Goal: Transaction & Acquisition: Purchase product/service

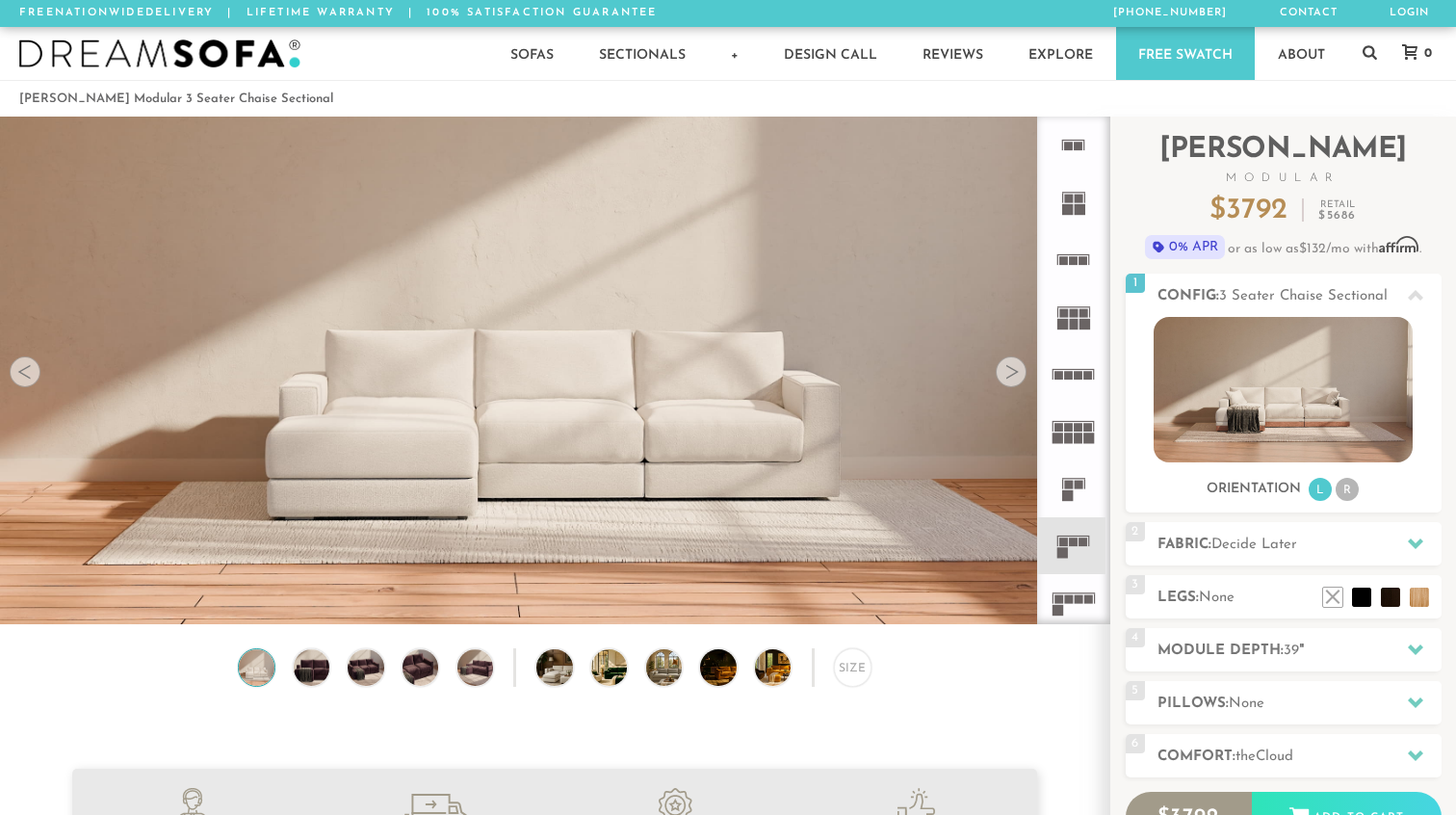
click at [1010, 369] on div at bounding box center [1012, 372] width 31 height 31
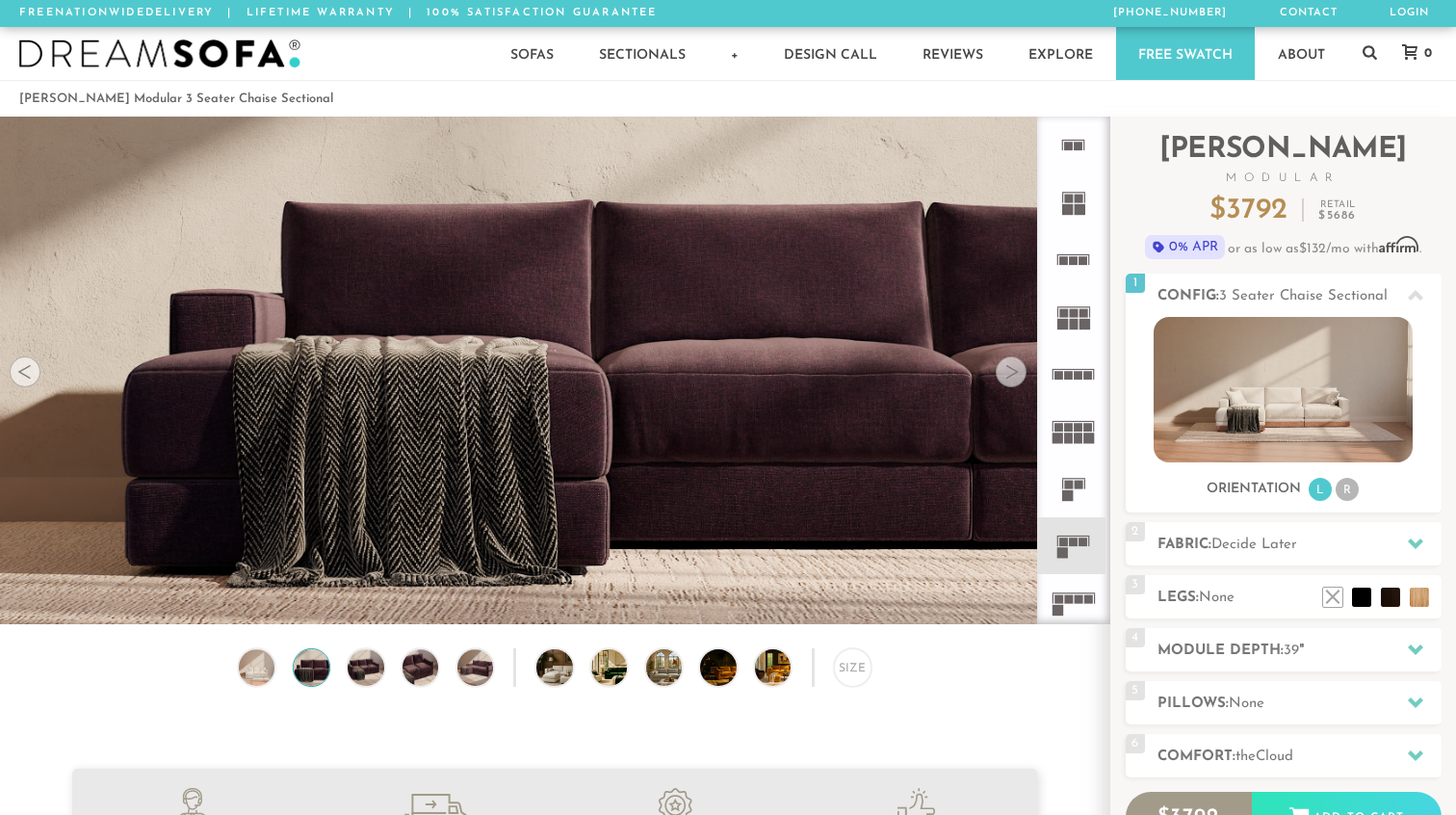
click at [1010, 369] on div at bounding box center [1012, 372] width 31 height 31
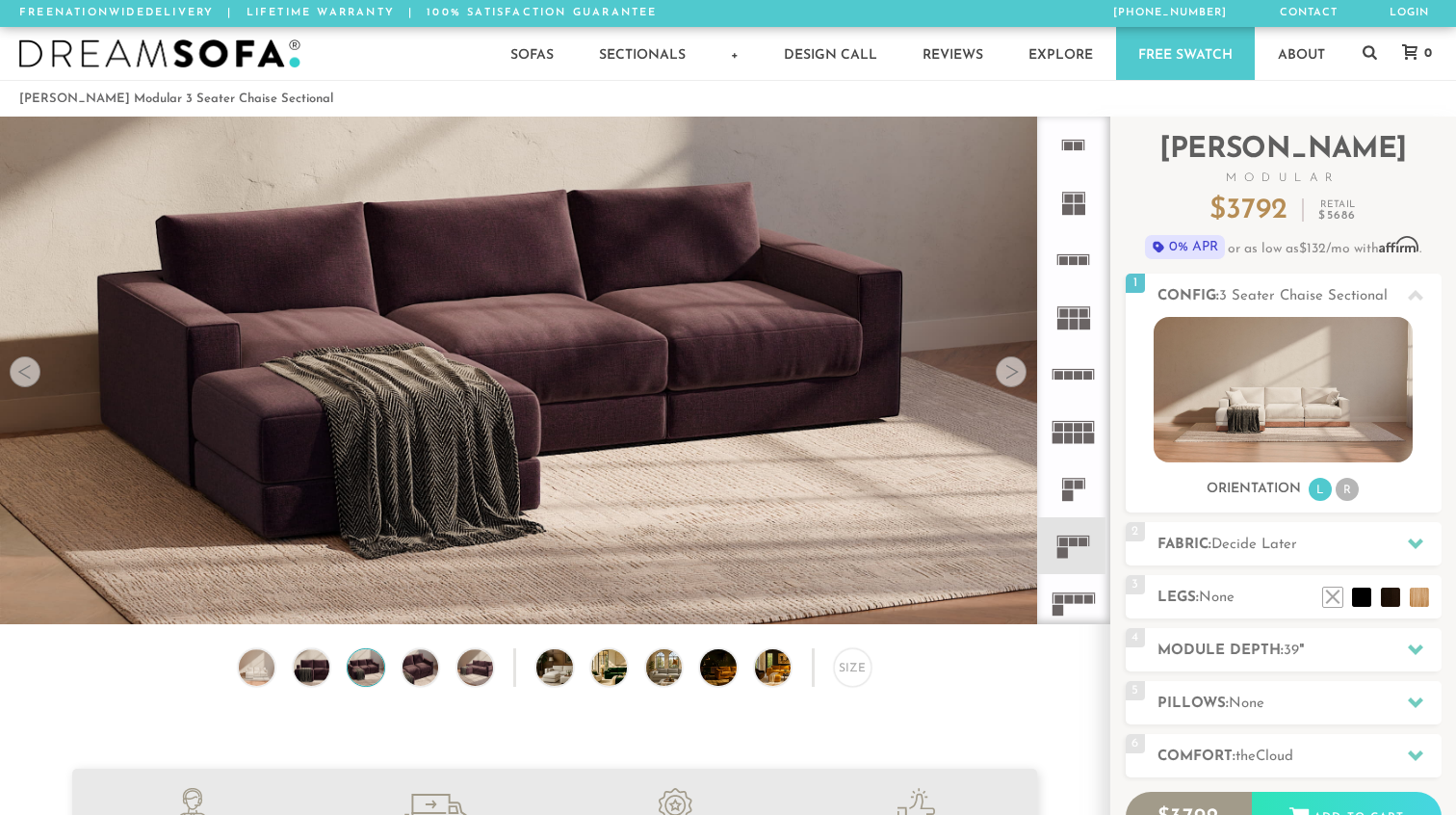
click at [1010, 369] on div at bounding box center [1012, 372] width 31 height 31
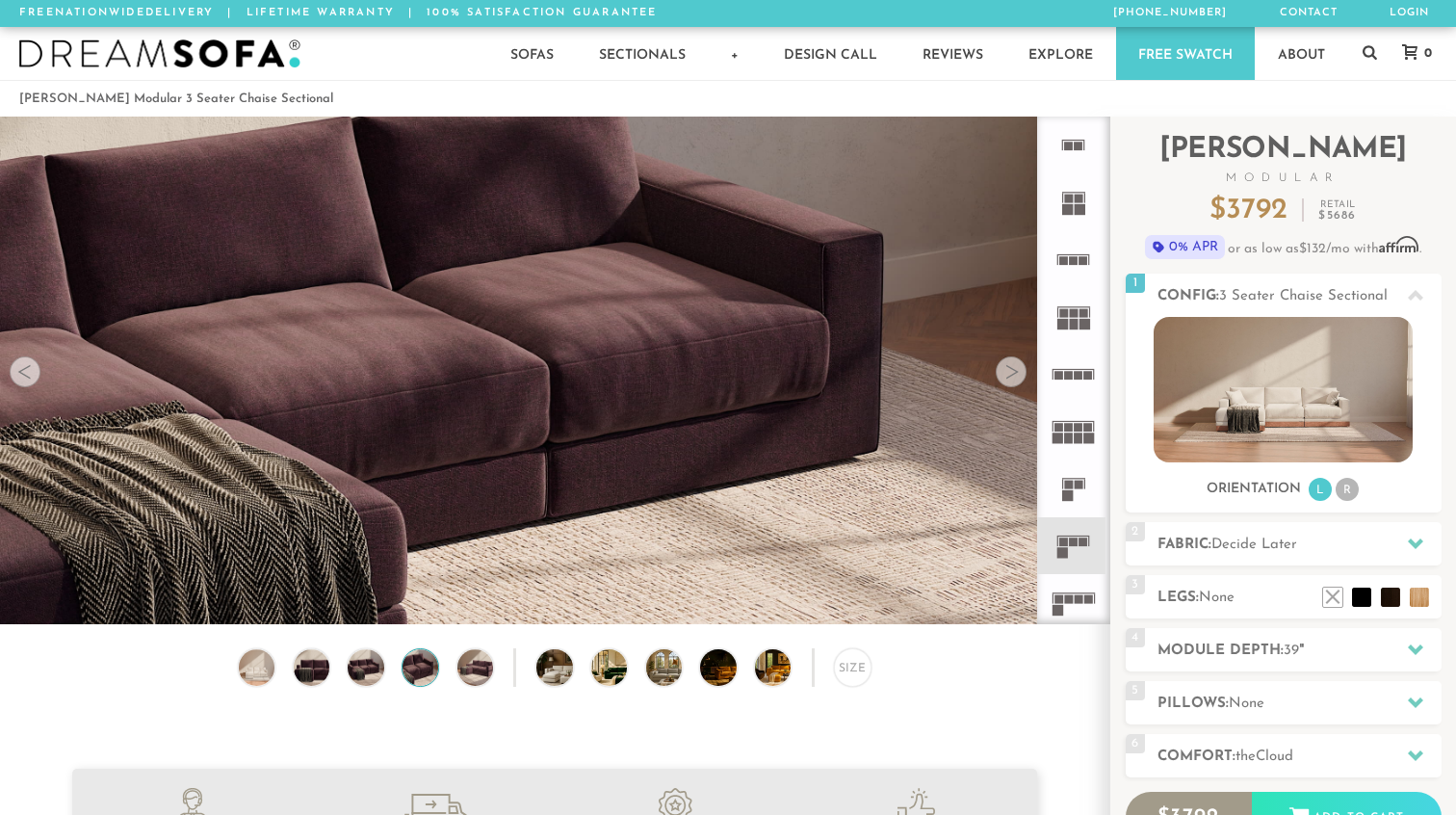
click at [1010, 369] on div at bounding box center [1012, 372] width 31 height 31
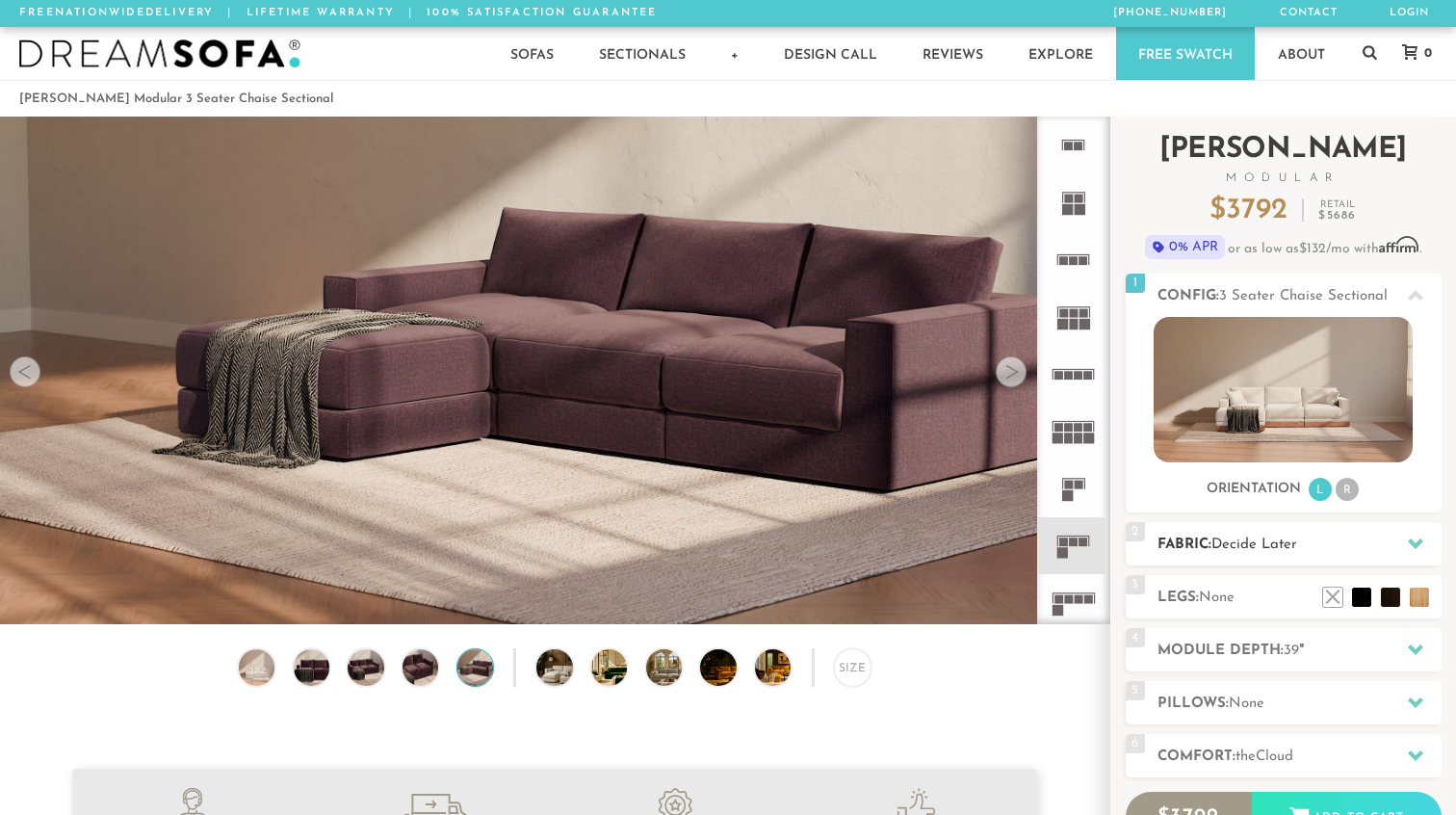
click at [1275, 544] on span "Decide Later" at bounding box center [1255, 545] width 86 height 15
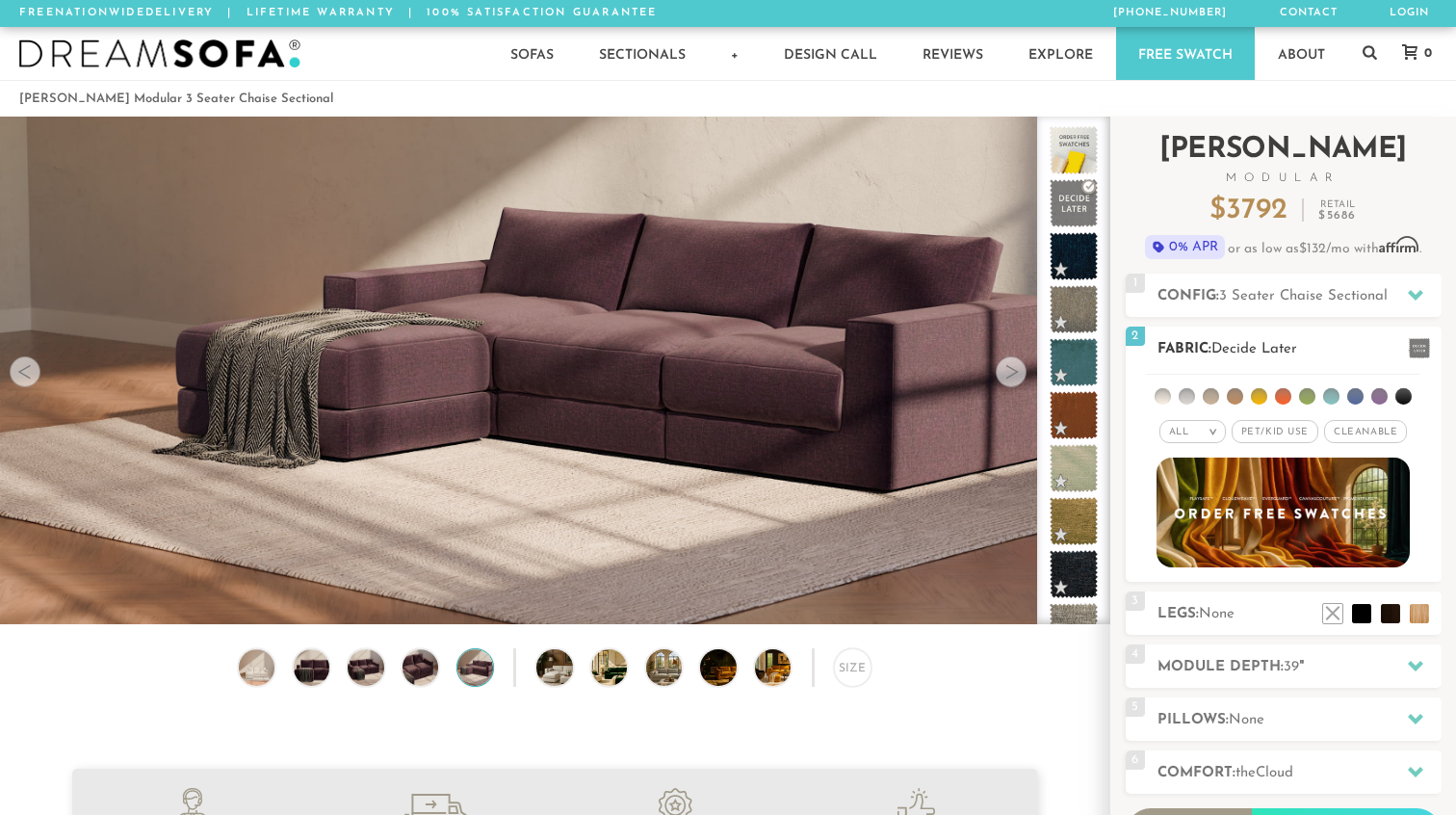
click at [1265, 433] on span "Pet/Kid Use x" at bounding box center [1275, 432] width 87 height 23
click at [1400, 394] on li at bounding box center [1403, 396] width 17 height 17
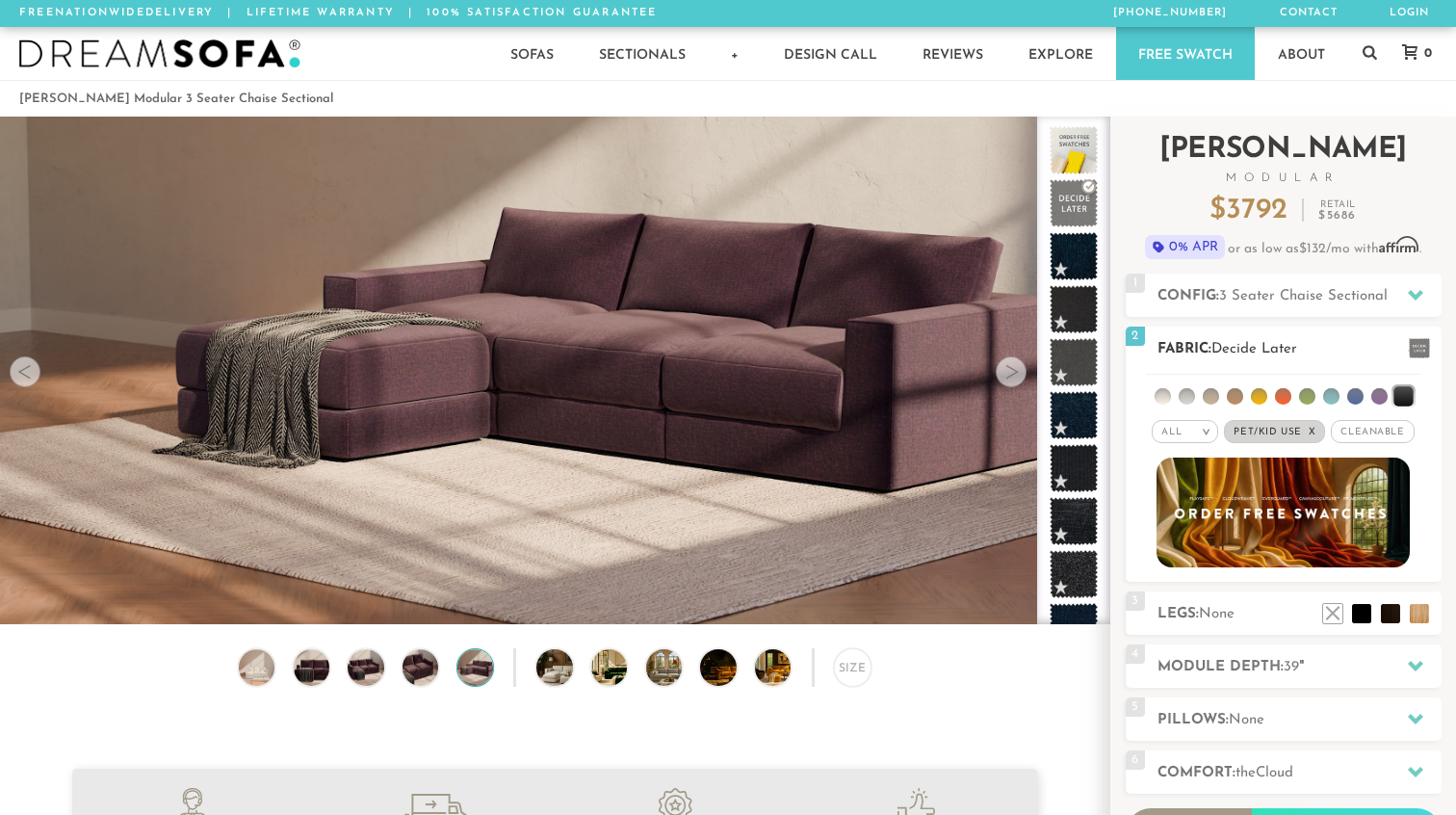
click at [1379, 397] on li at bounding box center [1380, 396] width 17 height 17
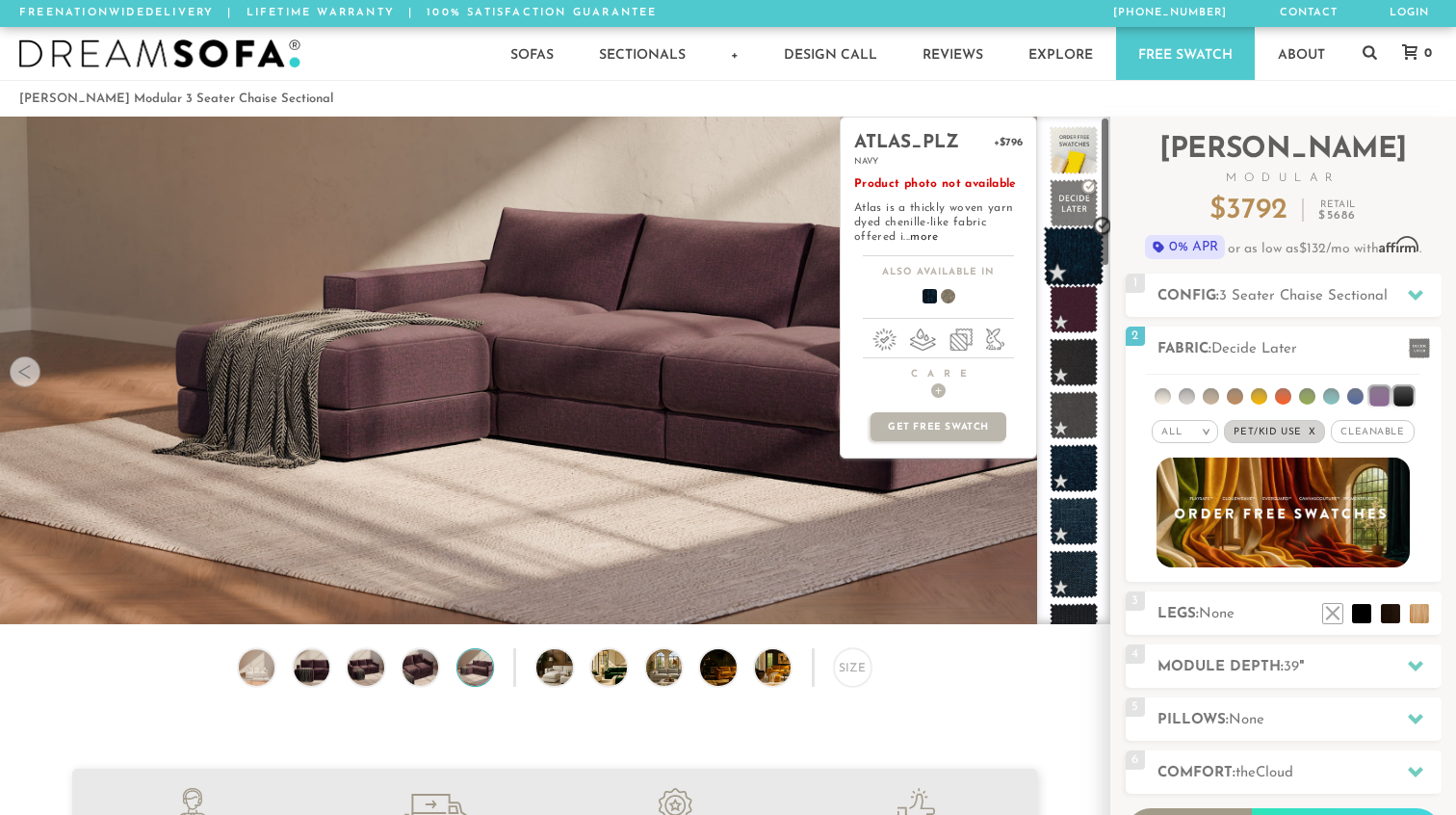
click at [1074, 254] on span at bounding box center [1075, 256] width 61 height 61
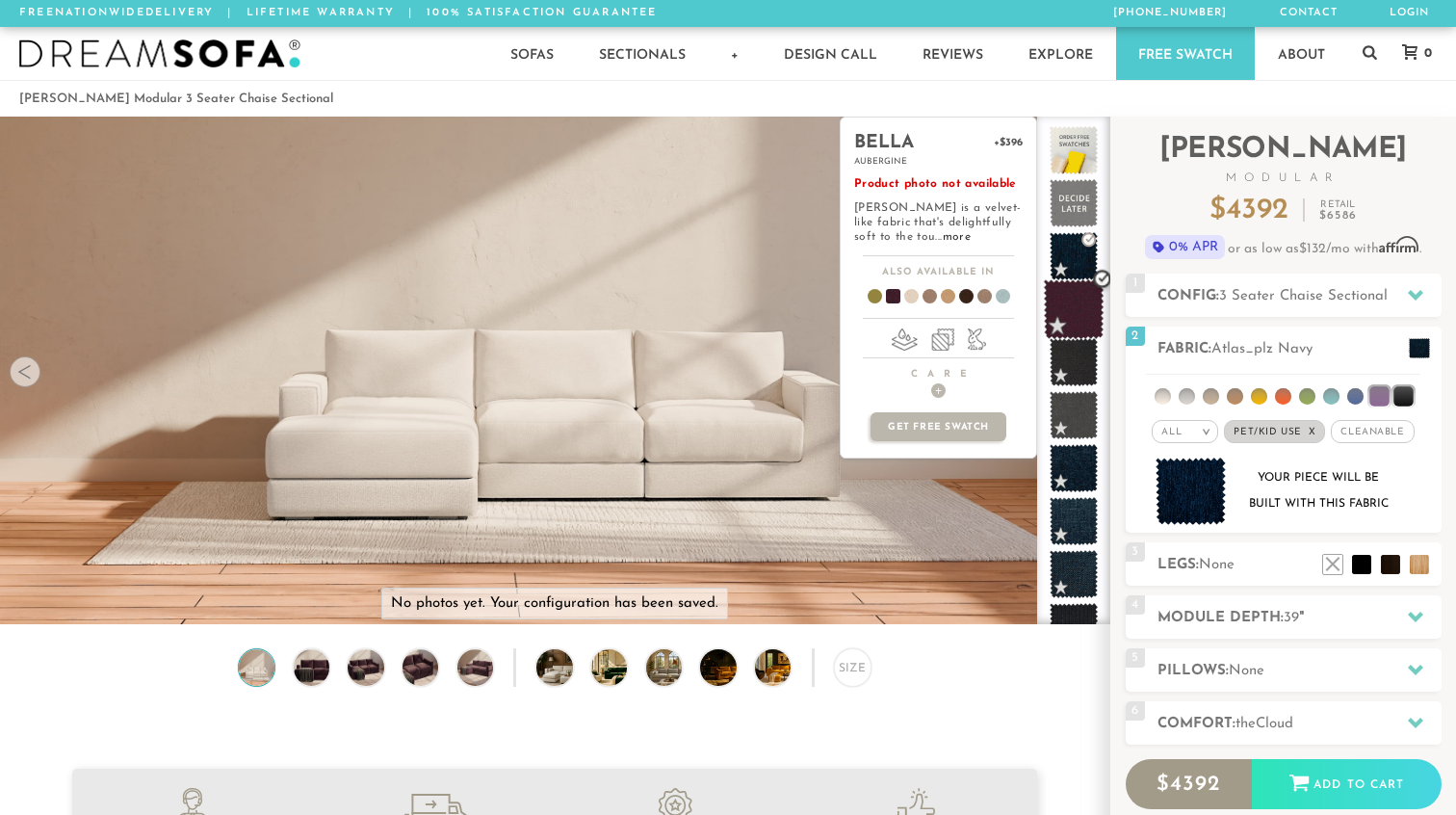
click at [1073, 300] on span at bounding box center [1075, 310] width 61 height 61
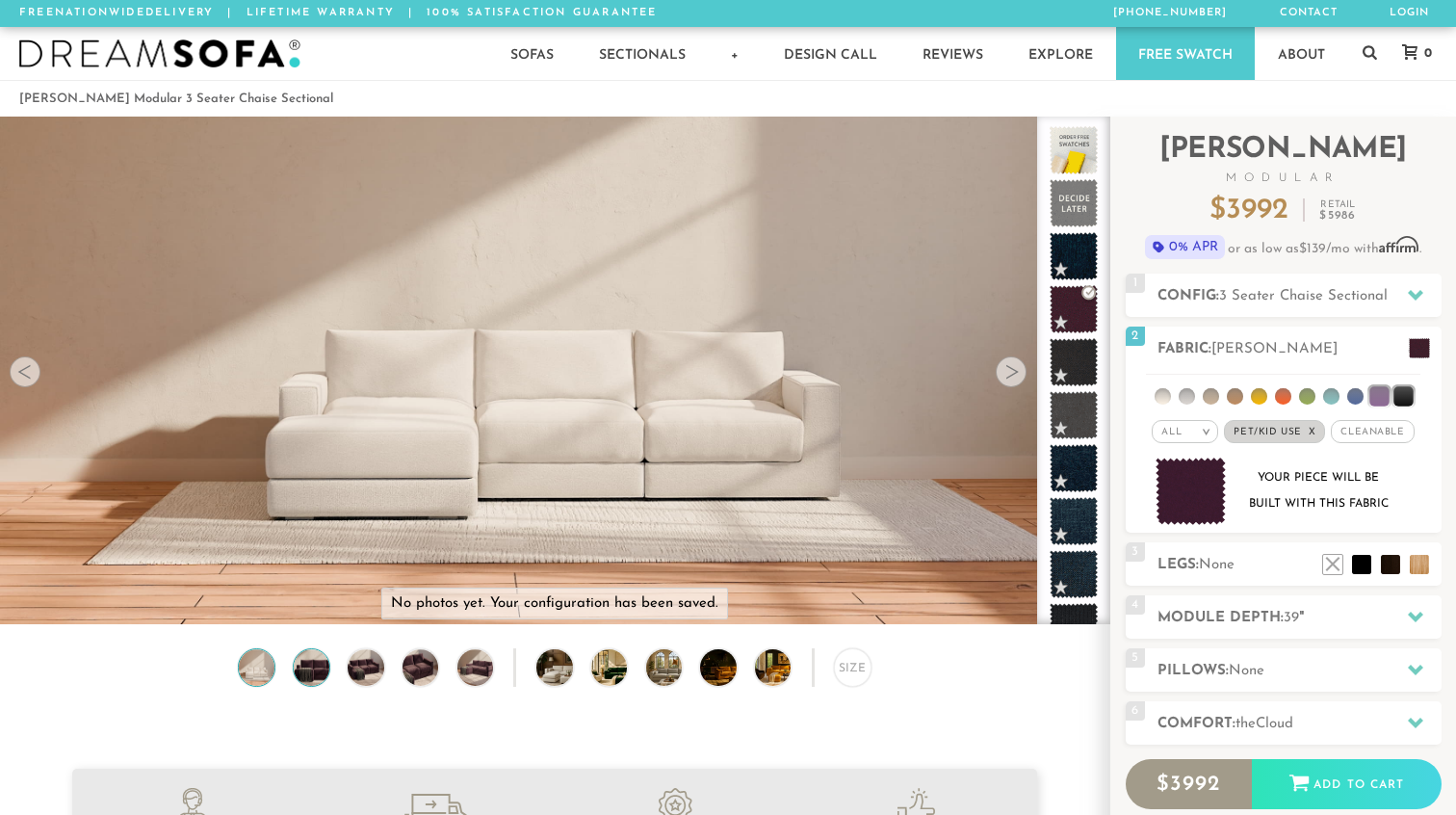
click at [309, 671] on img at bounding box center [312, 667] width 43 height 35
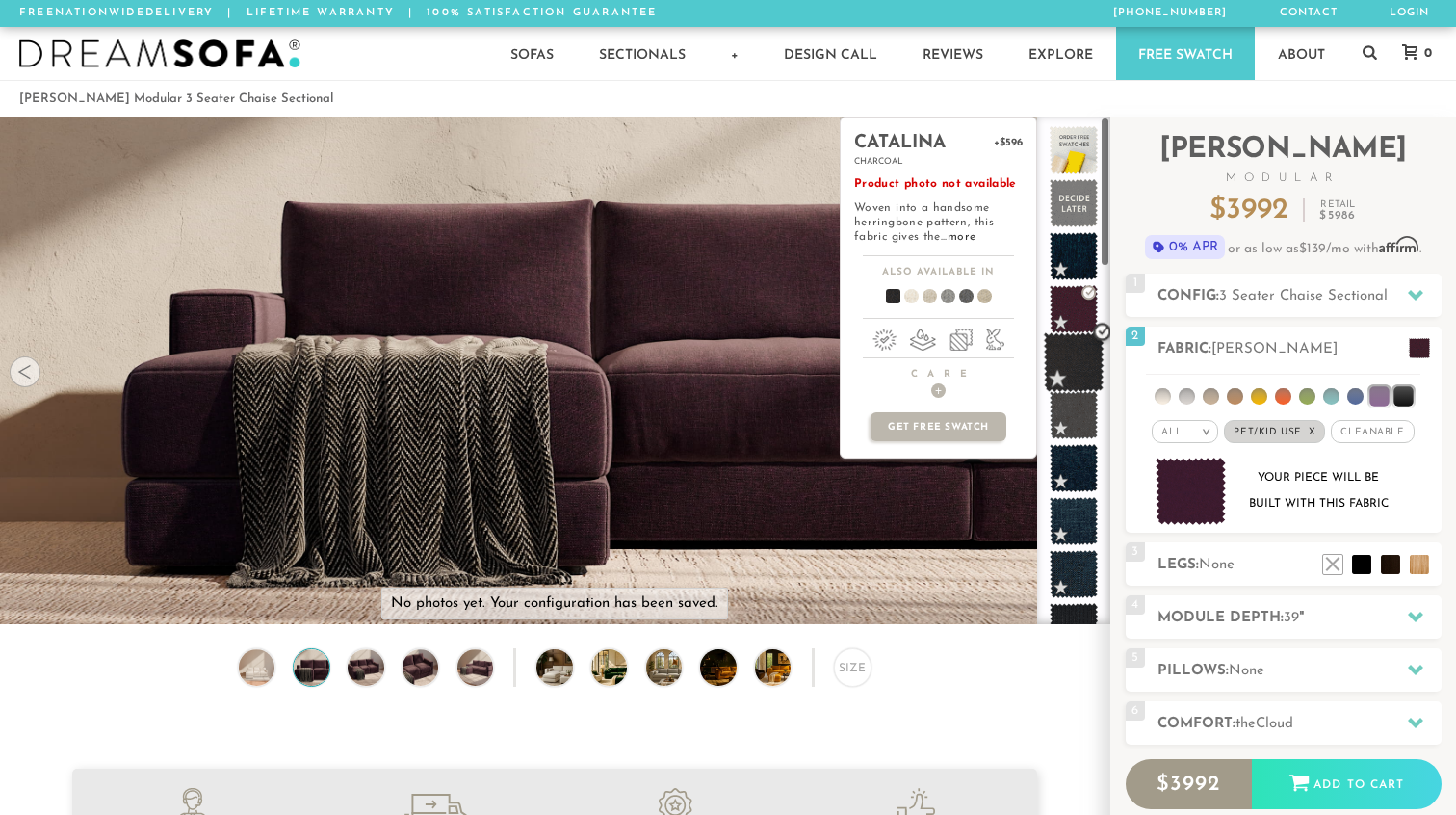
click at [1082, 362] on span at bounding box center [1075, 363] width 61 height 61
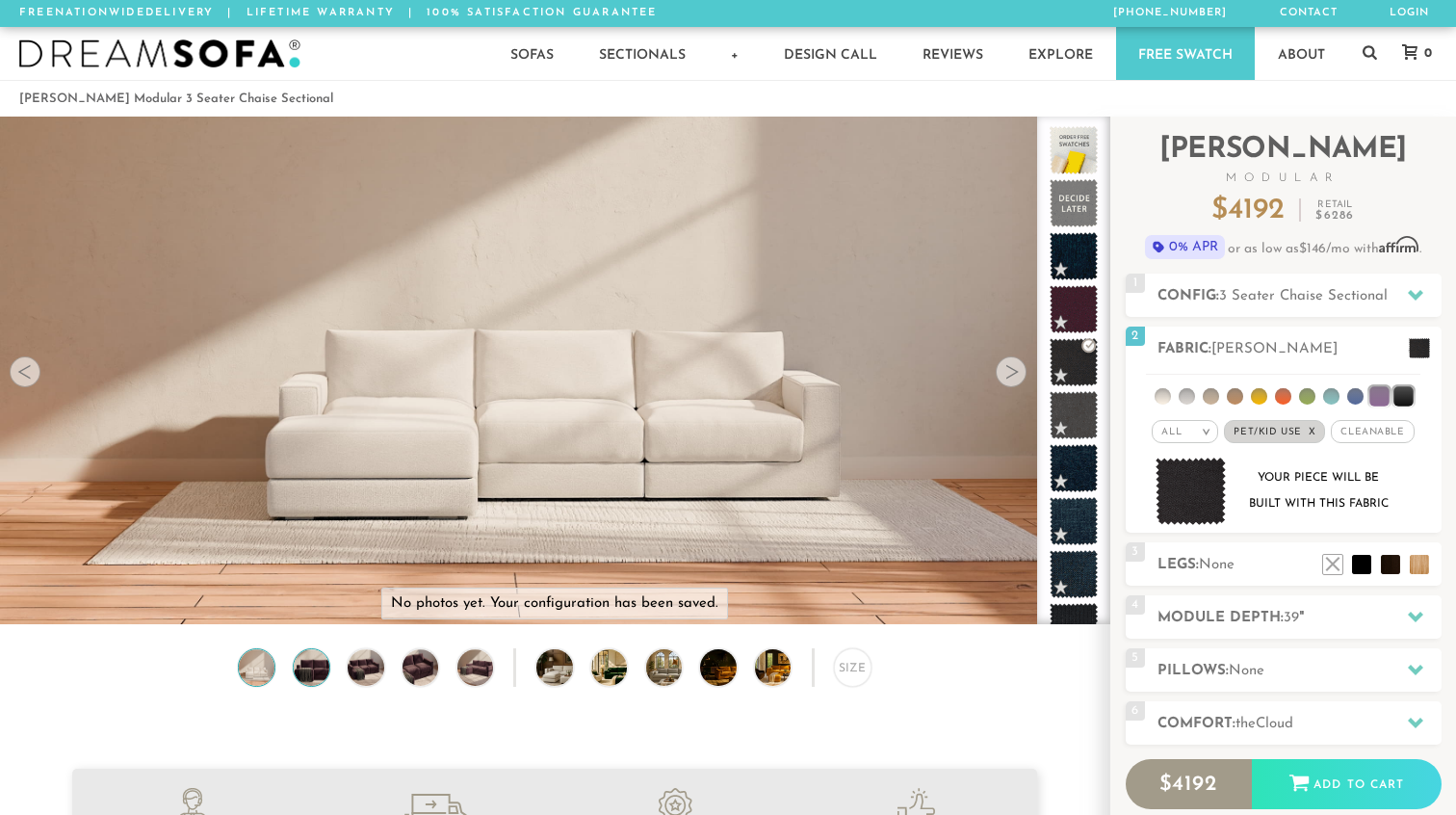
click at [305, 668] on img at bounding box center [312, 667] width 43 height 35
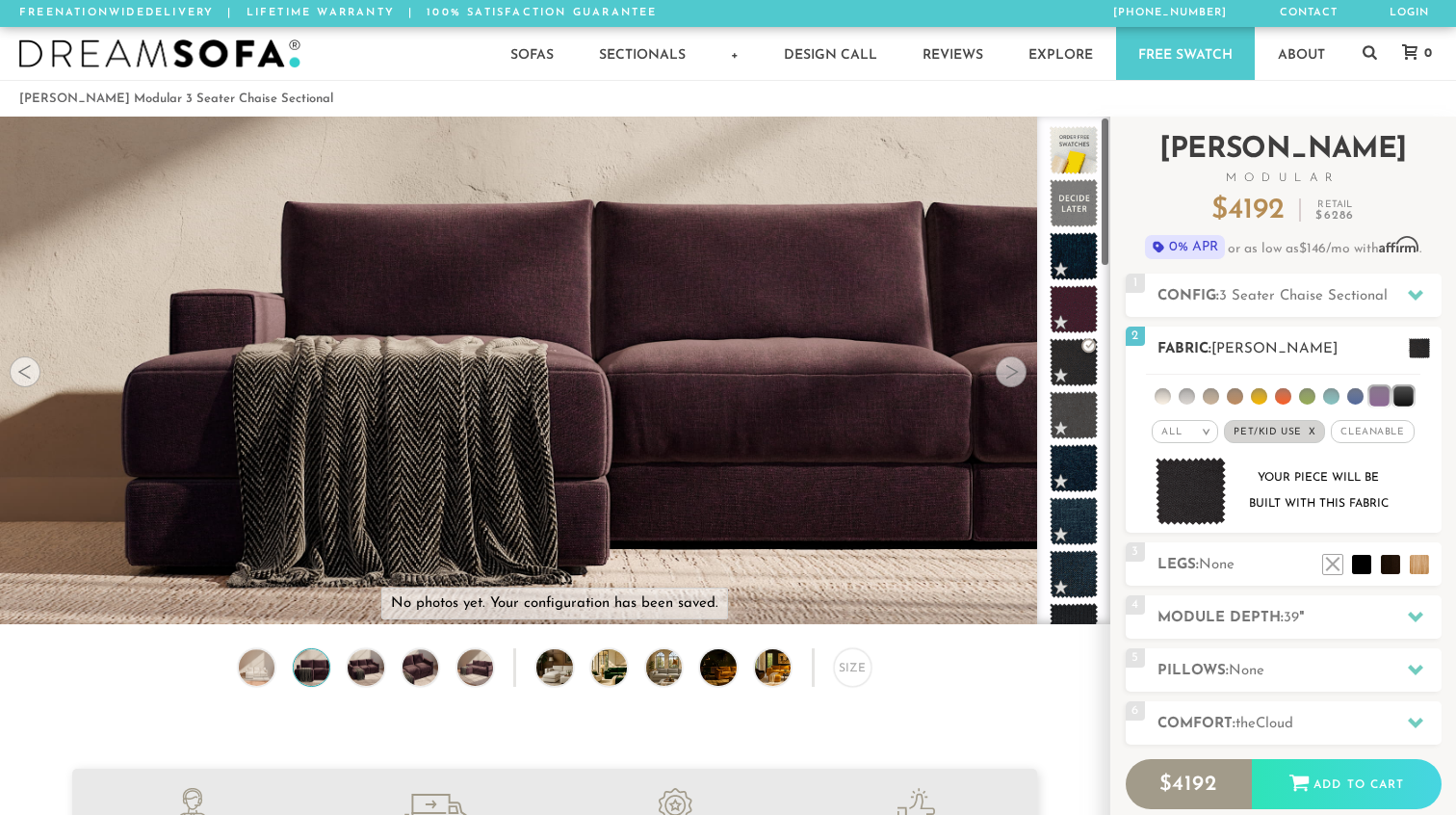
click at [1380, 393] on li at bounding box center [1380, 396] width 20 height 20
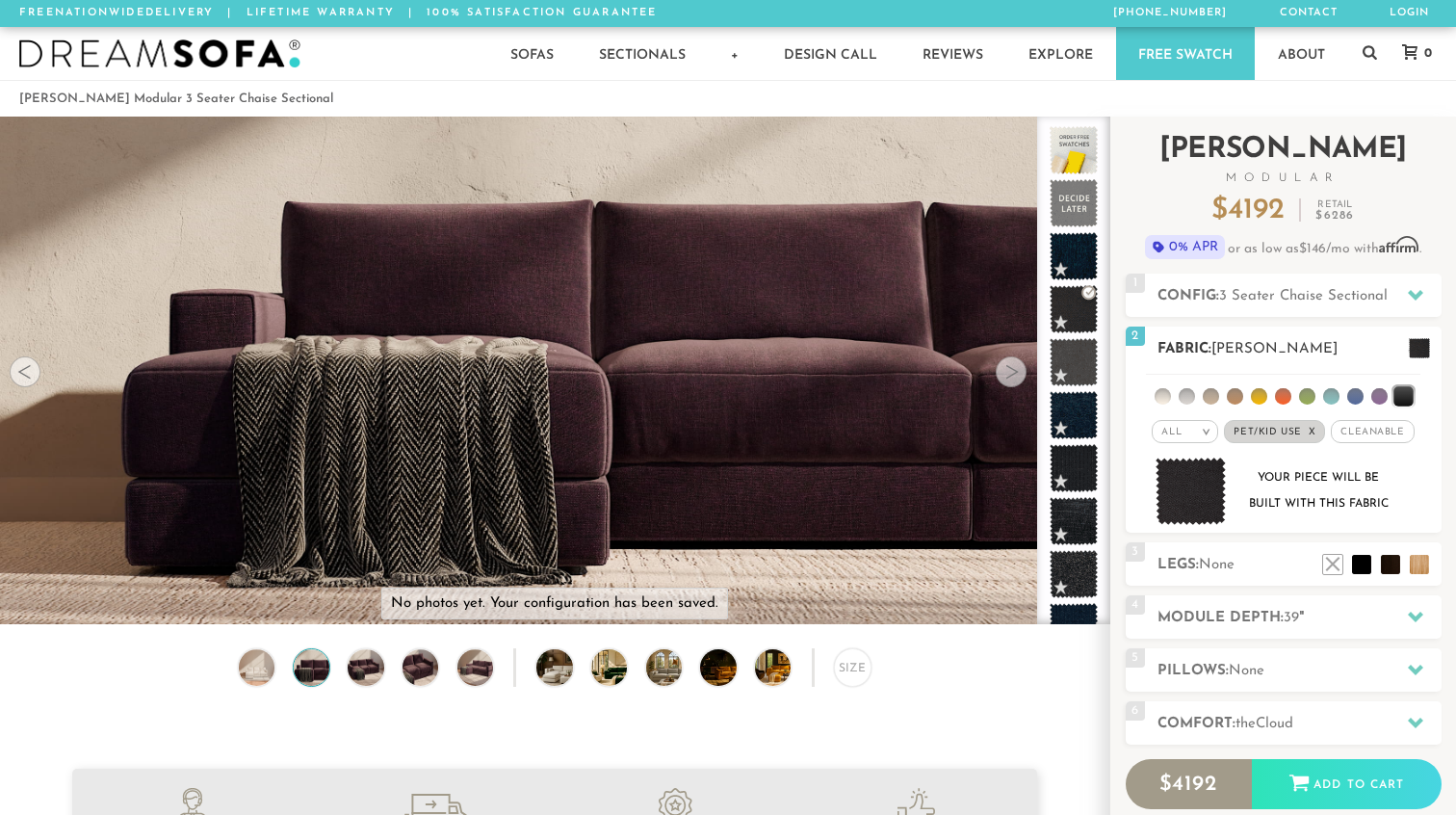
click at [1408, 396] on li at bounding box center [1403, 396] width 20 height 20
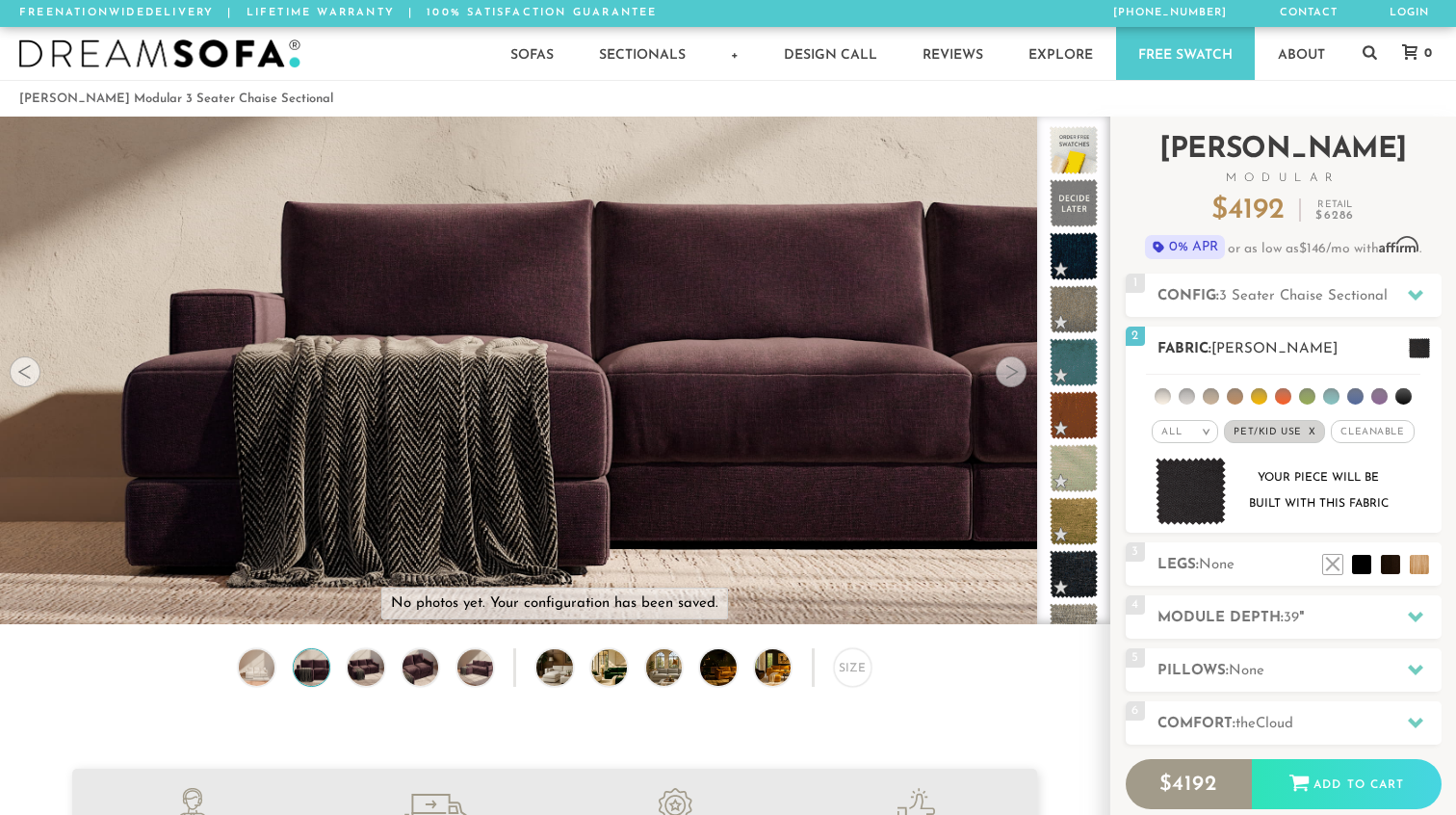
click at [1398, 397] on li at bounding box center [1403, 396] width 17 height 17
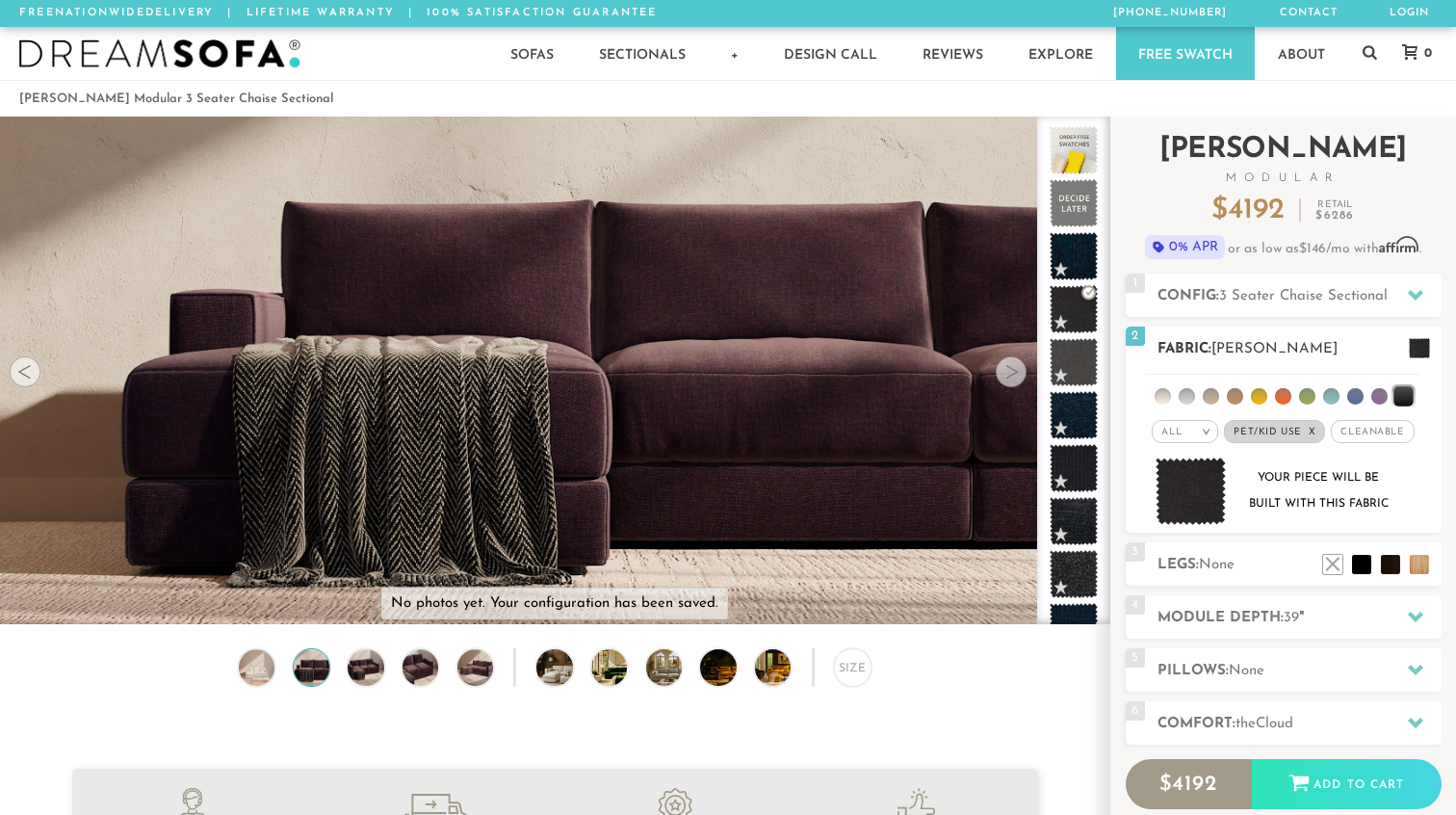
click at [1400, 399] on li at bounding box center [1403, 396] width 20 height 20
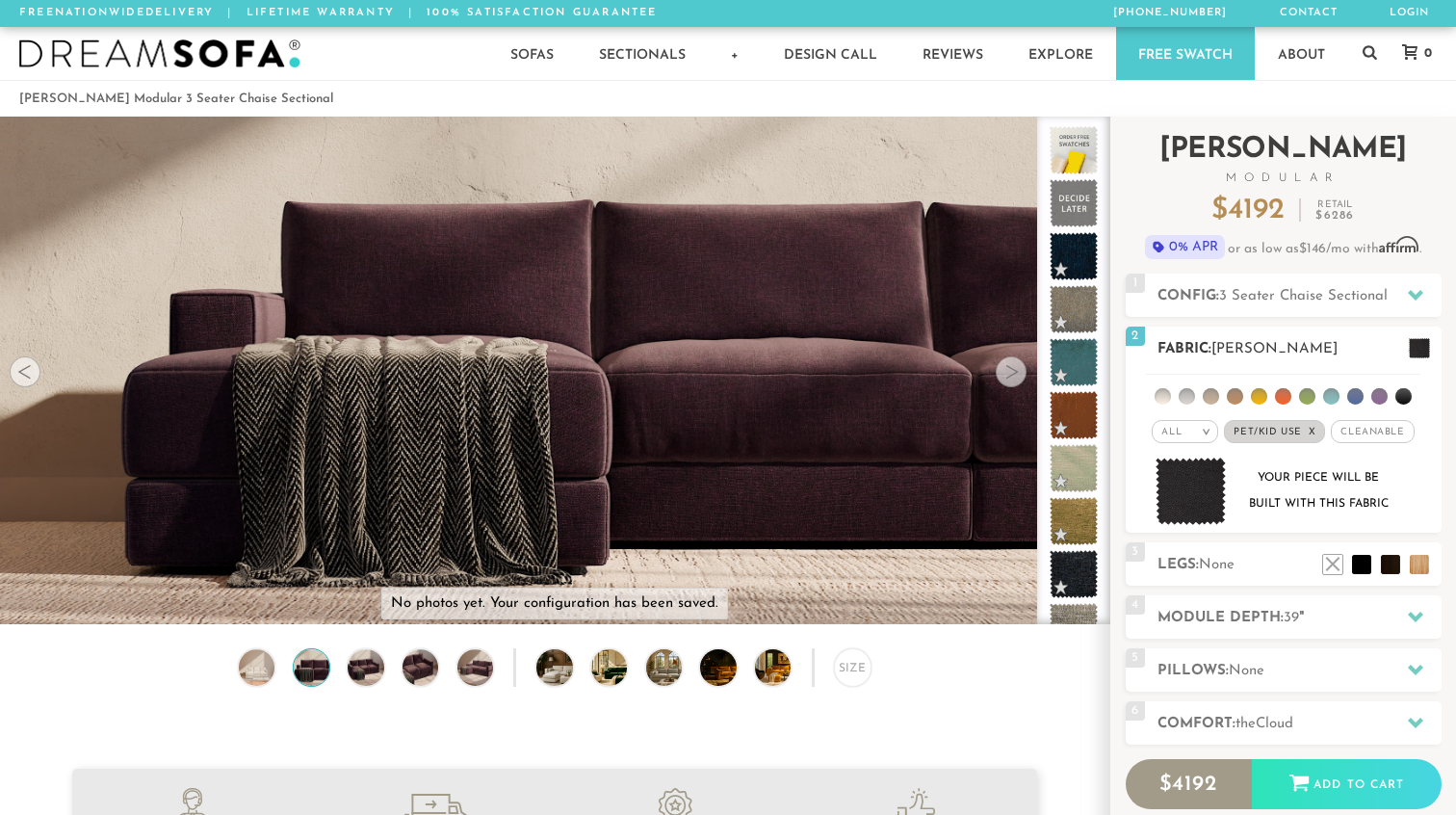
click at [1423, 346] on span at bounding box center [1420, 348] width 22 height 21
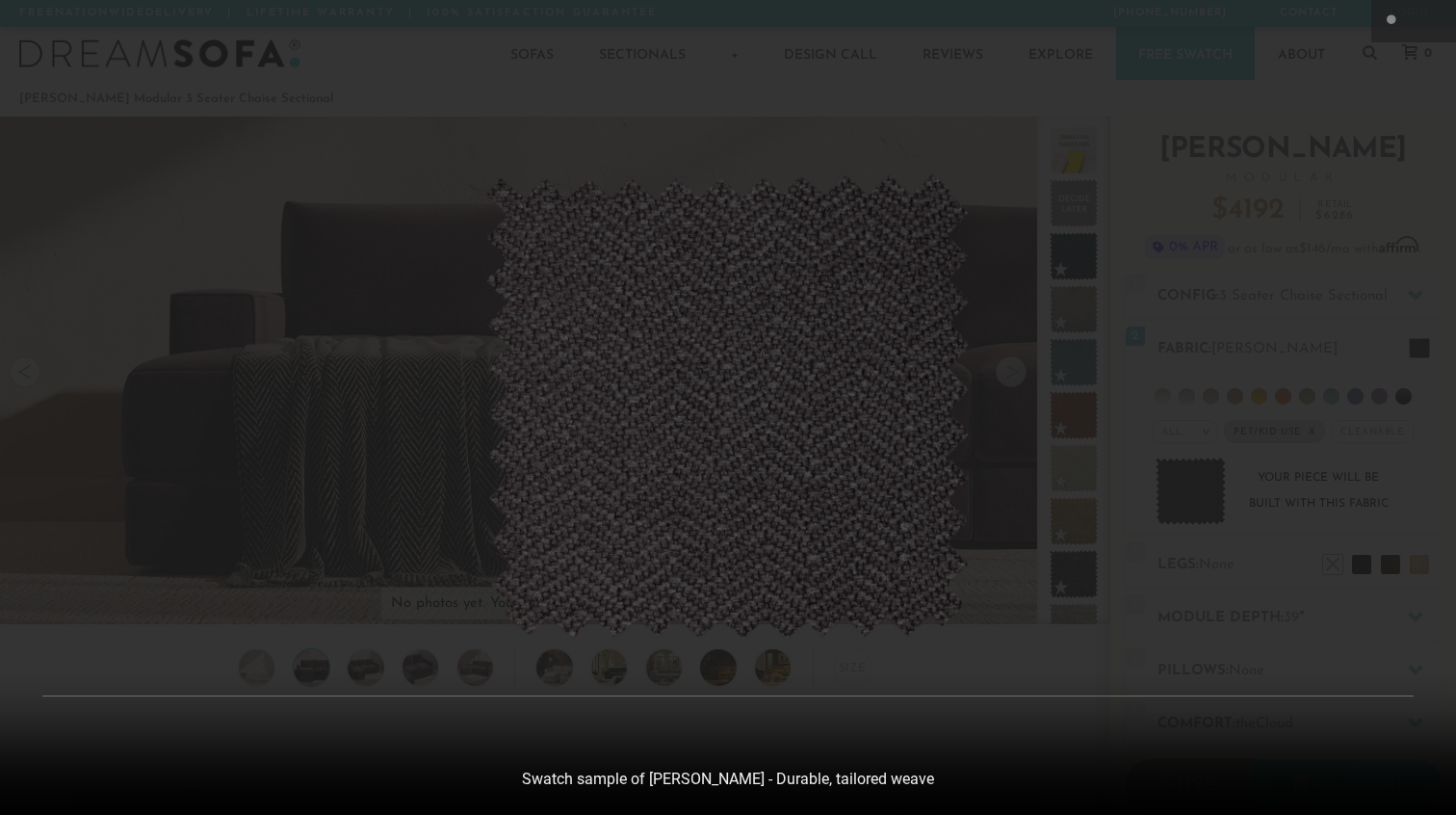
click at [1420, 359] on div at bounding box center [728, 407] width 1456 height 815
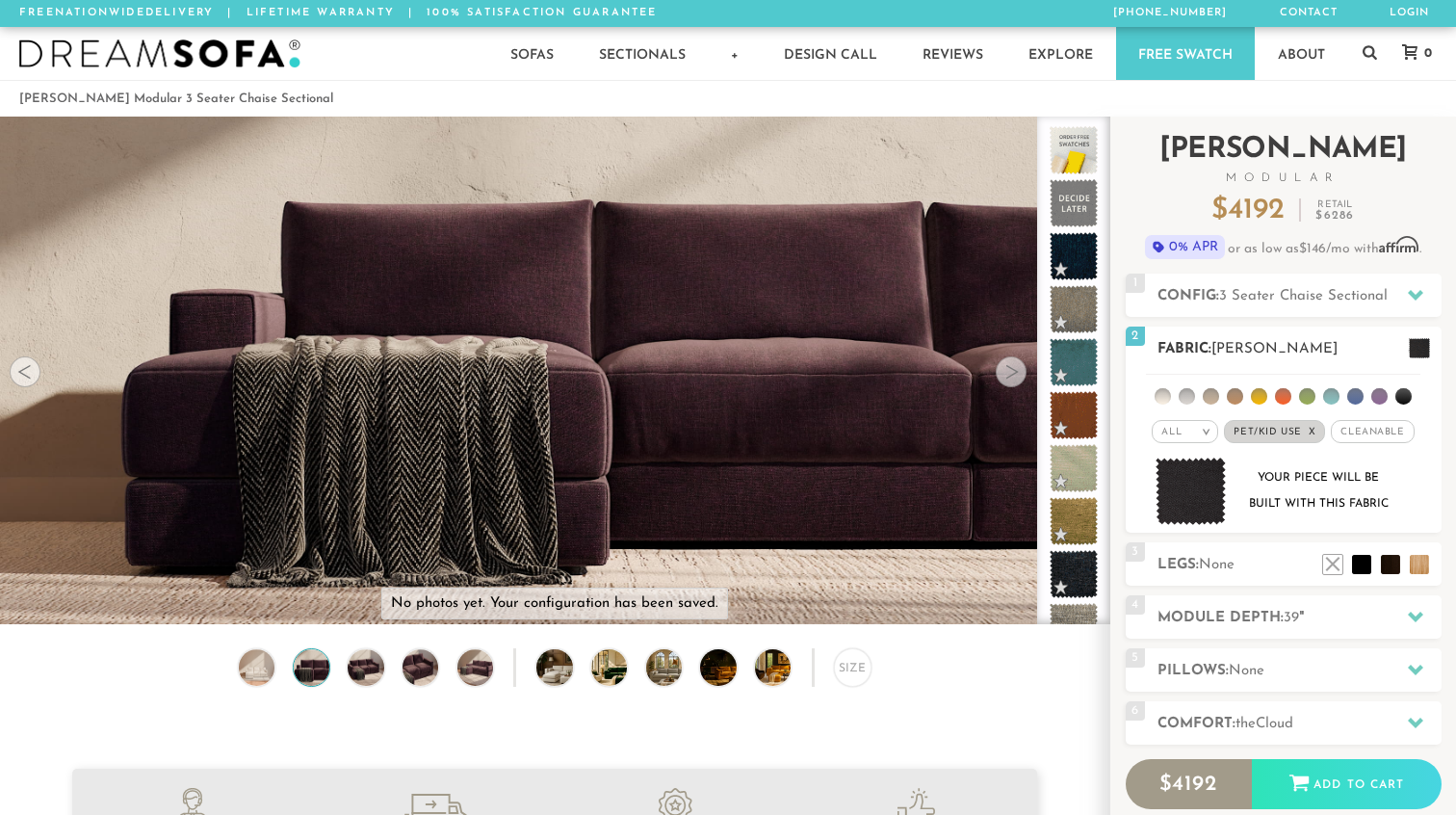
click at [1169, 397] on li at bounding box center [1163, 396] width 17 height 17
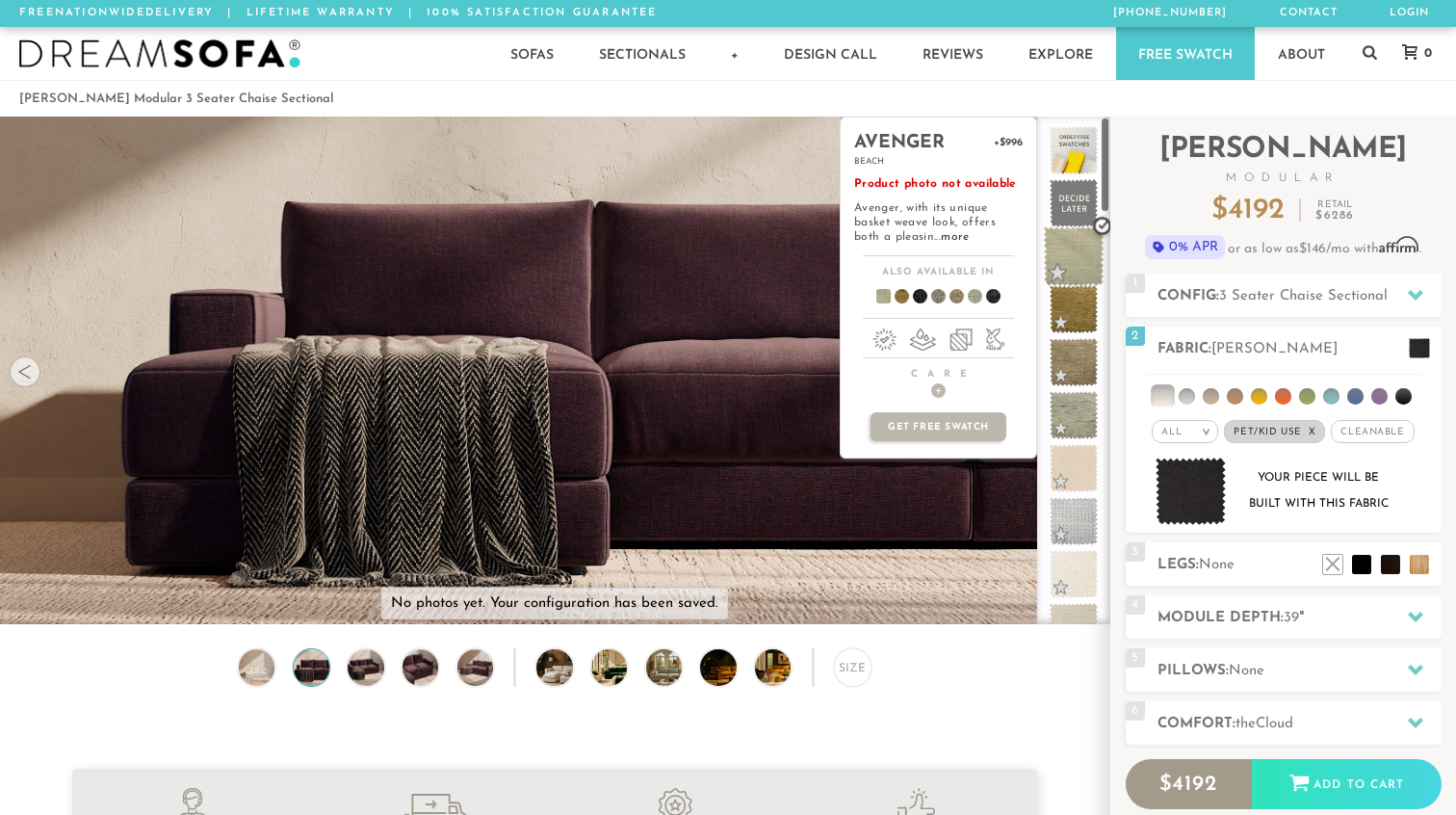
click at [1074, 270] on span at bounding box center [1075, 256] width 61 height 61
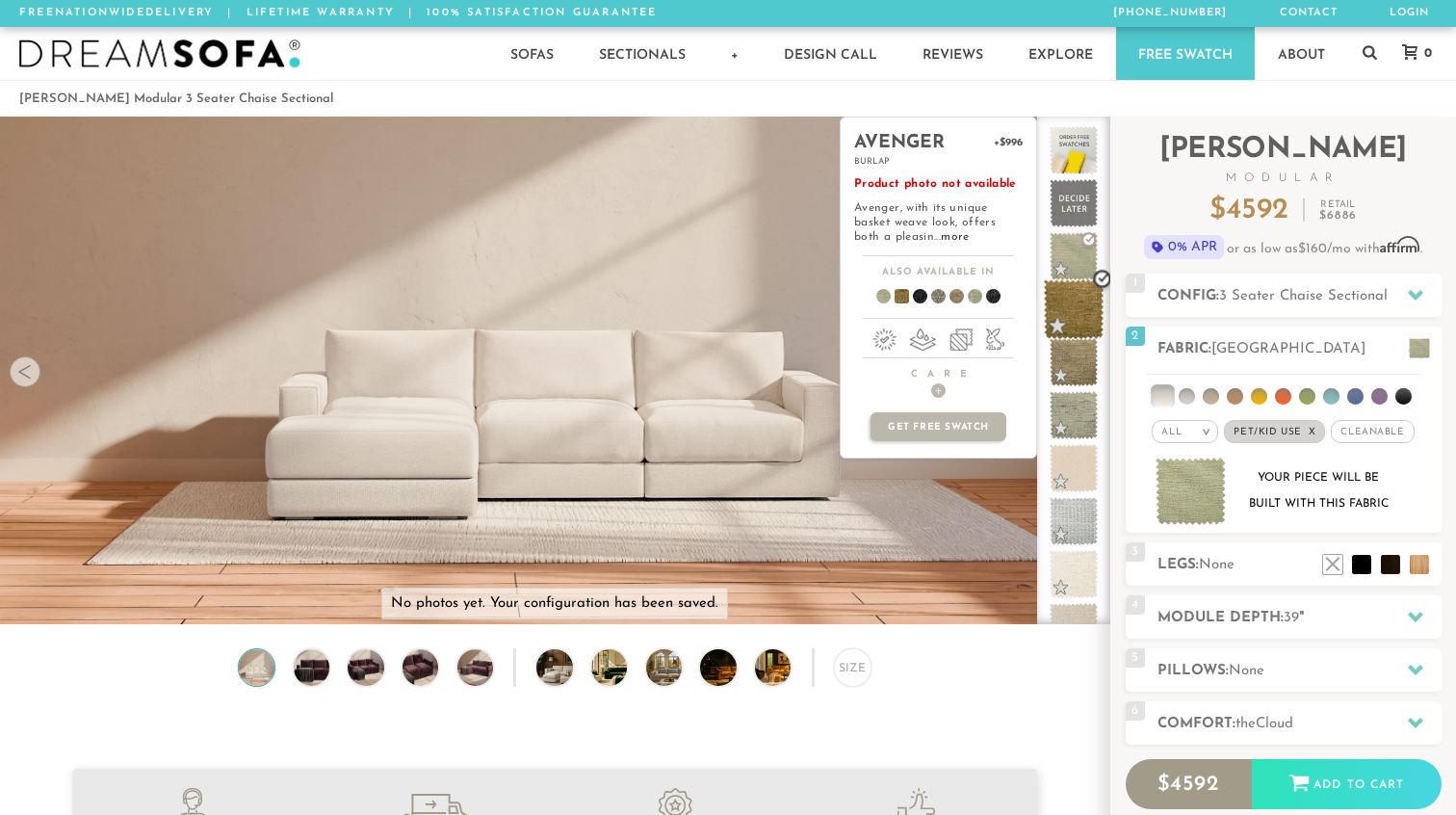
click at [1074, 305] on span at bounding box center [1075, 310] width 61 height 61
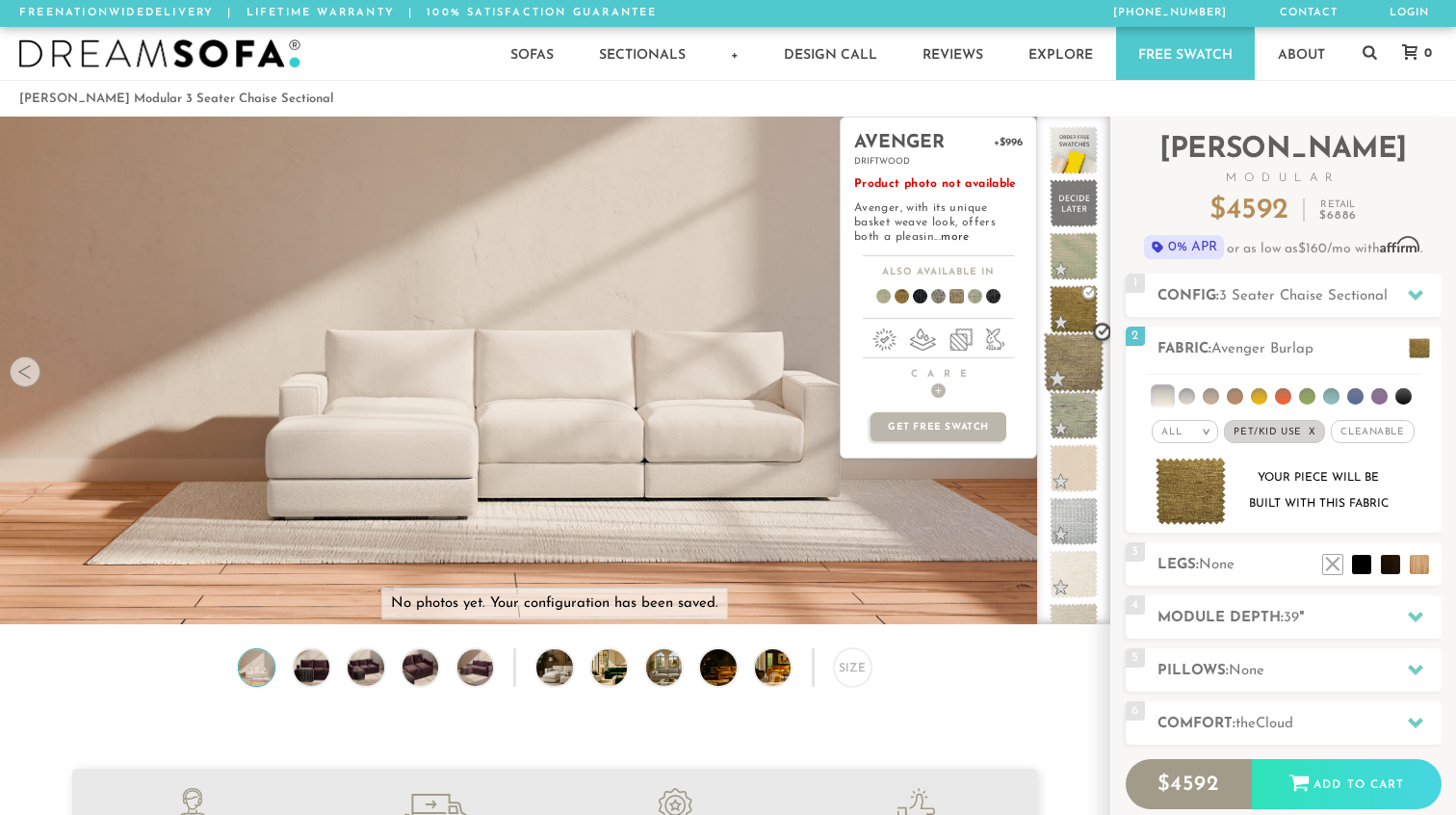
click at [1073, 344] on span at bounding box center [1075, 363] width 61 height 61
click at [1072, 405] on span at bounding box center [1075, 416] width 61 height 61
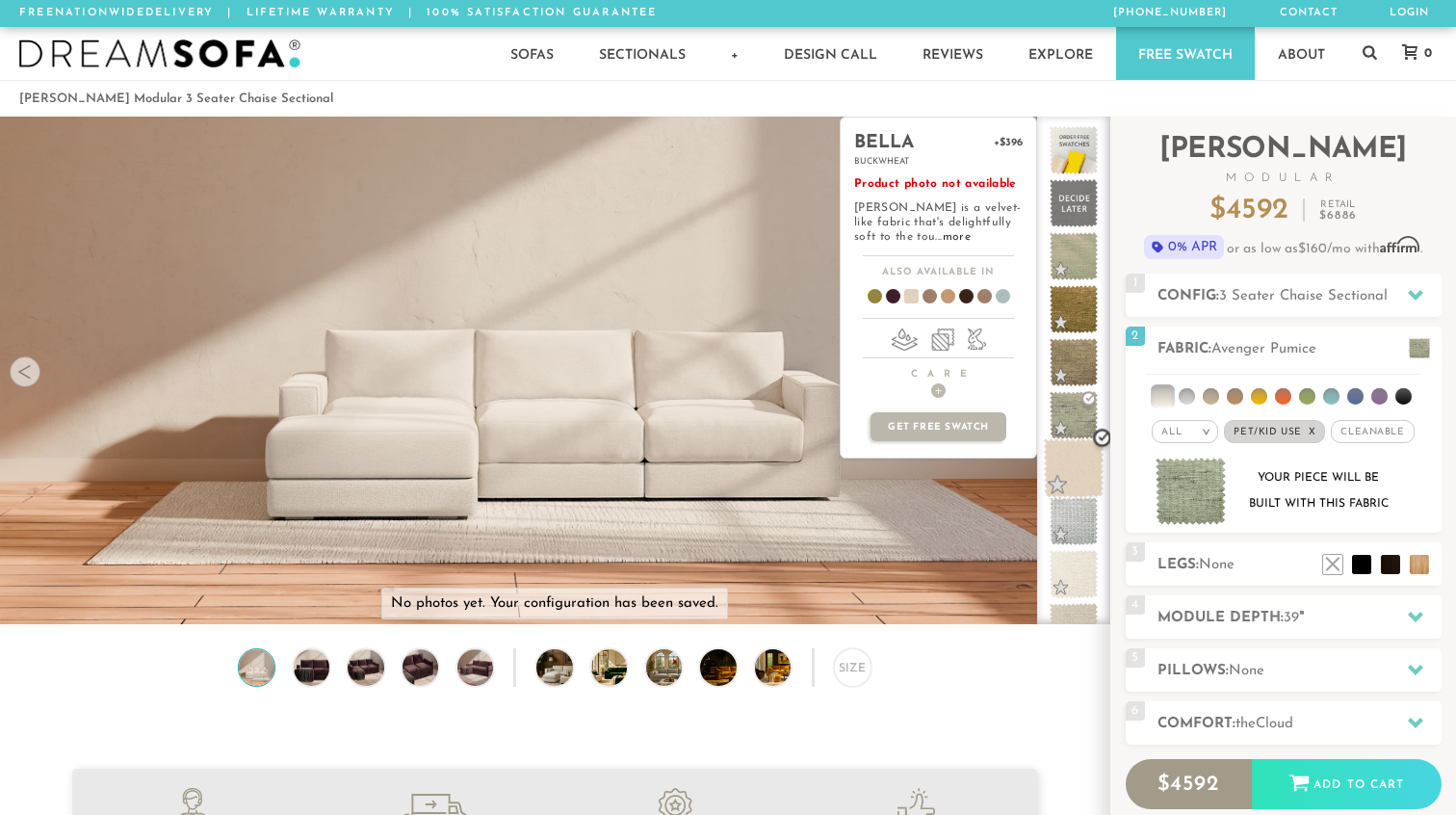
click at [1066, 481] on span at bounding box center [1075, 469] width 61 height 61
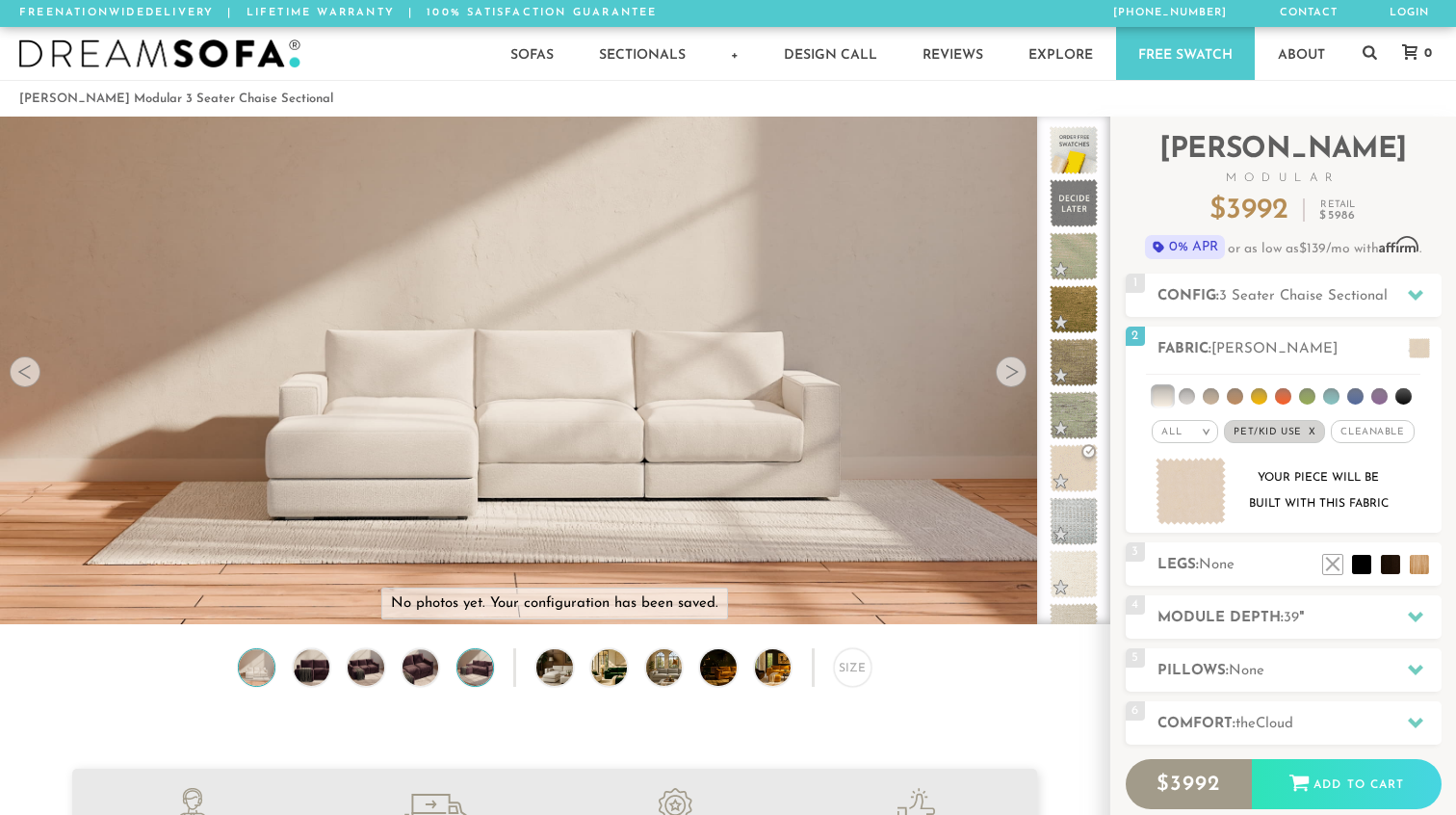
click at [479, 661] on img at bounding box center [475, 667] width 43 height 35
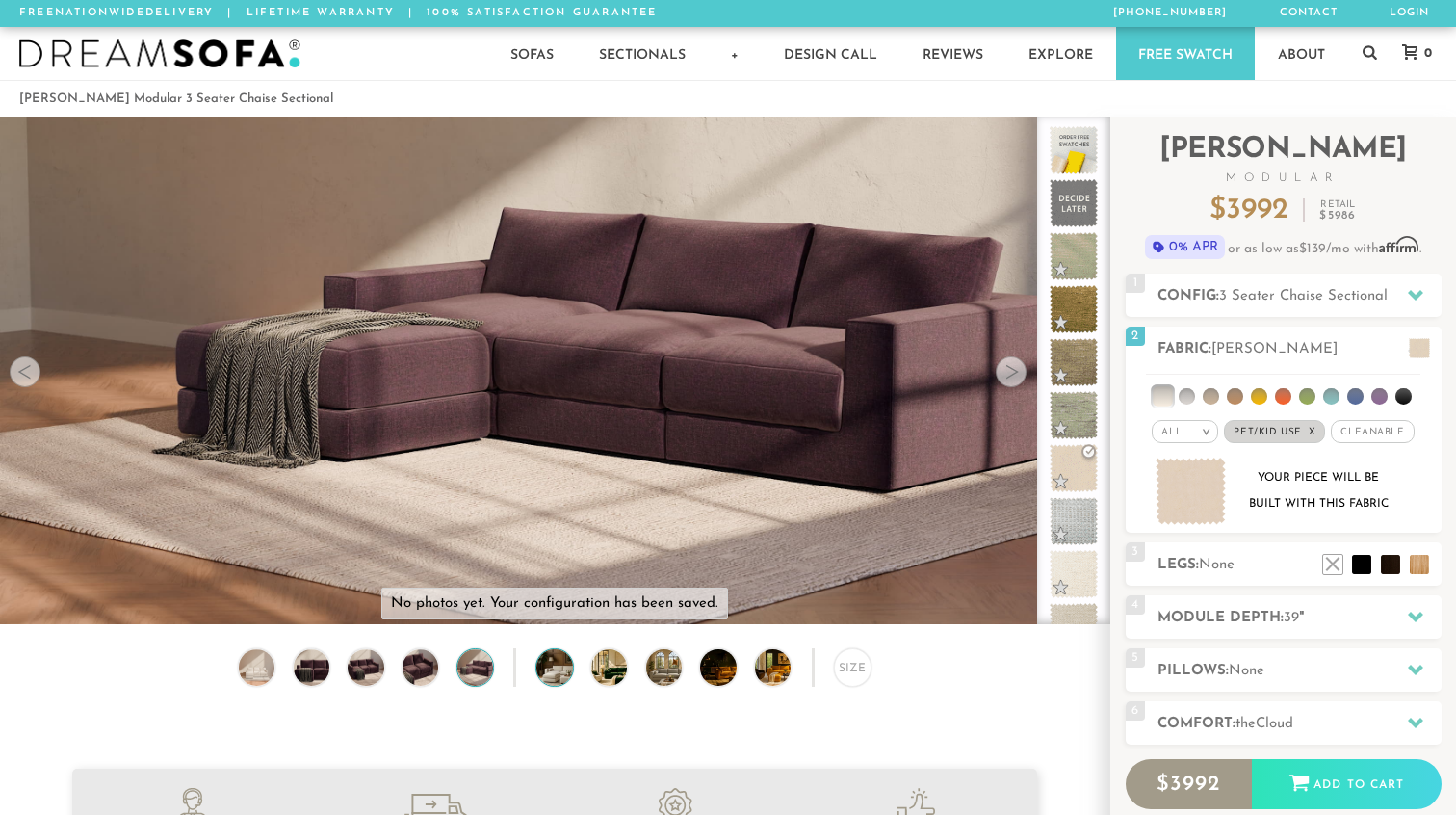
click at [566, 665] on img at bounding box center [569, 667] width 65 height 35
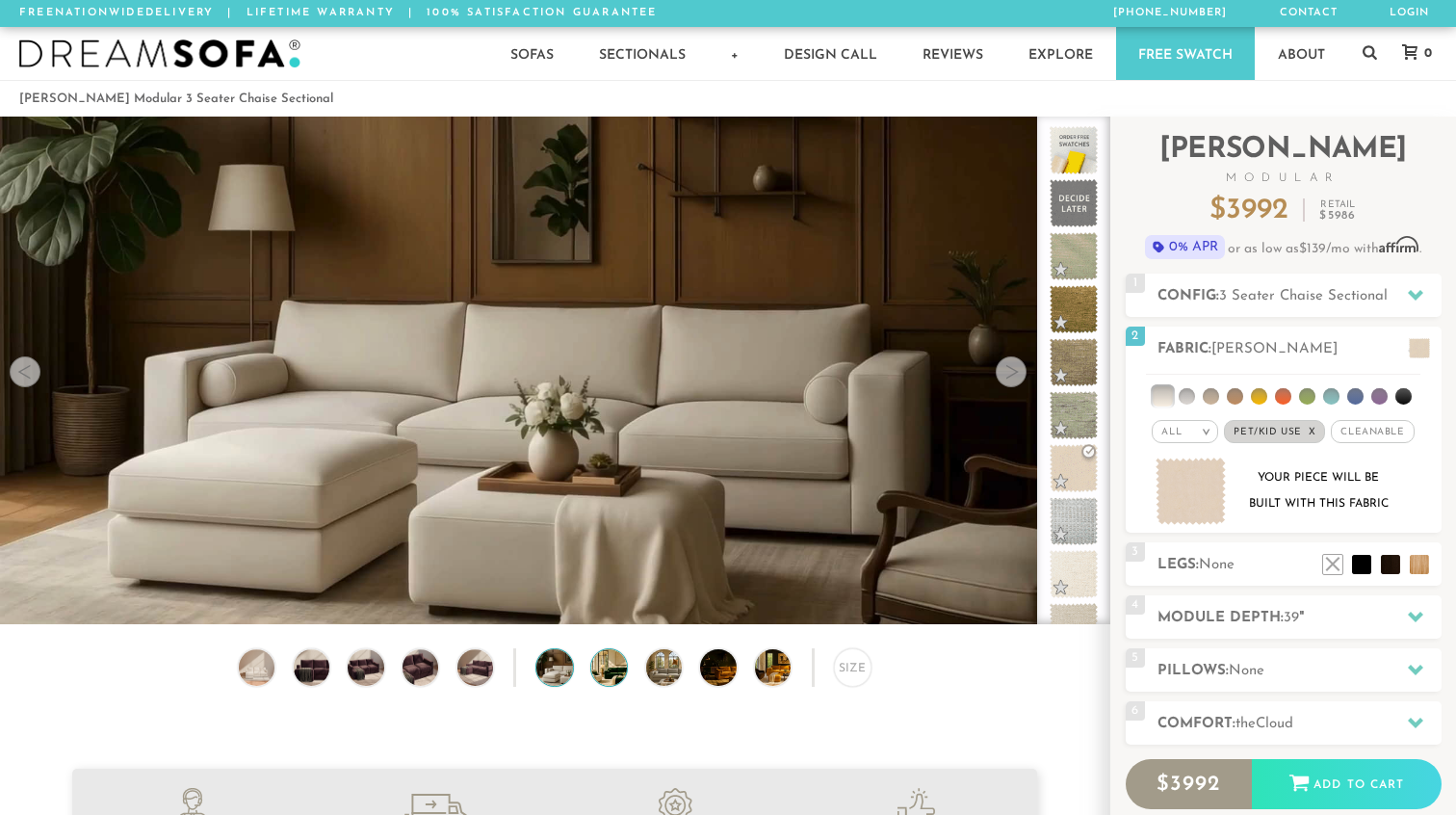
click at [611, 671] on img at bounding box center [624, 667] width 65 height 35
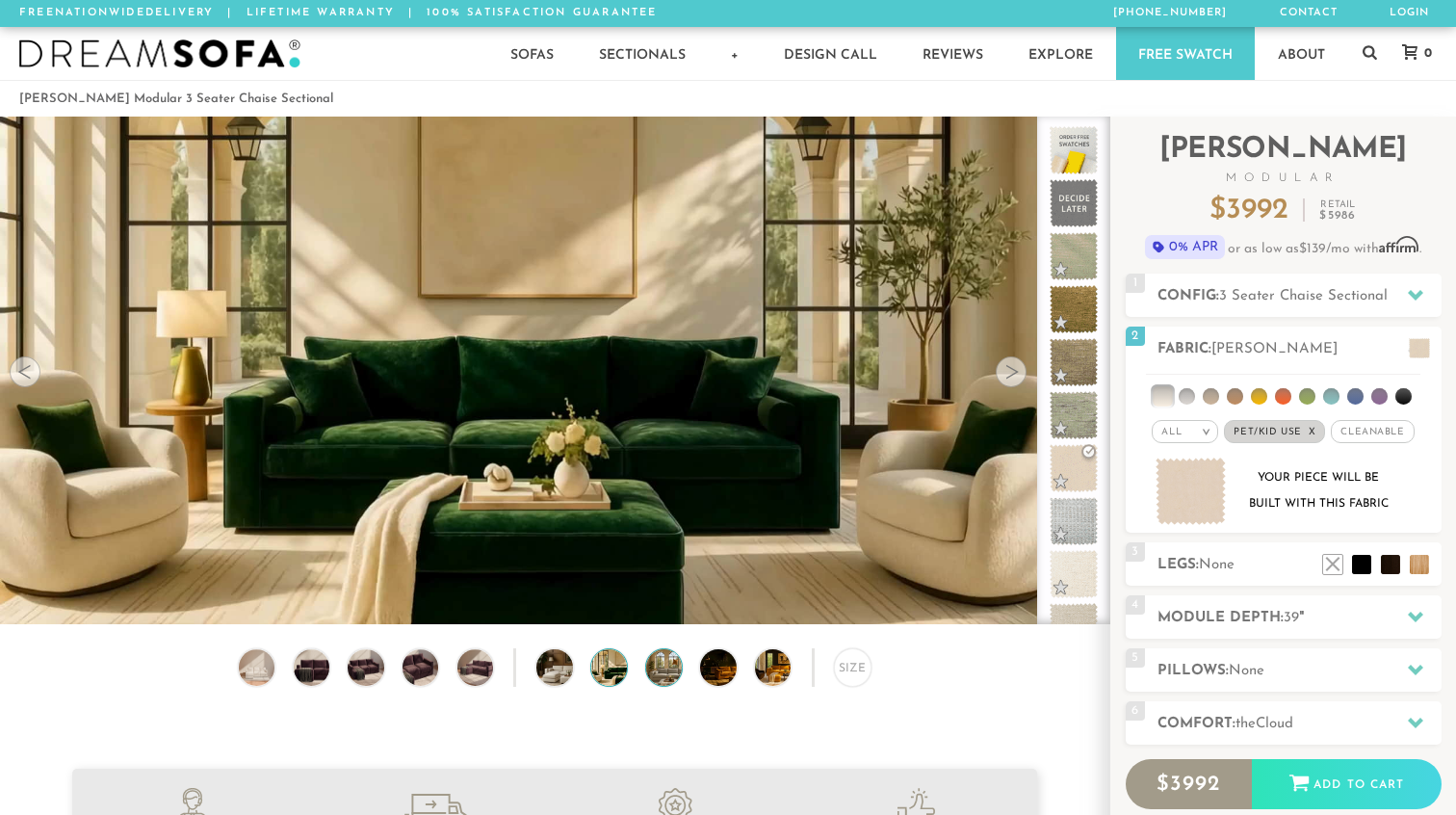
click at [663, 669] on img at bounding box center [679, 667] width 65 height 35
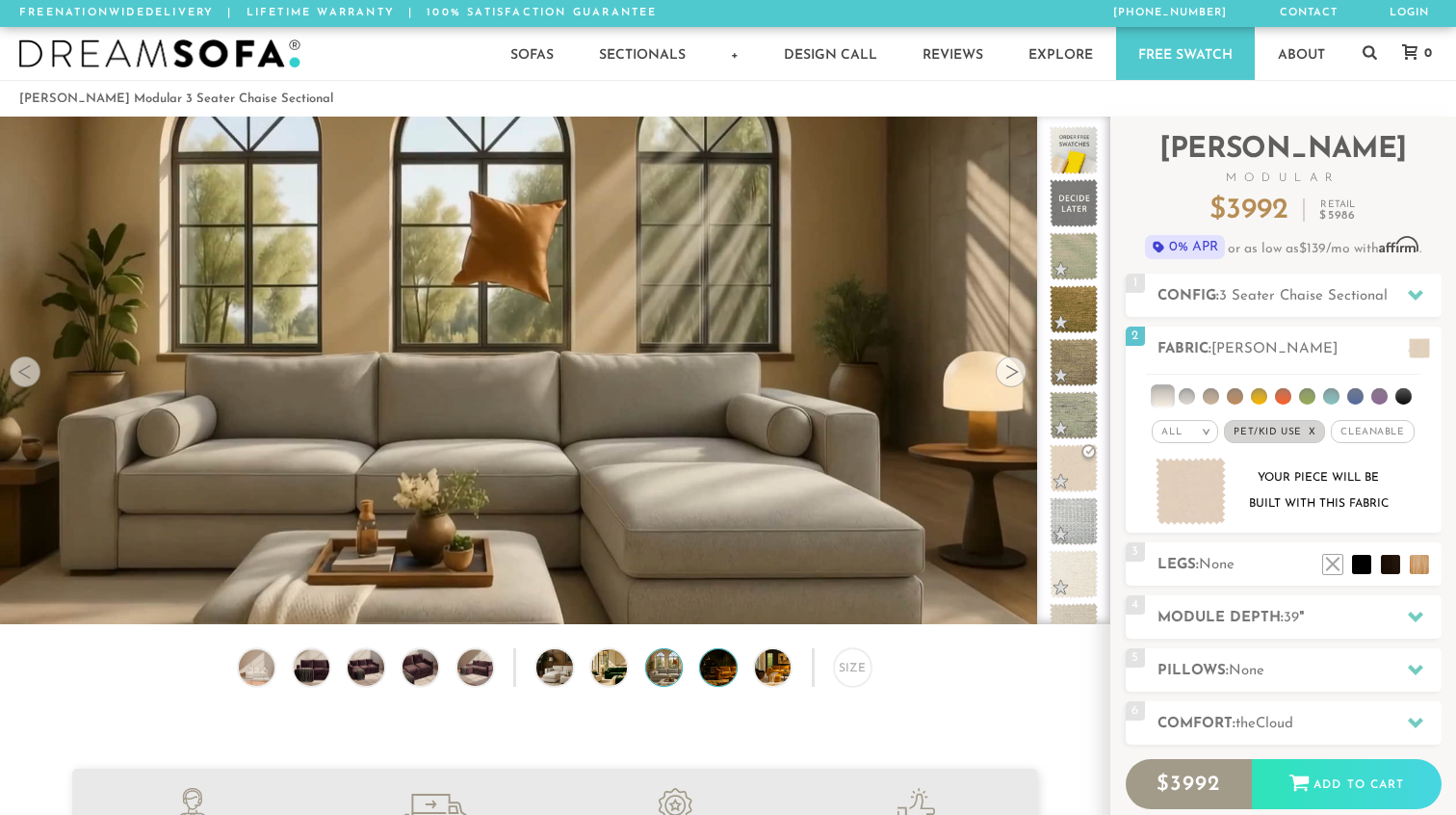
click at [709, 668] on img at bounding box center [732, 667] width 65 height 35
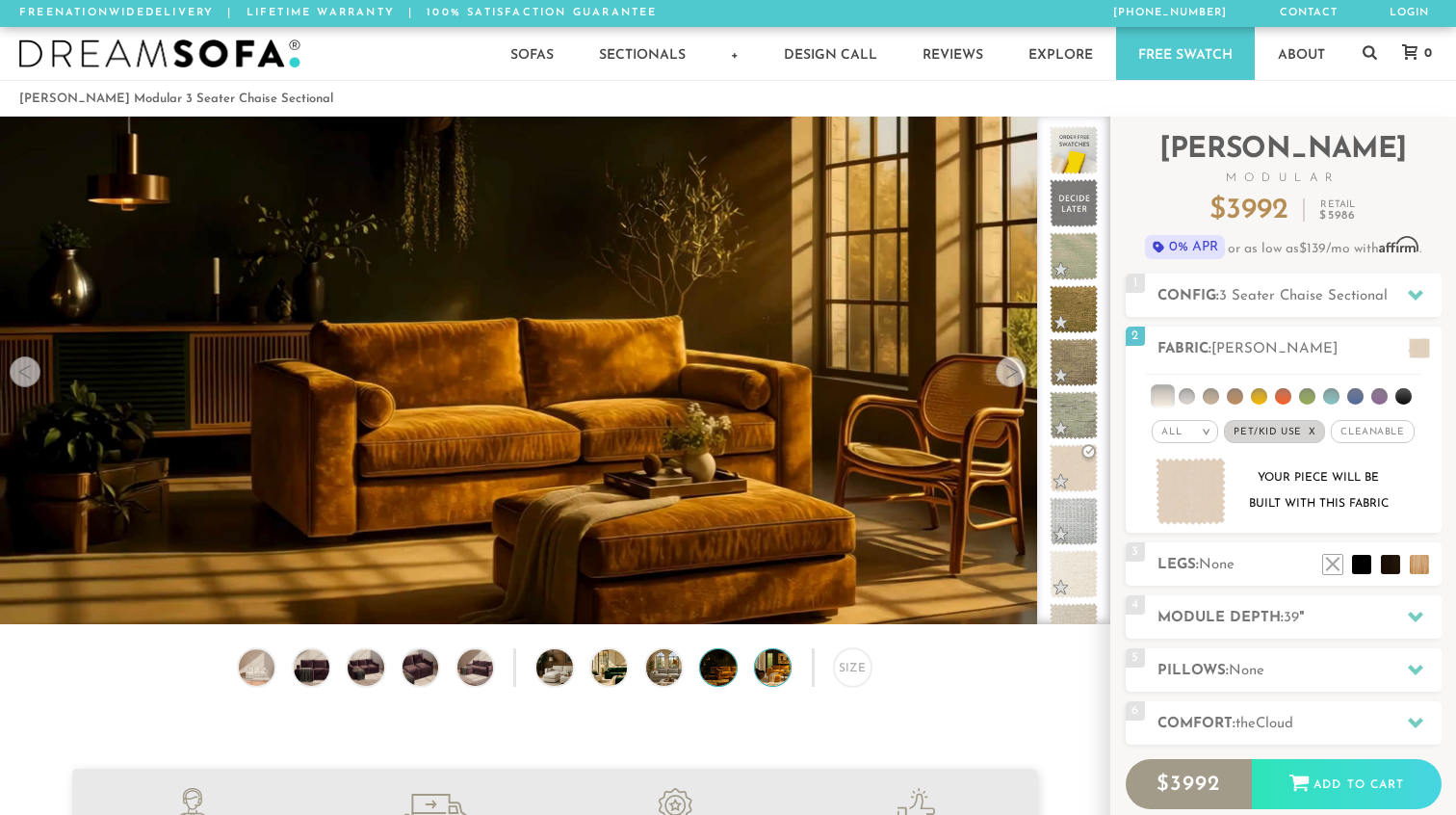
click at [778, 672] on img at bounding box center [787, 667] width 65 height 35
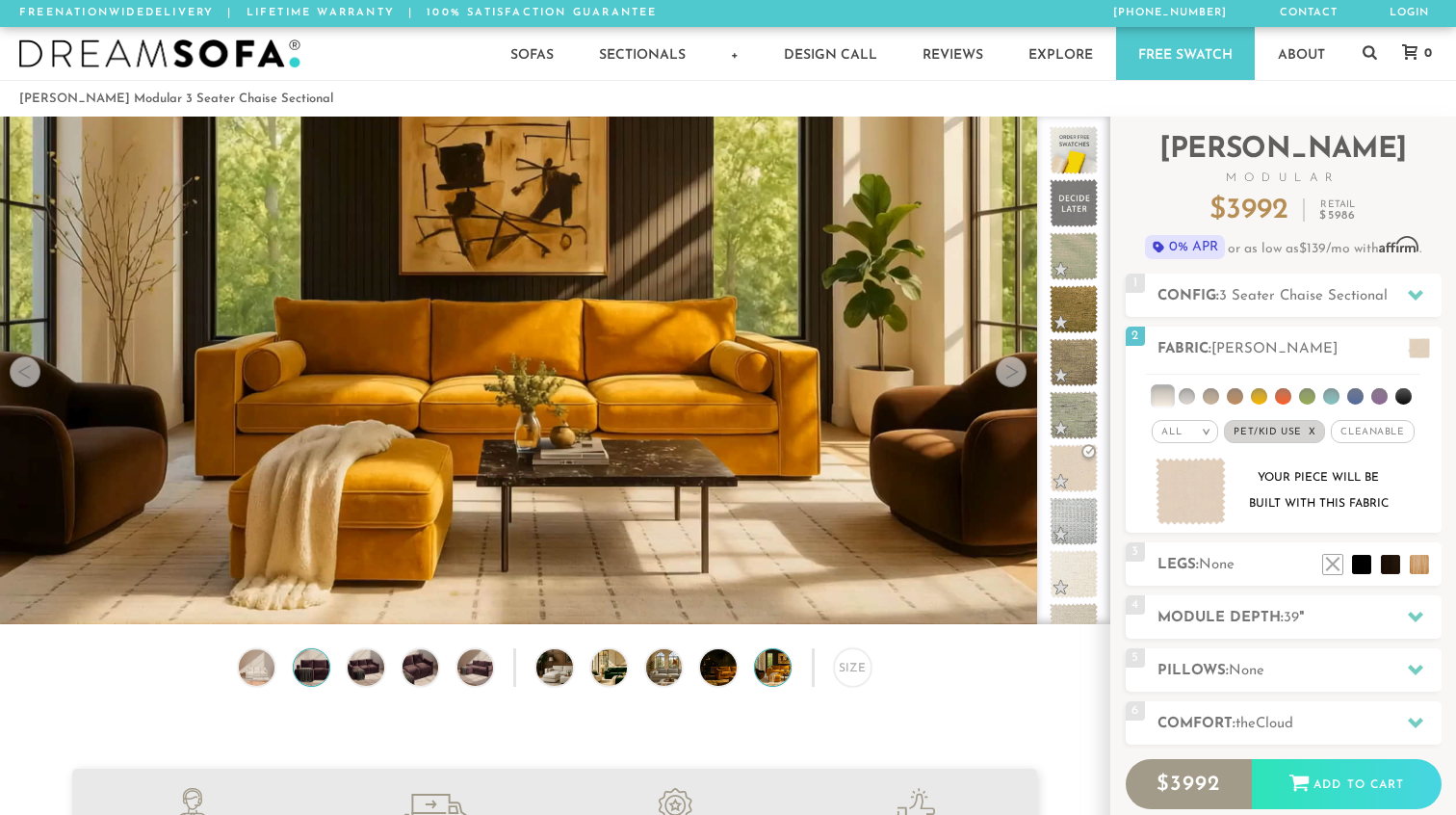
click at [303, 671] on img at bounding box center [312, 667] width 43 height 35
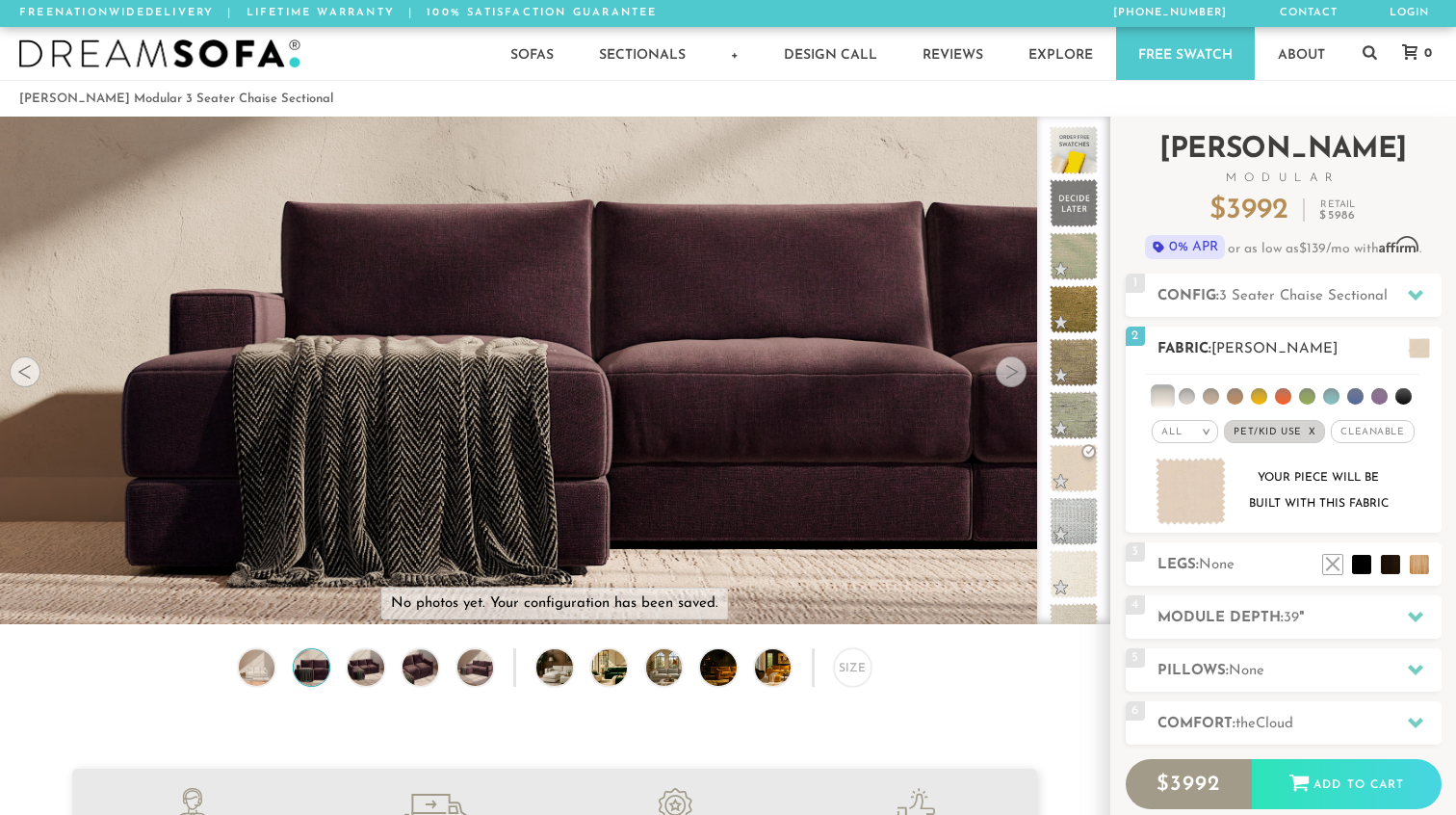
click at [1280, 432] on span "Pet/Kid Use x" at bounding box center [1274, 432] width 101 height 23
click at [1280, 432] on span "Pet/Kid Use x" at bounding box center [1275, 432] width 87 height 23
click at [1285, 472] on div "Your piece will be built with this fabric" at bounding box center [1319, 491] width 156 height 52
click at [1357, 399] on li at bounding box center [1355, 396] width 17 height 17
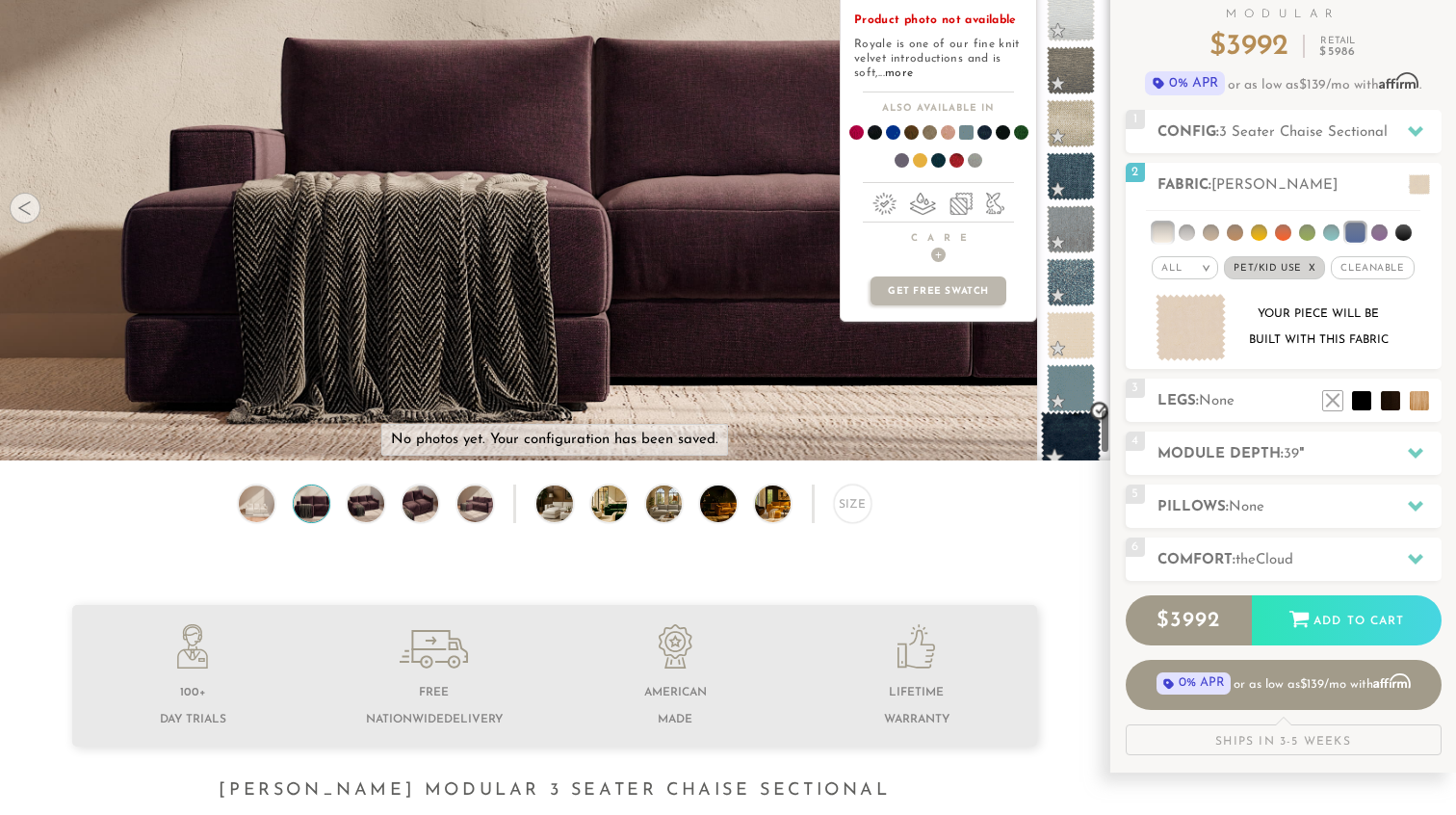
scroll to position [5005, 0]
click at [1069, 432] on span at bounding box center [1075, 442] width 61 height 61
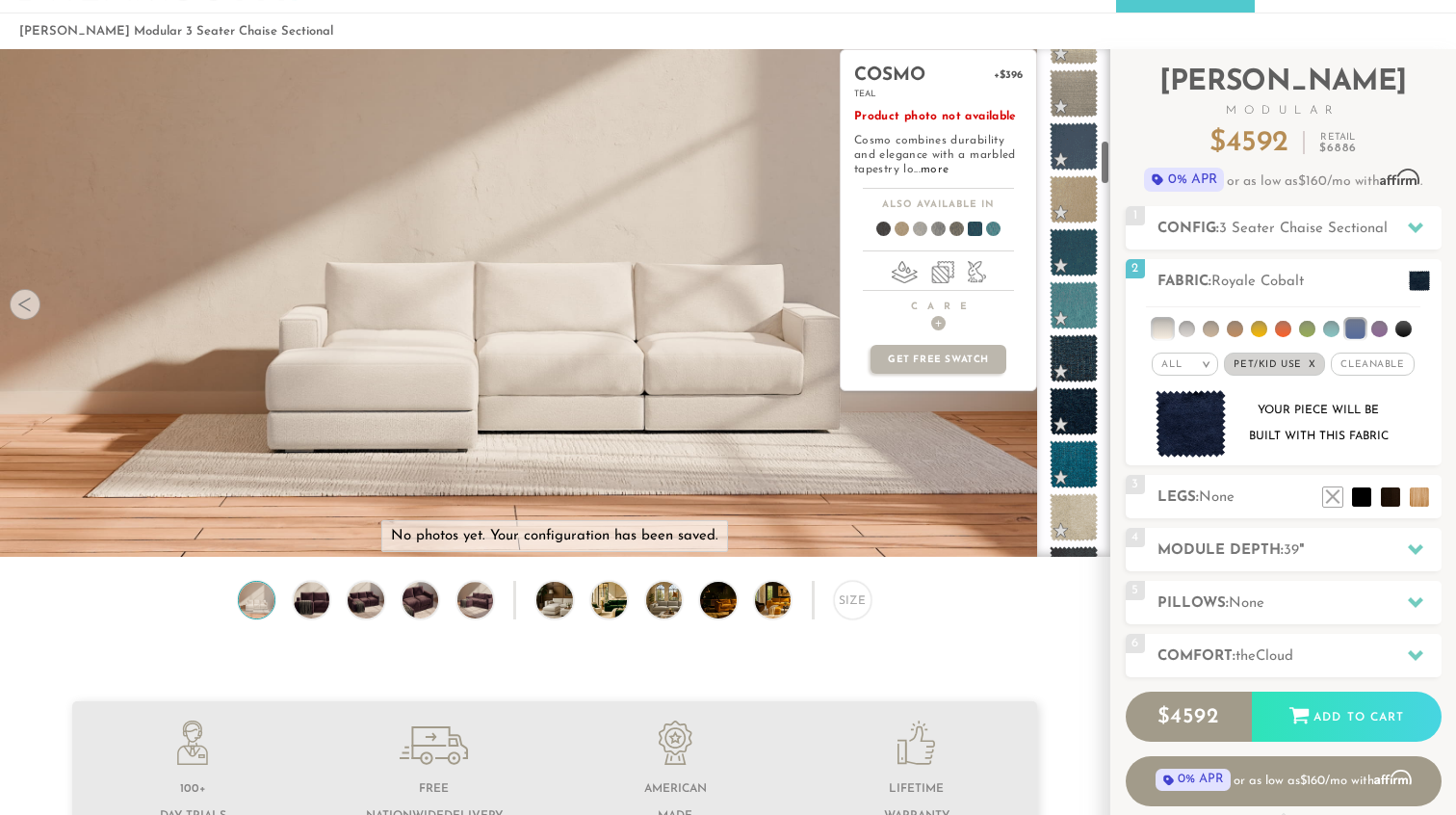
scroll to position [1000, 0]
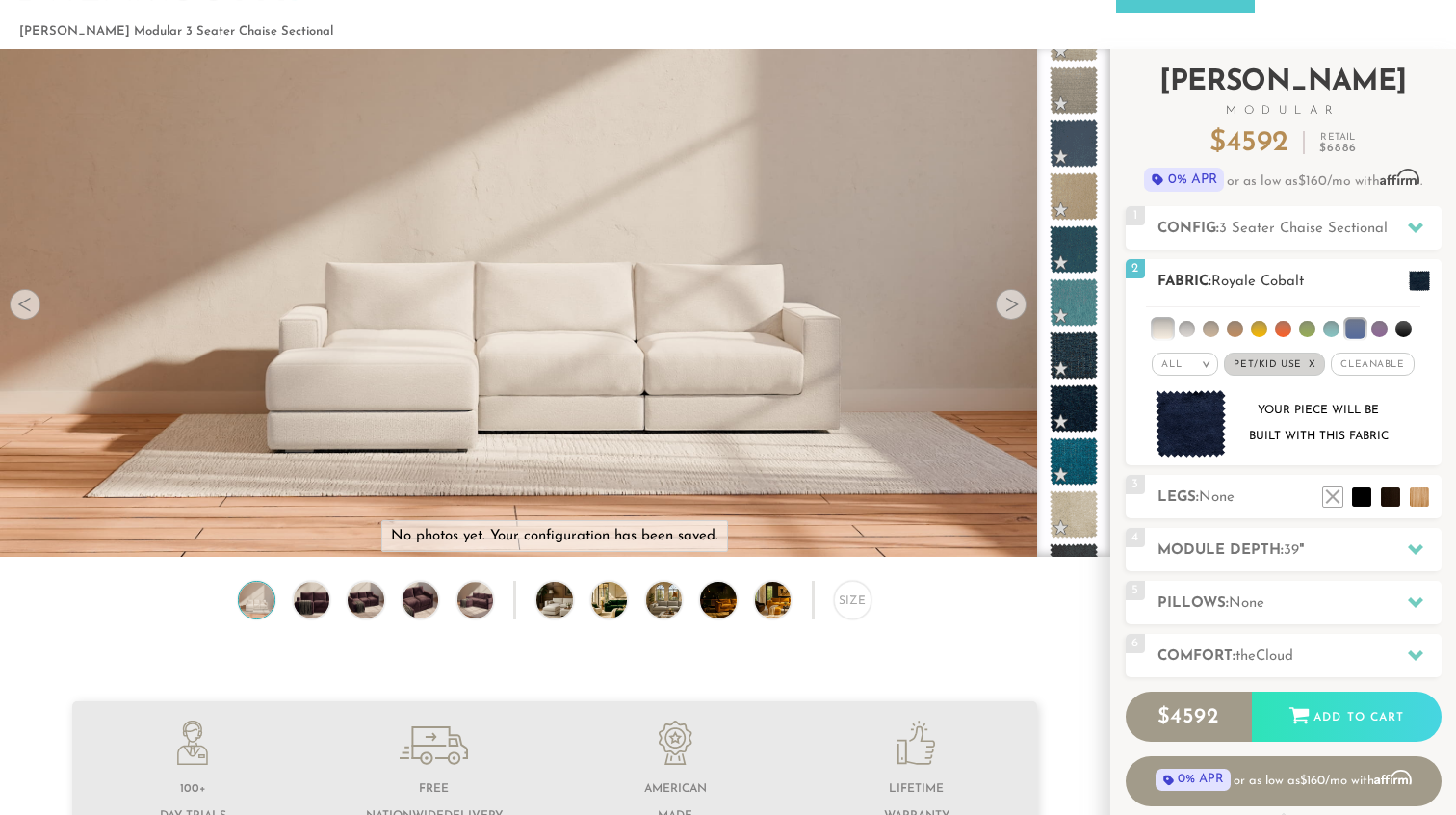
click at [1354, 358] on span "Cleanable x" at bounding box center [1372, 365] width 83 height 23
click at [1354, 358] on span "Cleanable x" at bounding box center [1373, 365] width 97 height 23
click at [1289, 359] on span "Pet/Kid Use x" at bounding box center [1274, 365] width 101 height 23
click at [1179, 363] on em "All" at bounding box center [1179, 364] width 21 height 11
click at [1193, 500] on li "Durable" at bounding box center [1193, 500] width 66 height 27
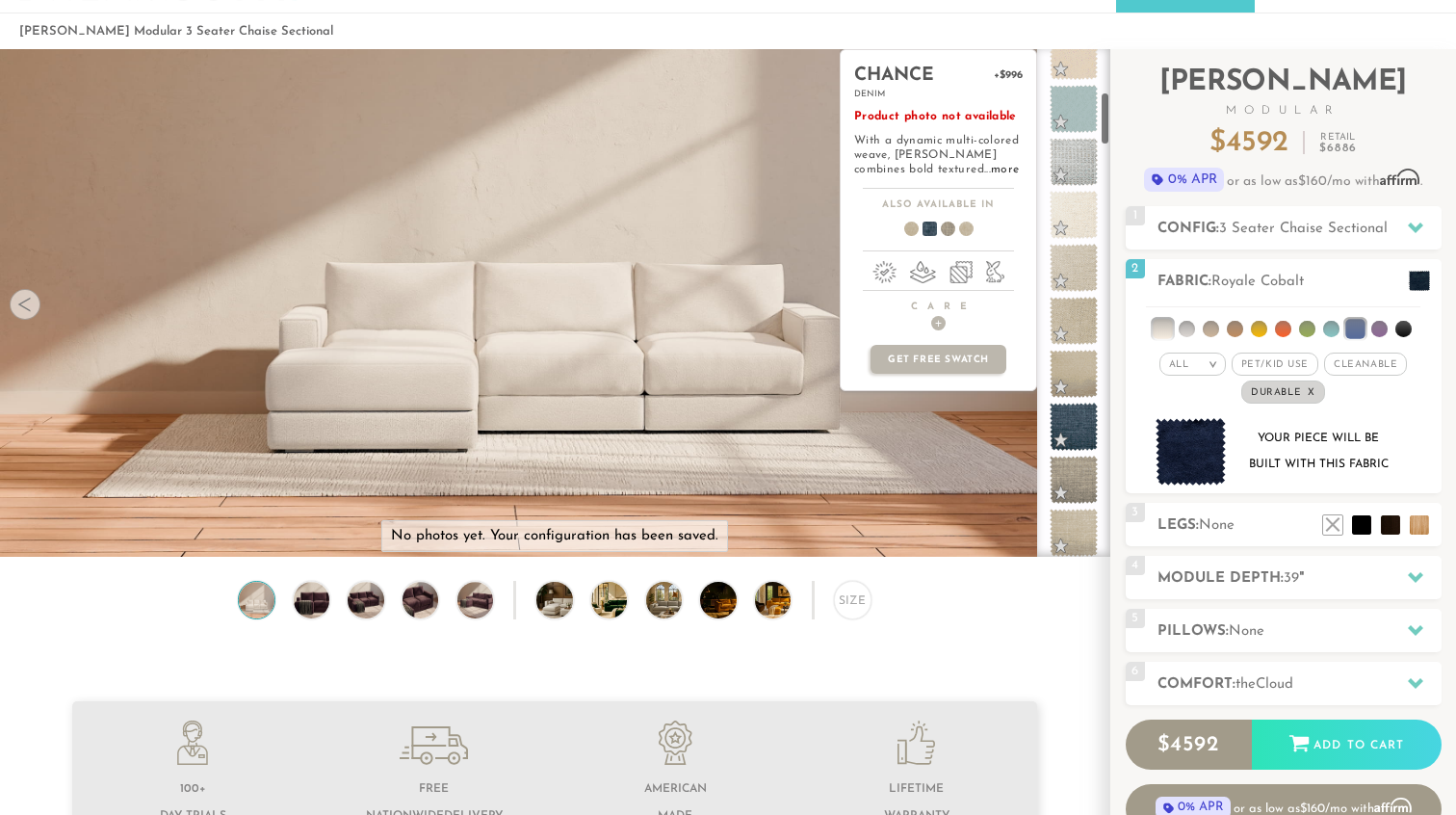
scroll to position [0, 0]
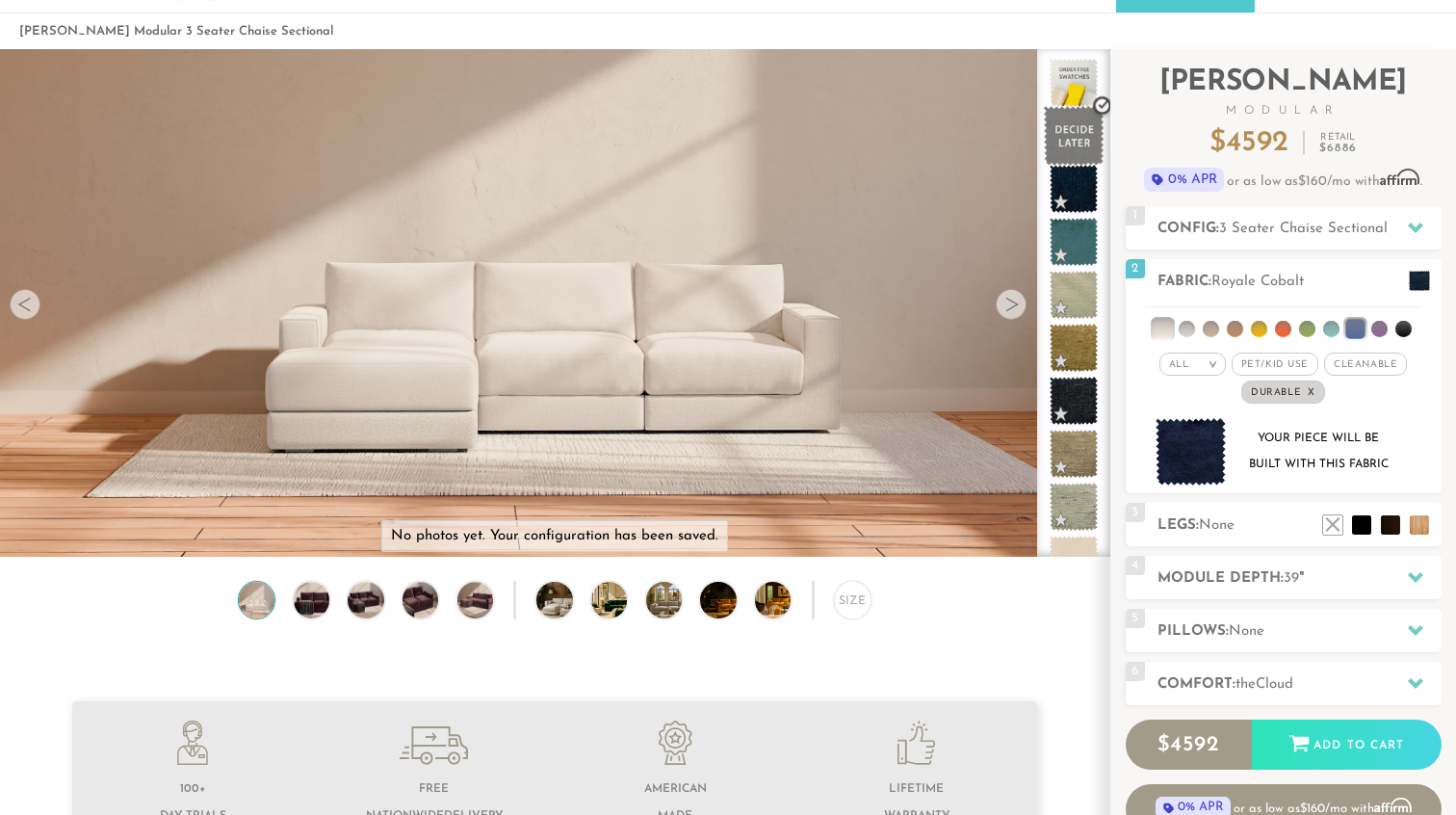
click at [1065, 133] on span at bounding box center [1075, 136] width 61 height 61
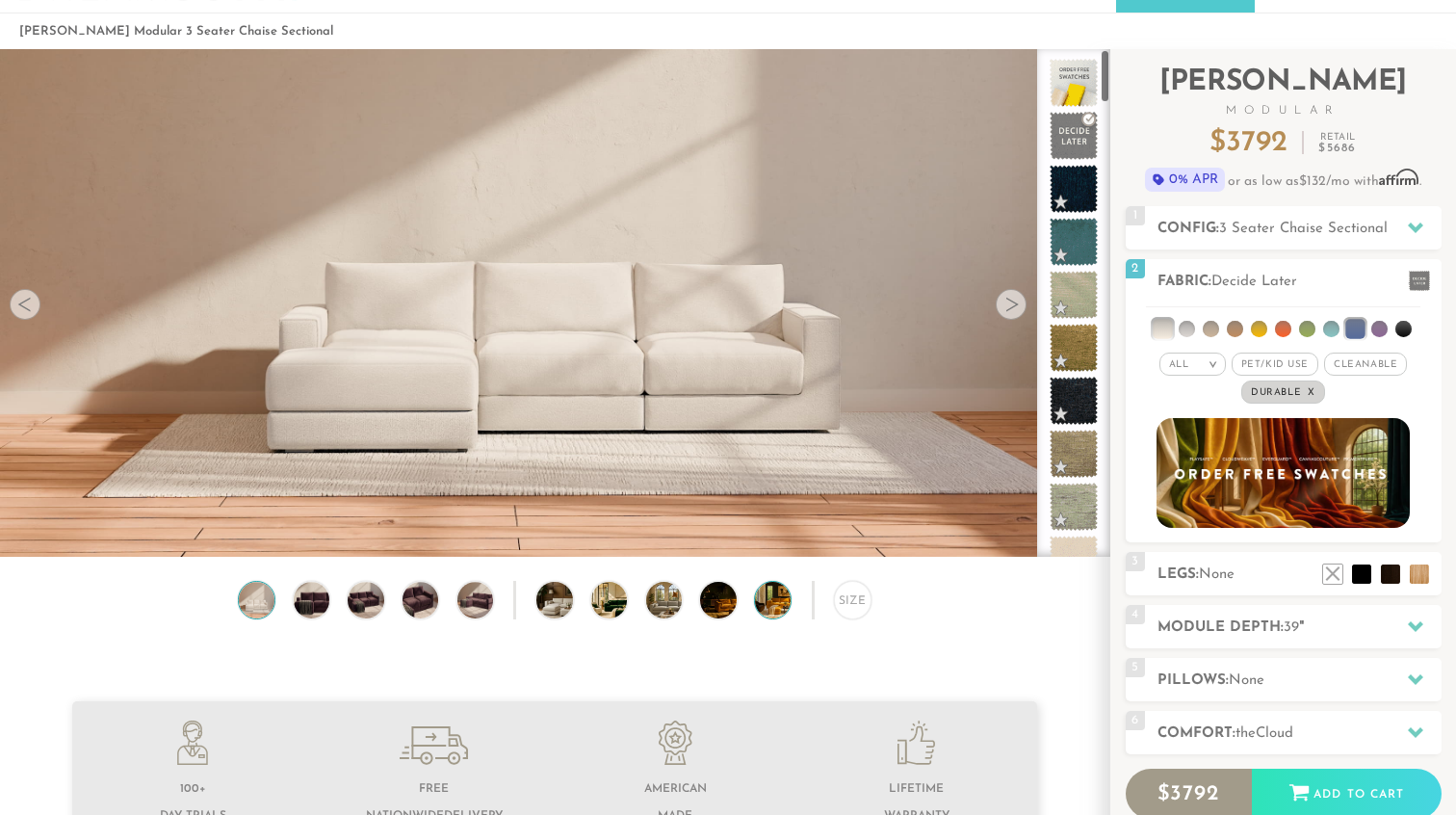
click at [773, 607] on img at bounding box center [787, 600] width 65 height 35
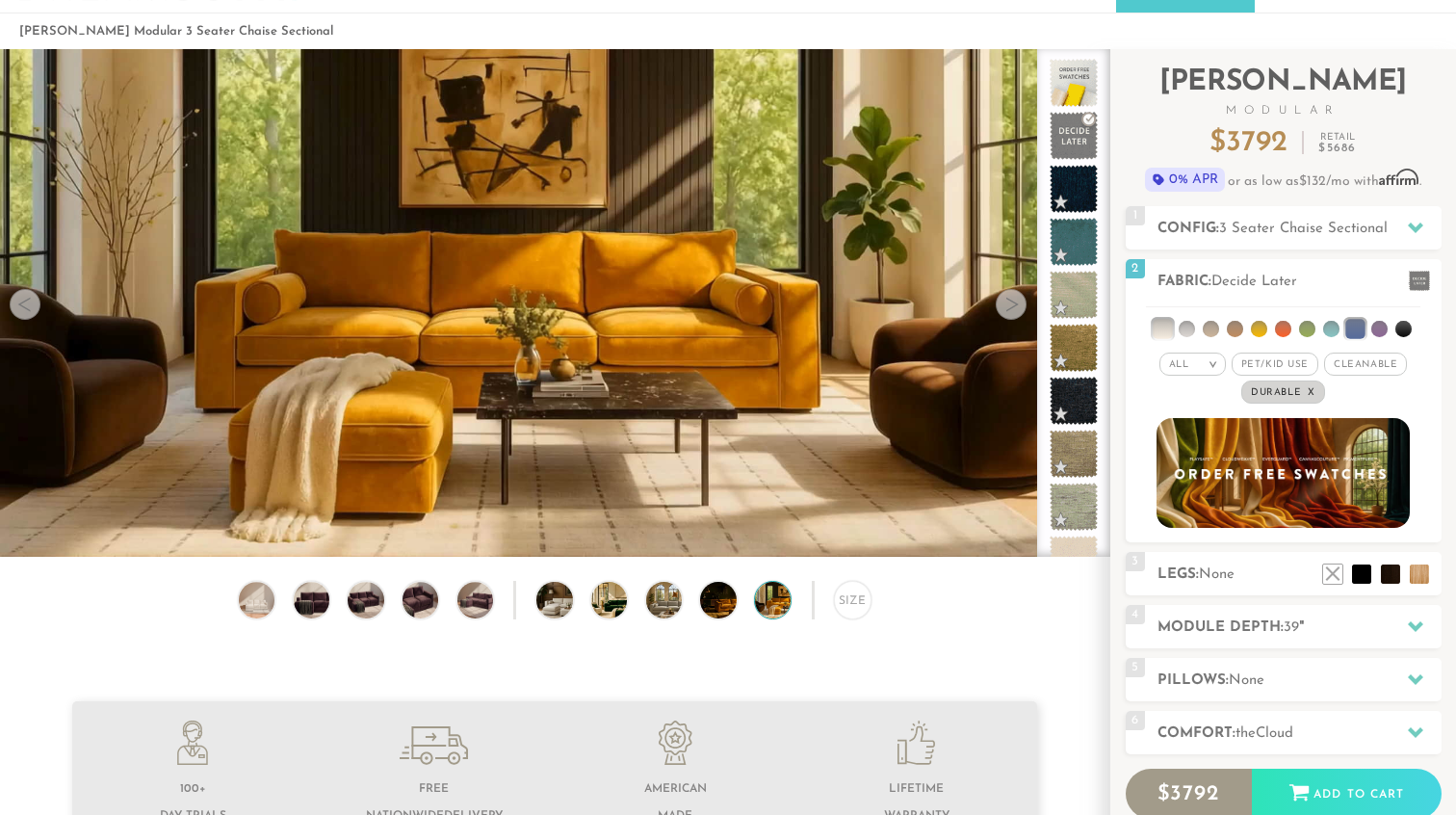
click at [749, 608] on div "Size" at bounding box center [554, 605] width 1110 height 47
click at [710, 607] on img at bounding box center [732, 600] width 65 height 35
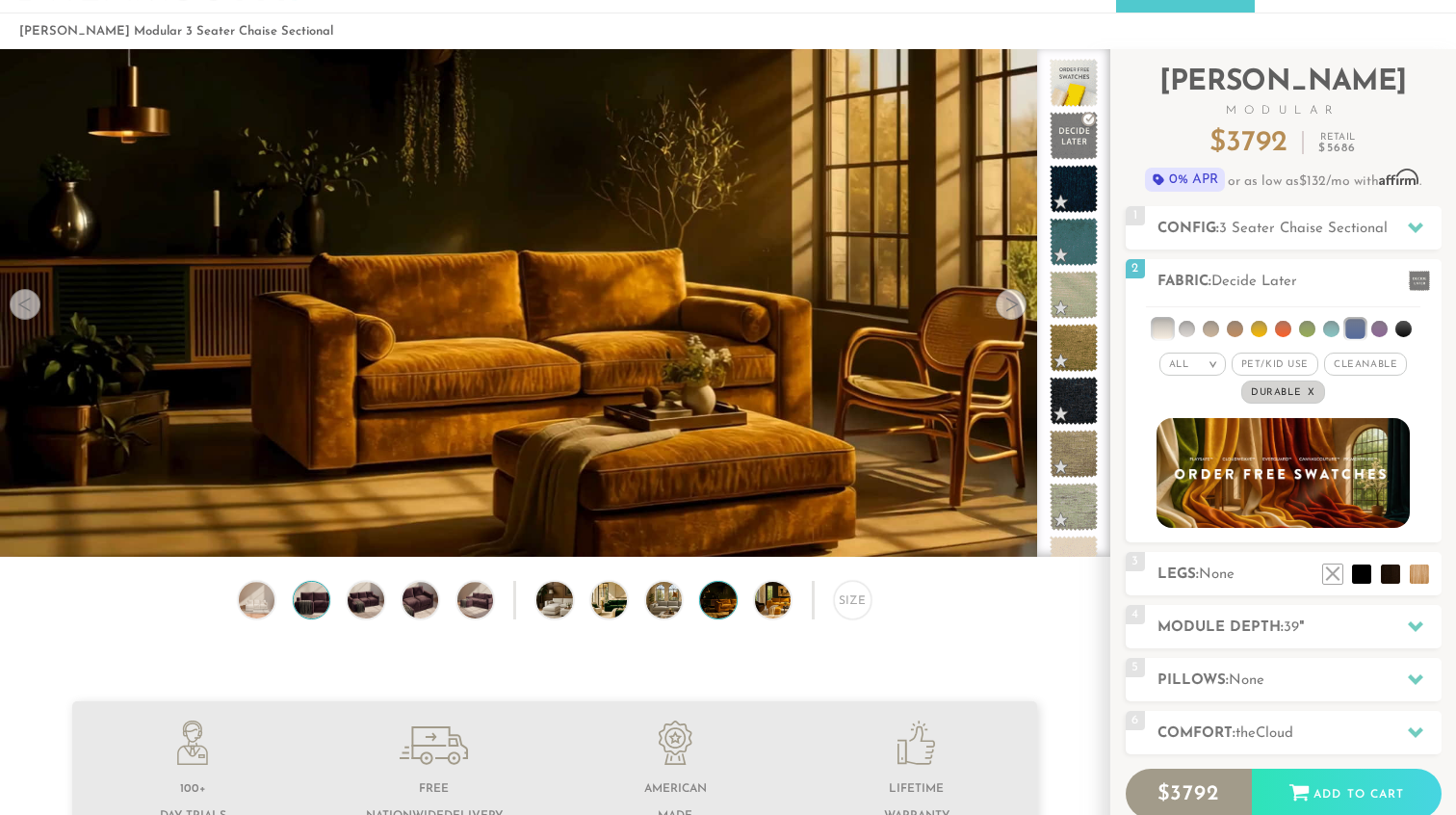
click at [314, 607] on img at bounding box center [312, 600] width 43 height 35
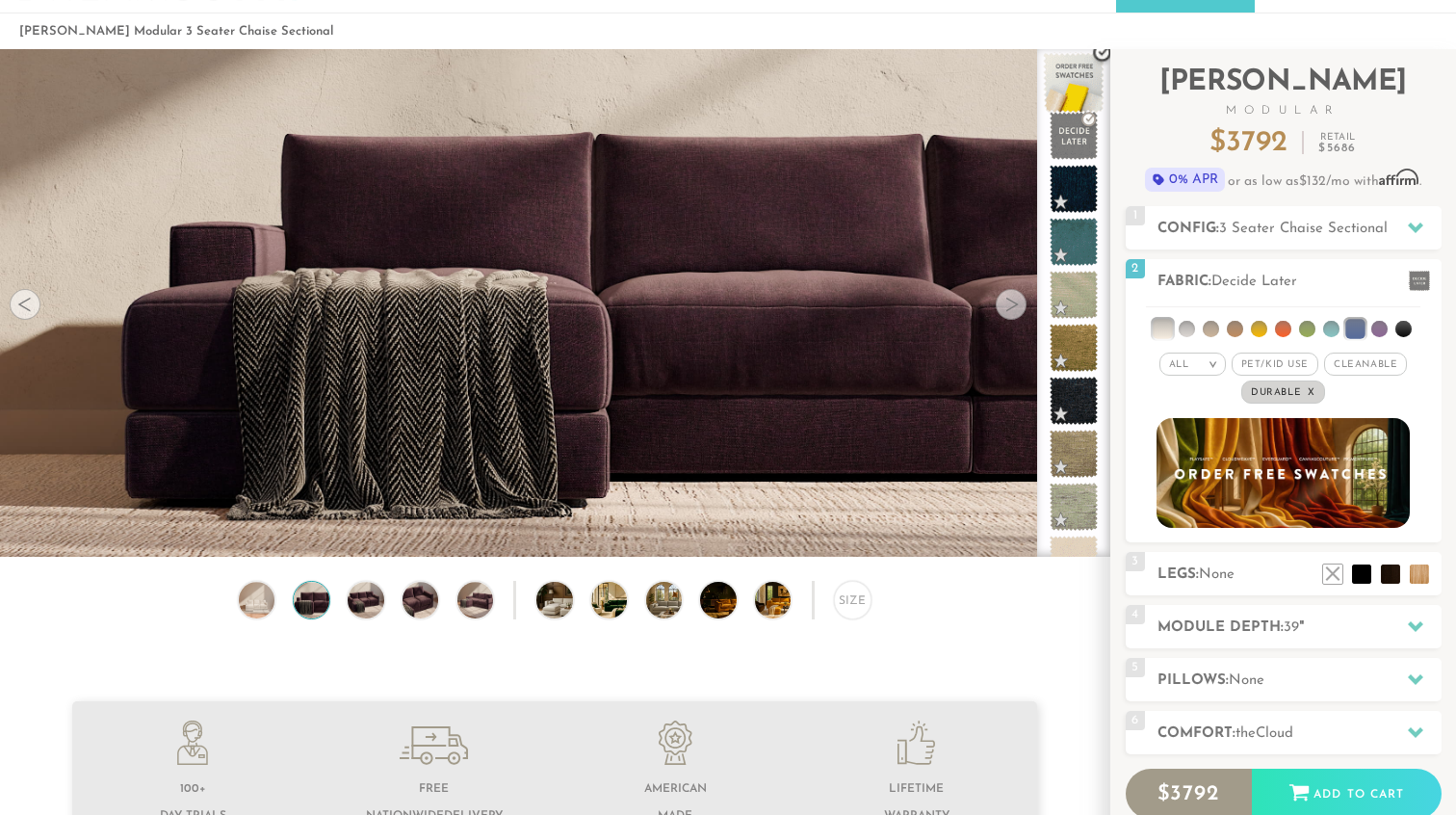
click at [1073, 70] on span at bounding box center [1075, 83] width 61 height 61
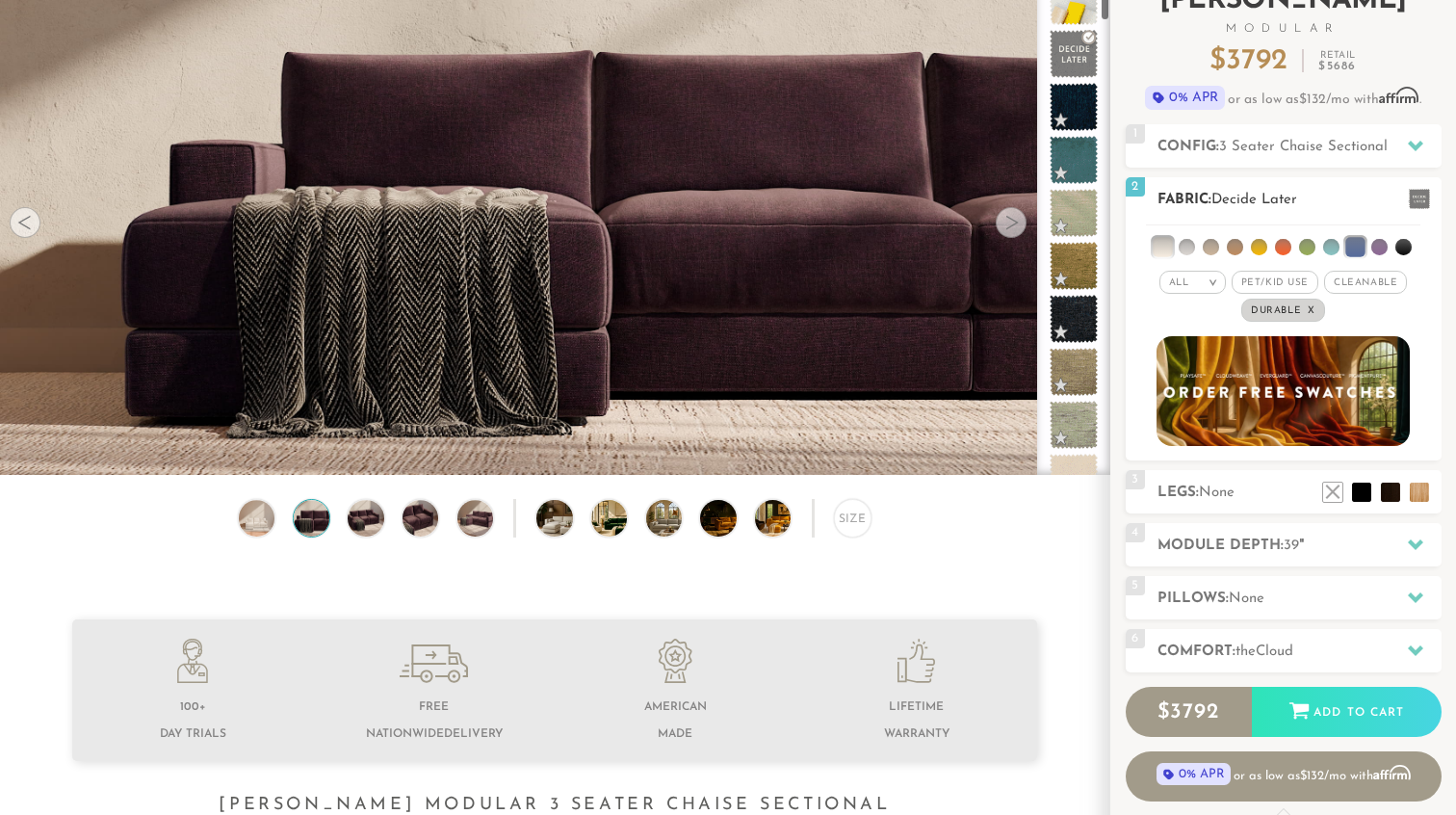
scroll to position [162, 0]
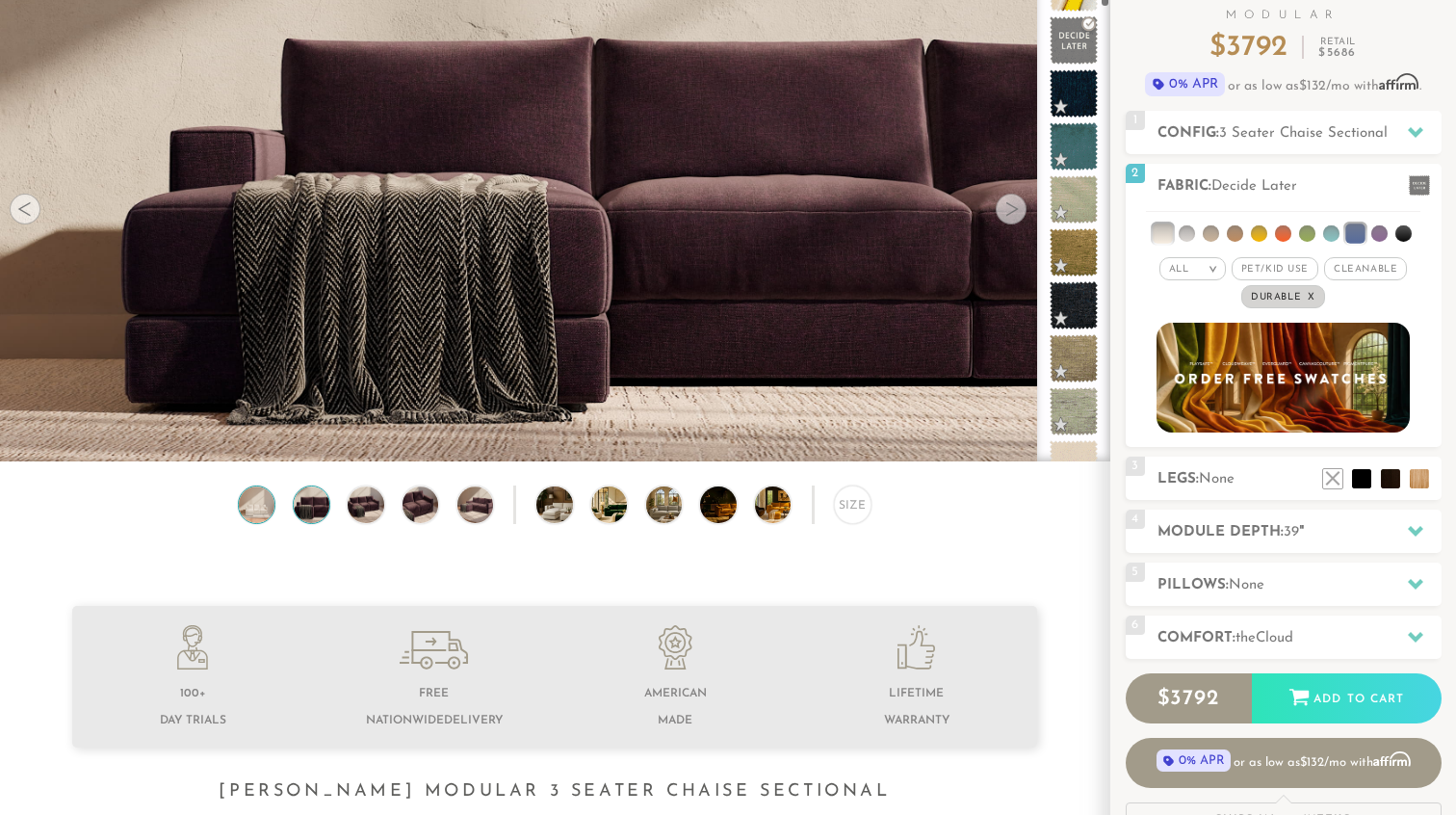
click at [253, 514] on img at bounding box center [256, 504] width 43 height 35
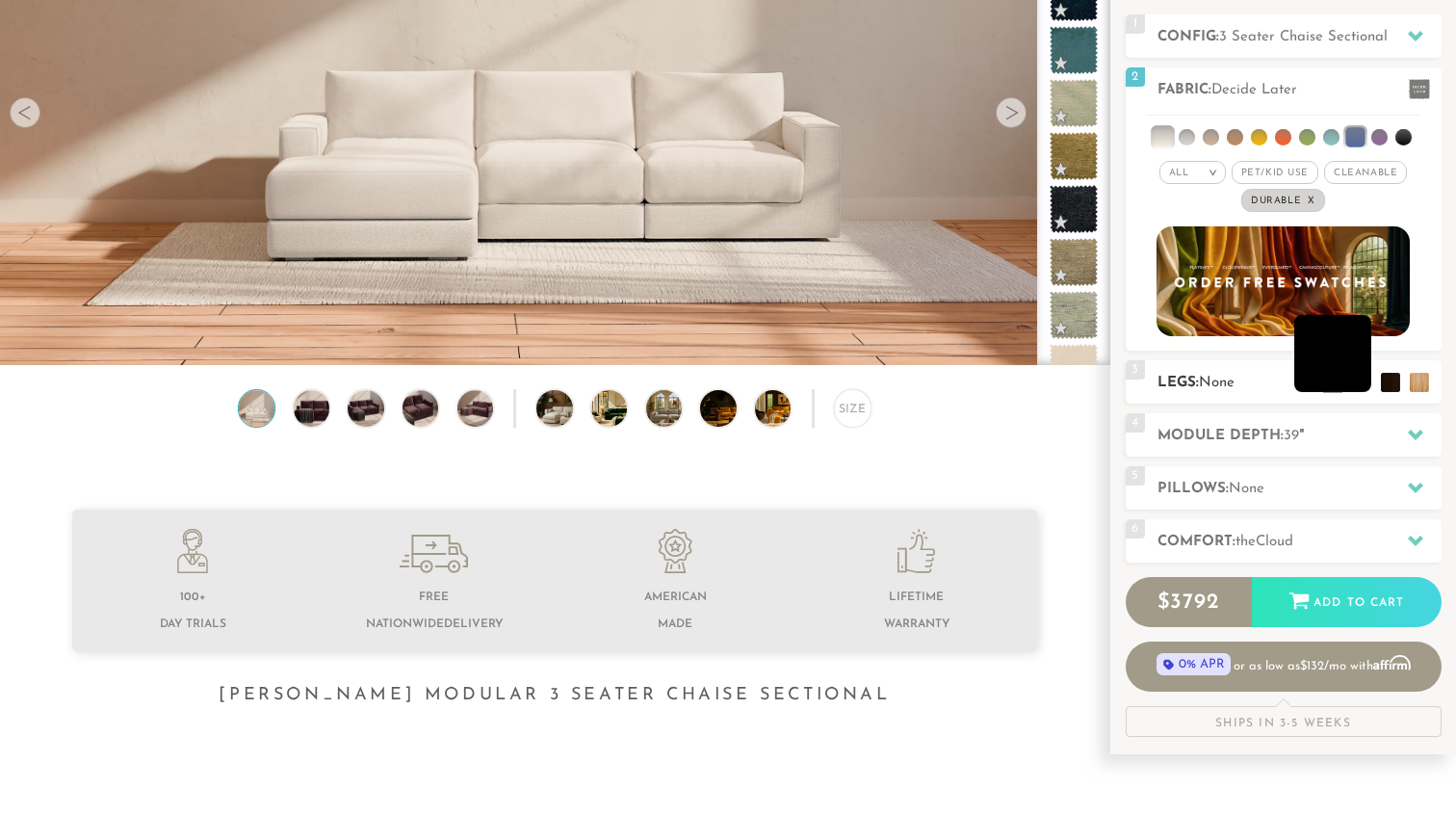
scroll to position [263, 0]
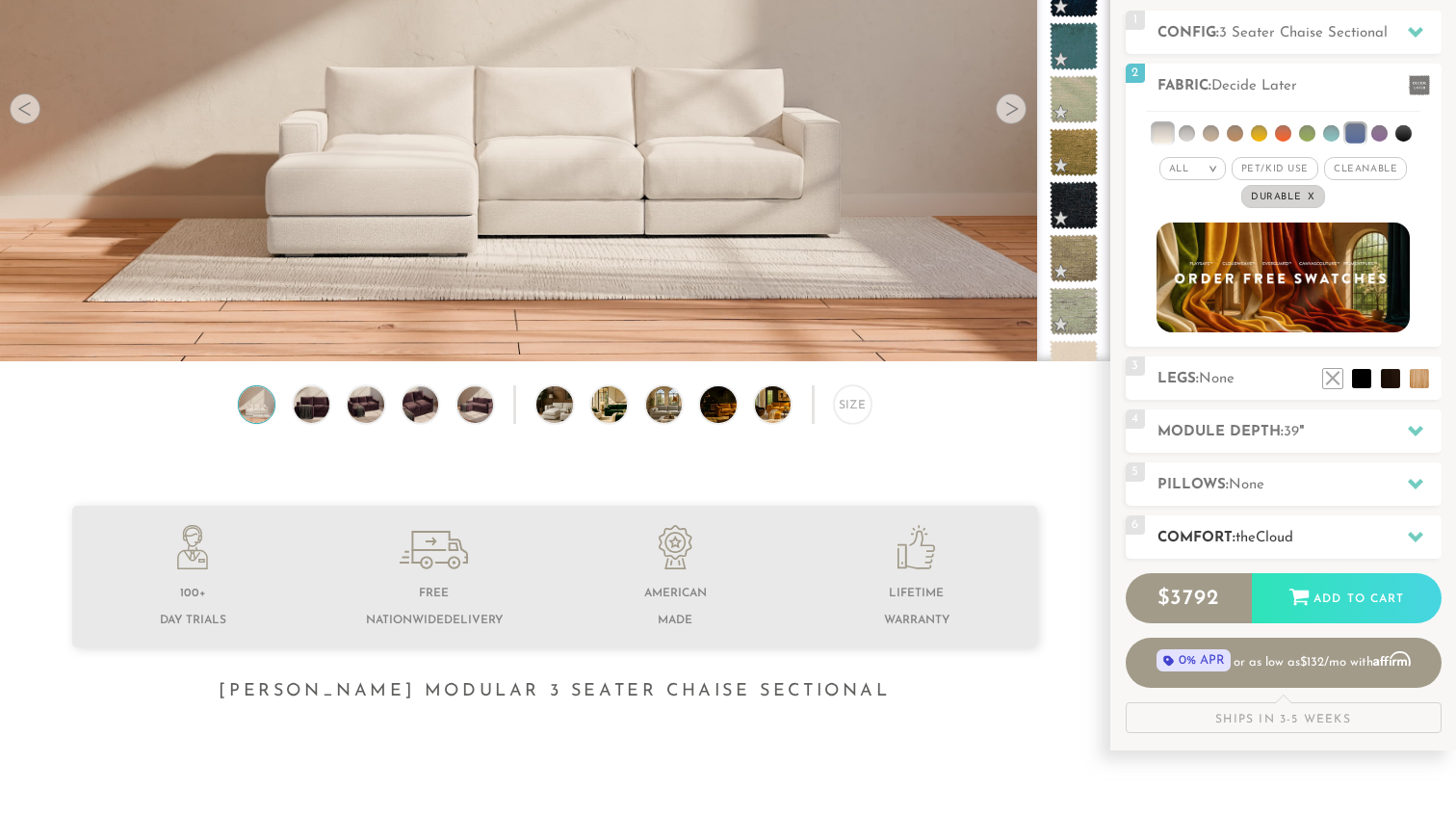
click at [1409, 544] on icon at bounding box center [1416, 537] width 16 height 16
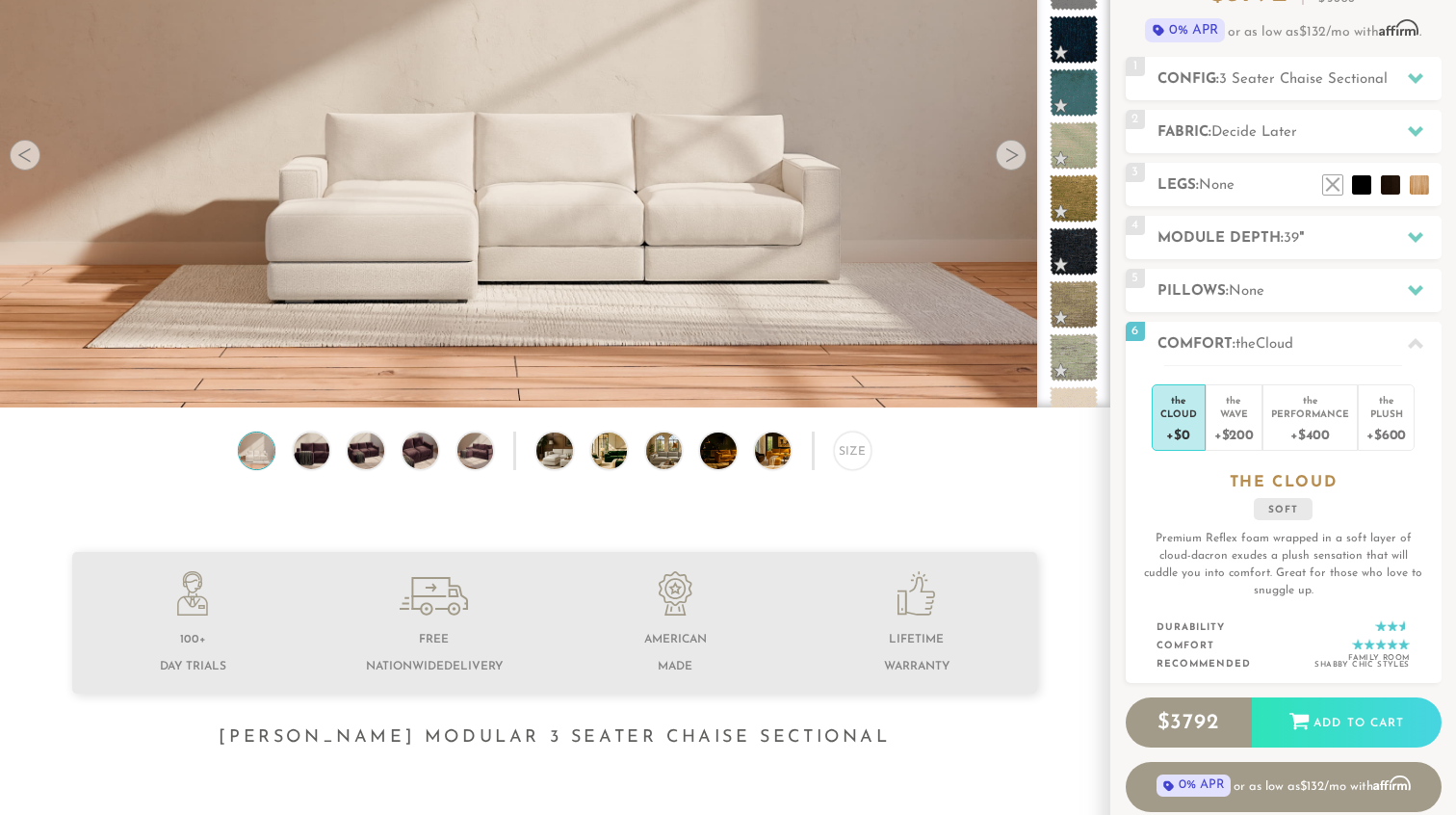
scroll to position [216, 0]
click at [1397, 294] on div at bounding box center [1415, 292] width 40 height 39
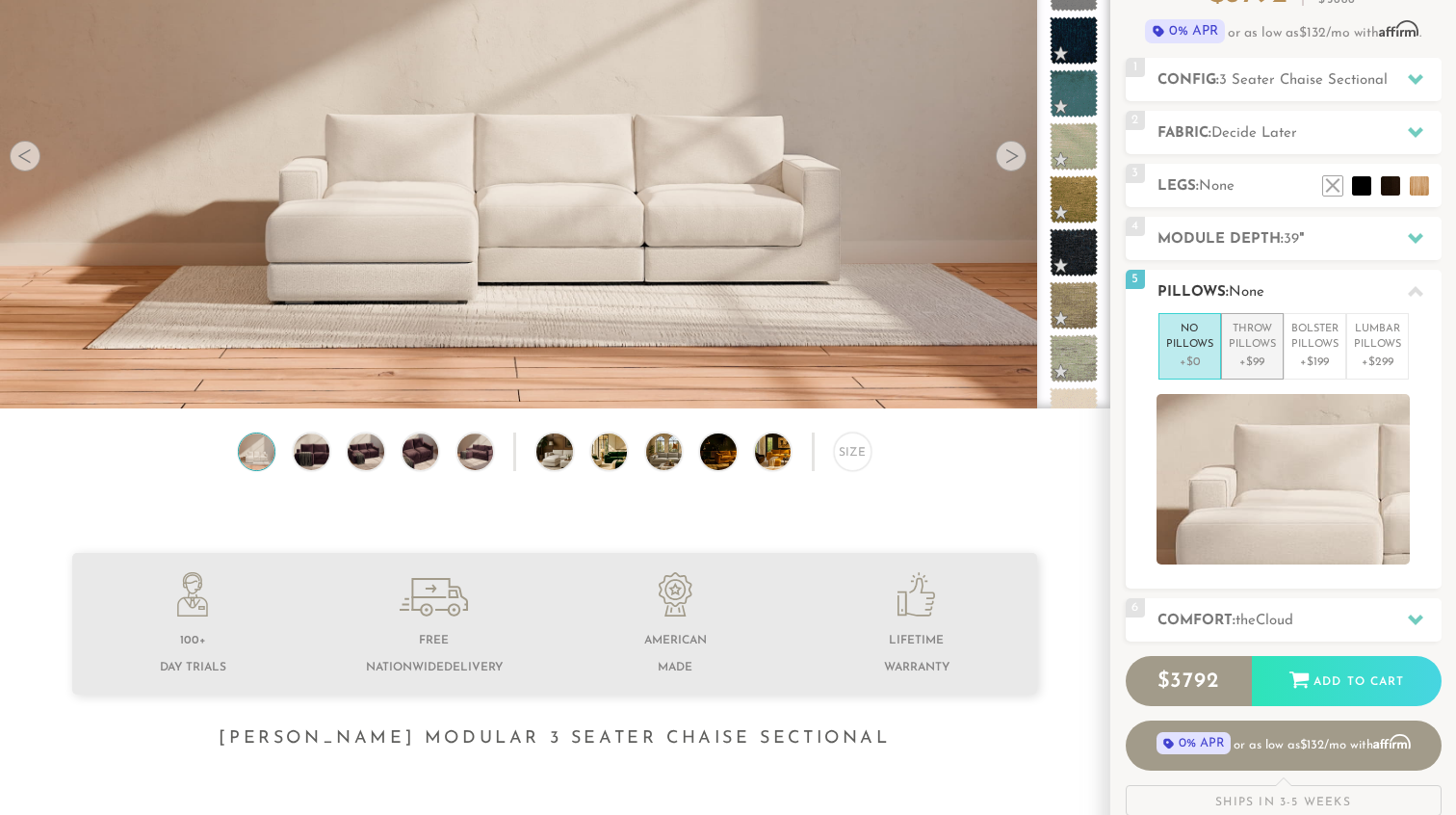
click at [1271, 355] on p "+$99" at bounding box center [1253, 363] width 47 height 18
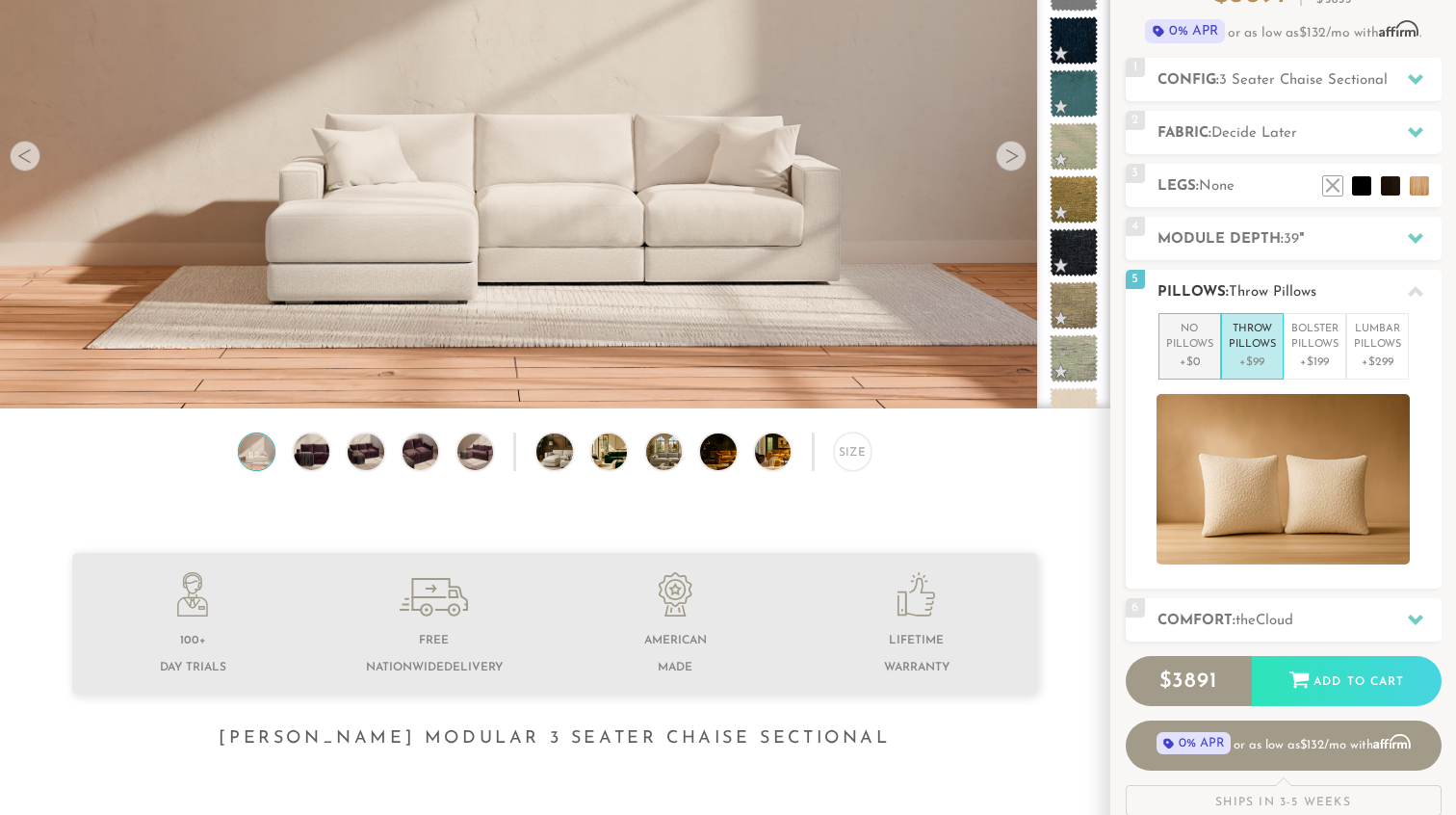
click at [1189, 354] on p "+$0" at bounding box center [1190, 363] width 47 height 18
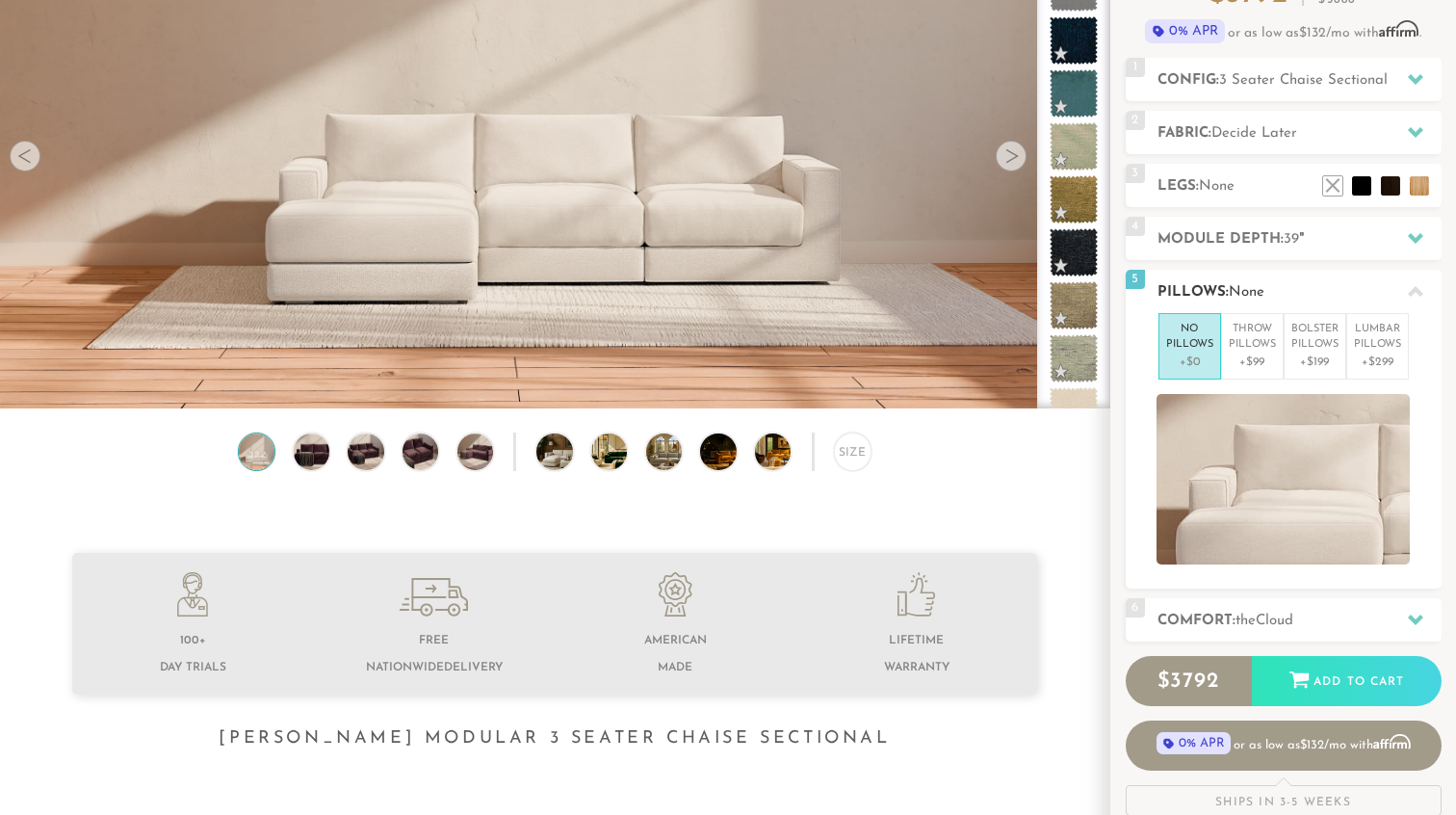
click at [1420, 280] on div at bounding box center [1415, 292] width 40 height 39
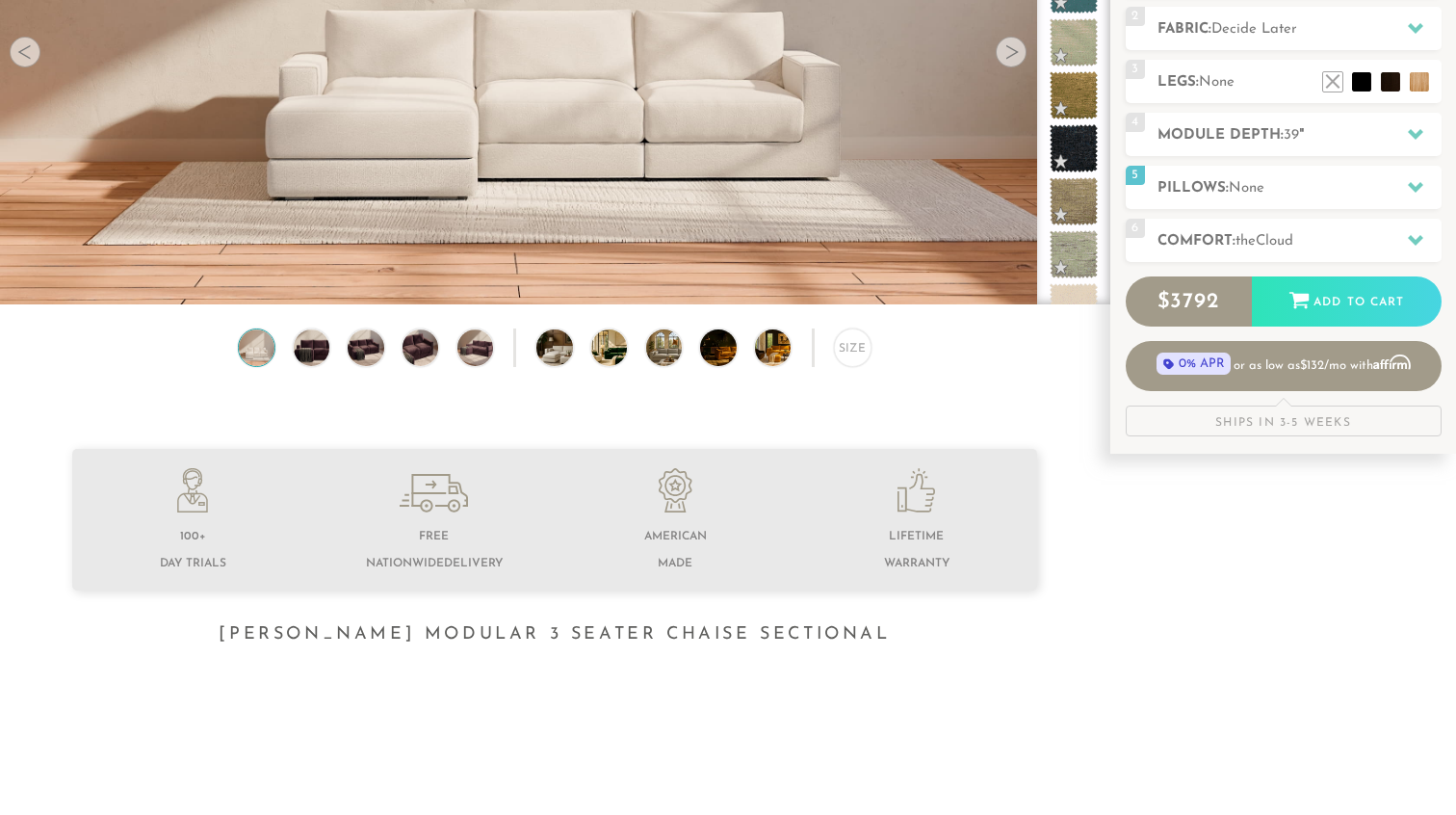
scroll to position [313, 0]
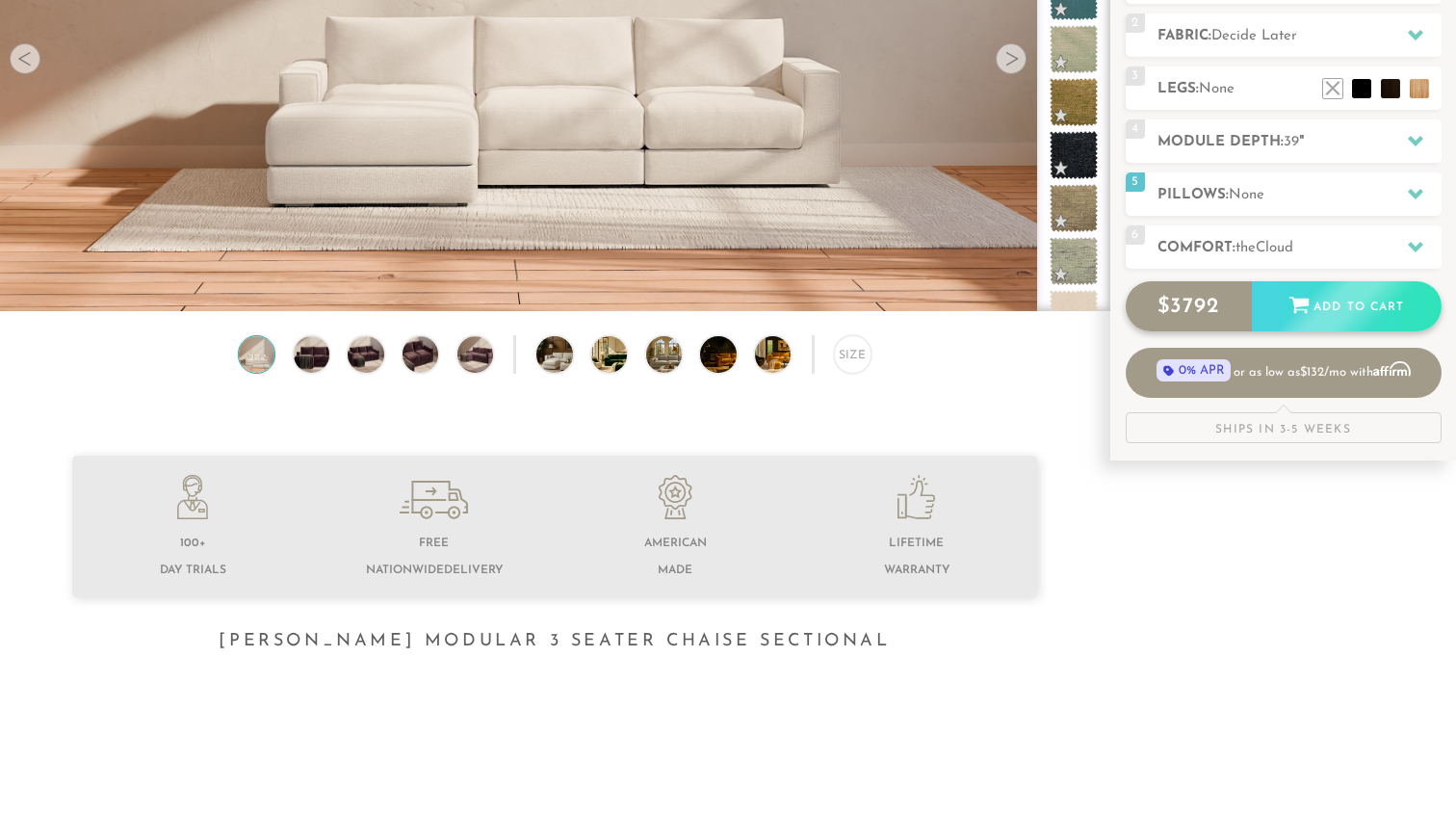
click at [1327, 318] on div "Add to Cart" at bounding box center [1347, 307] width 190 height 52
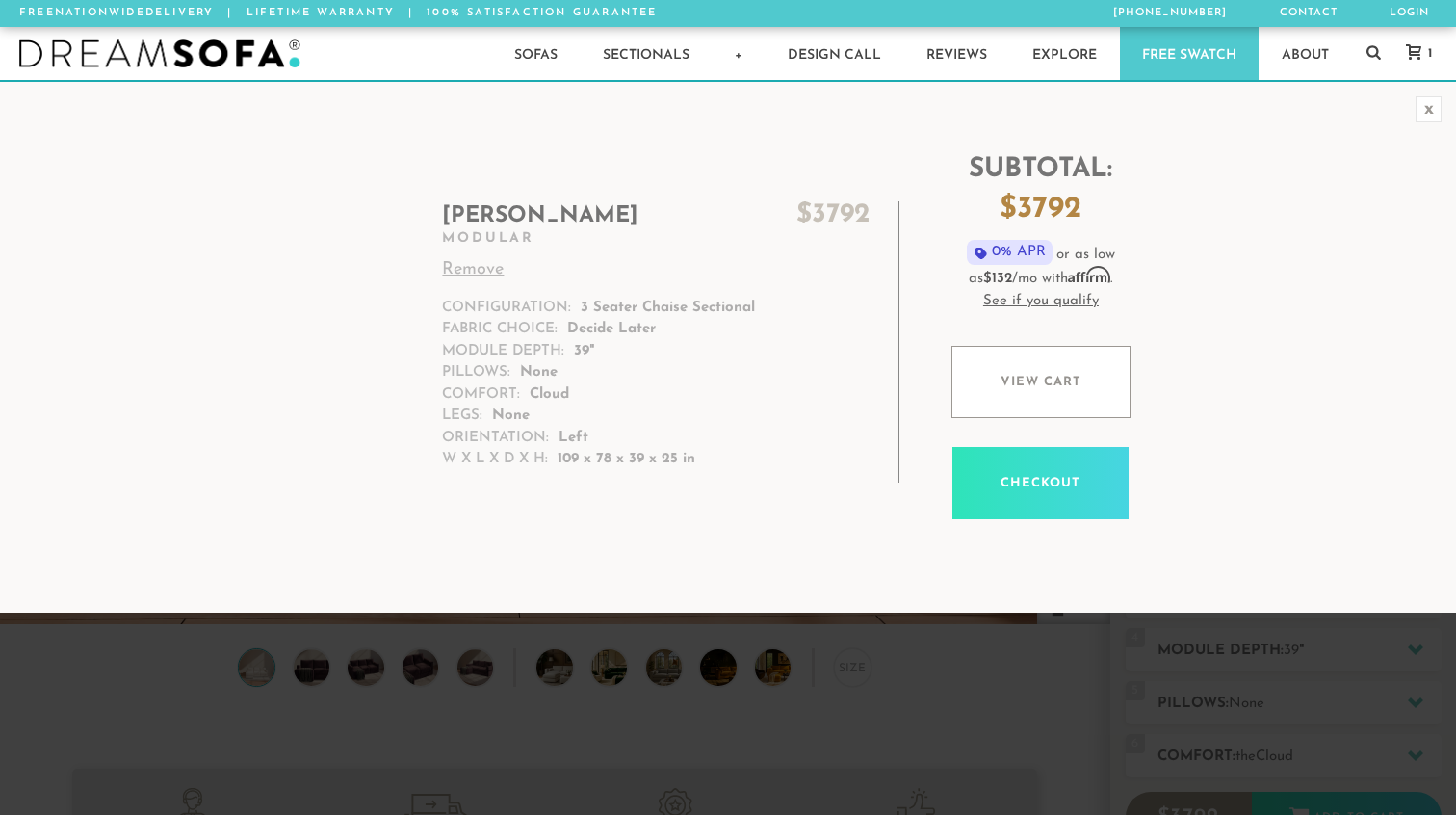
click at [1013, 495] on link "Checkout" at bounding box center [1040, 483] width 176 height 72
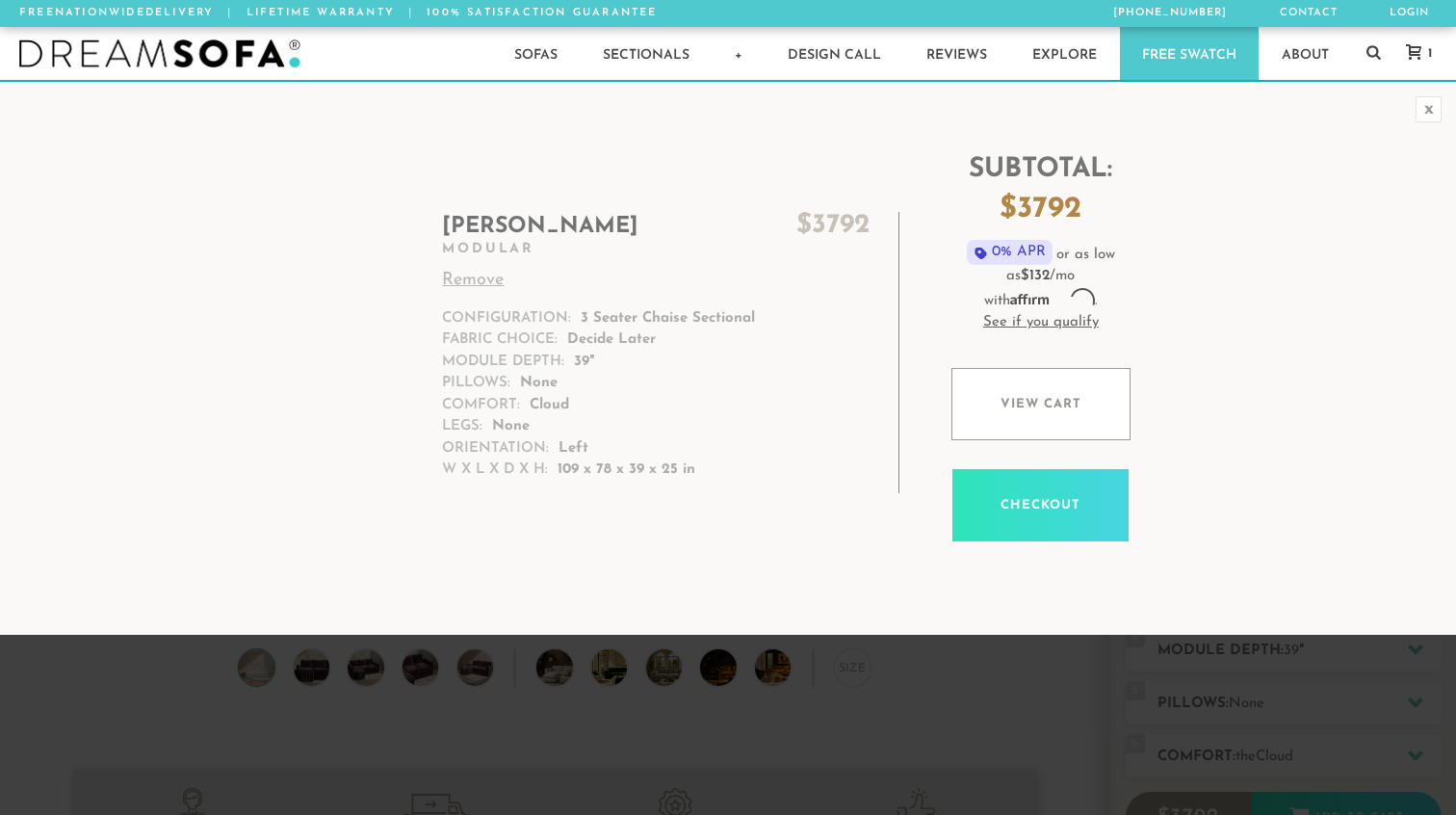
click at [1432, 123] on div "[PERSON_NAME] $ 3792 Modular Remove Configuration: 3 Seater Chaise Sectional Fa…" at bounding box center [728, 358] width 1456 height 495
click at [1428, 111] on div "x" at bounding box center [1429, 110] width 26 height 26
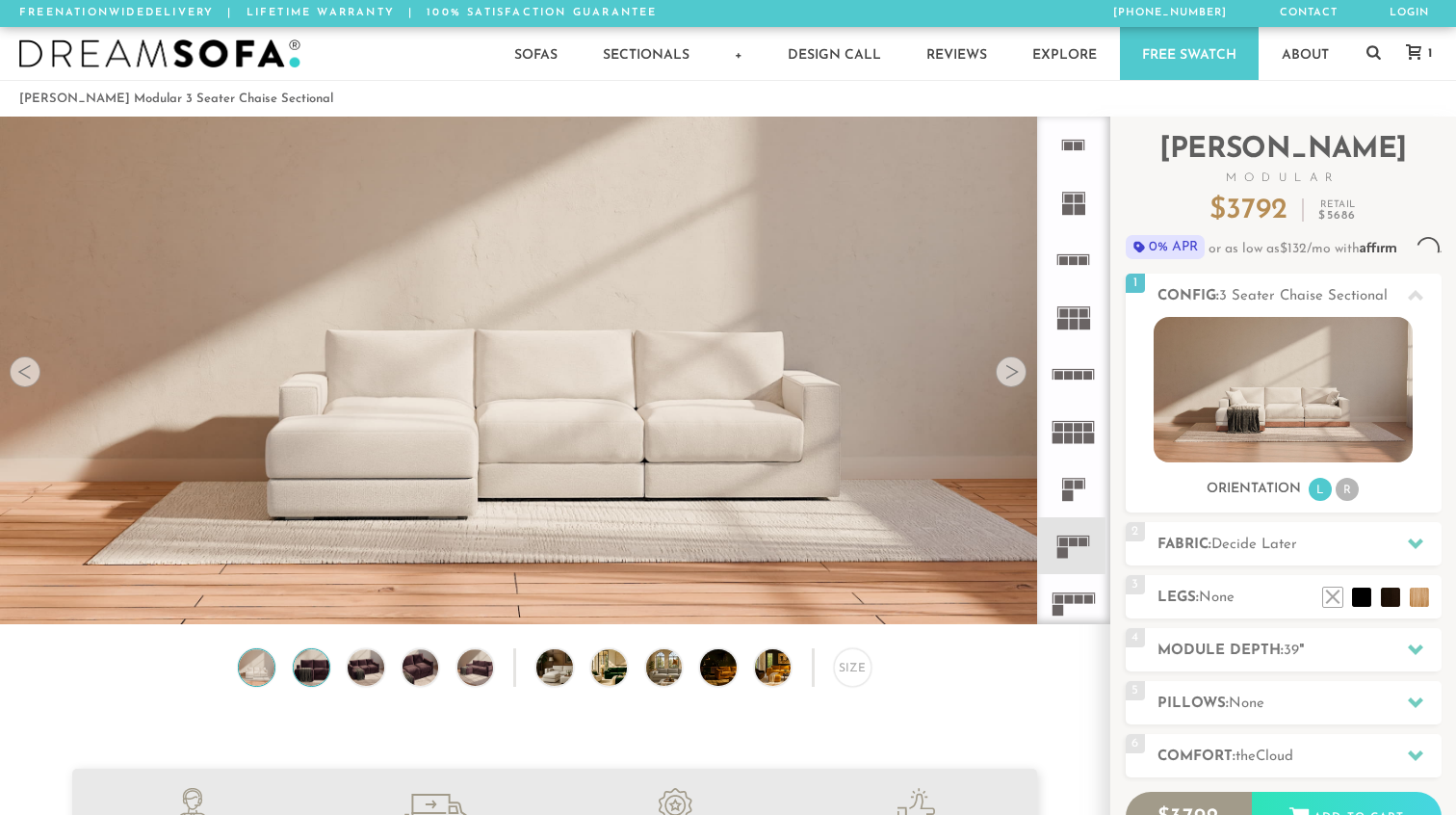
click at [318, 671] on img at bounding box center [312, 667] width 43 height 35
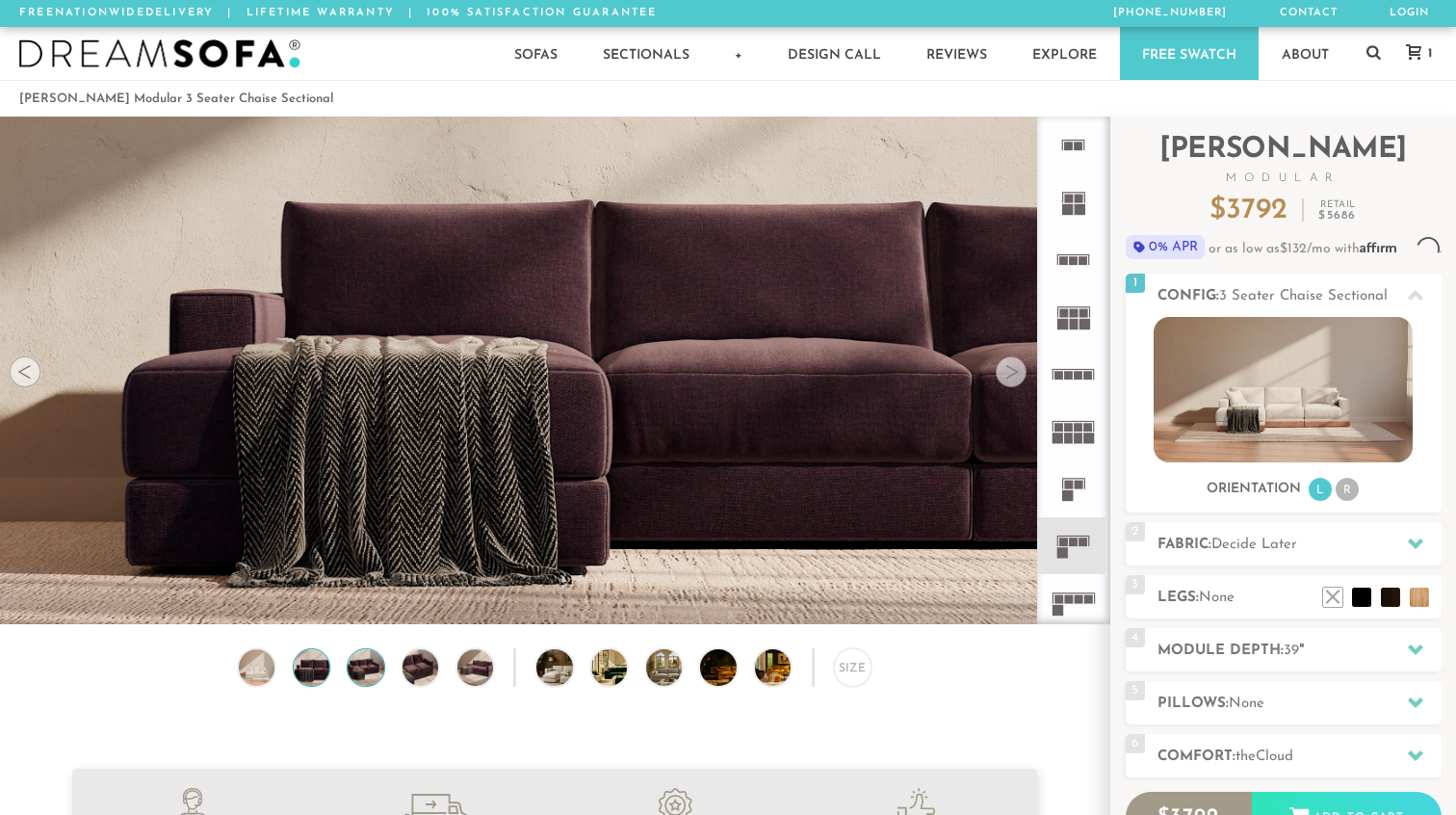
click at [378, 664] on img at bounding box center [366, 667] width 43 height 35
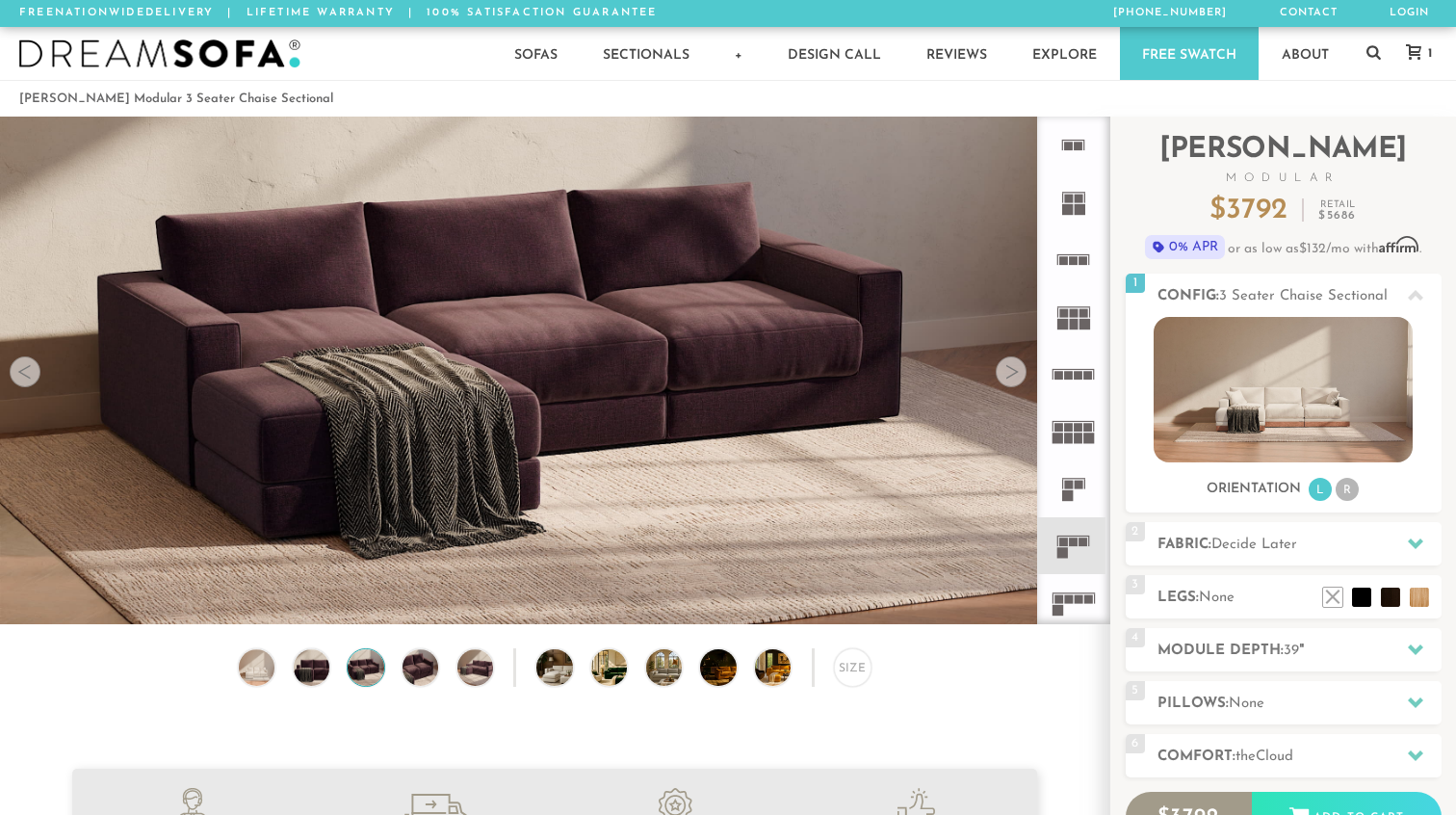
click at [1017, 375] on div at bounding box center [1012, 372] width 31 height 31
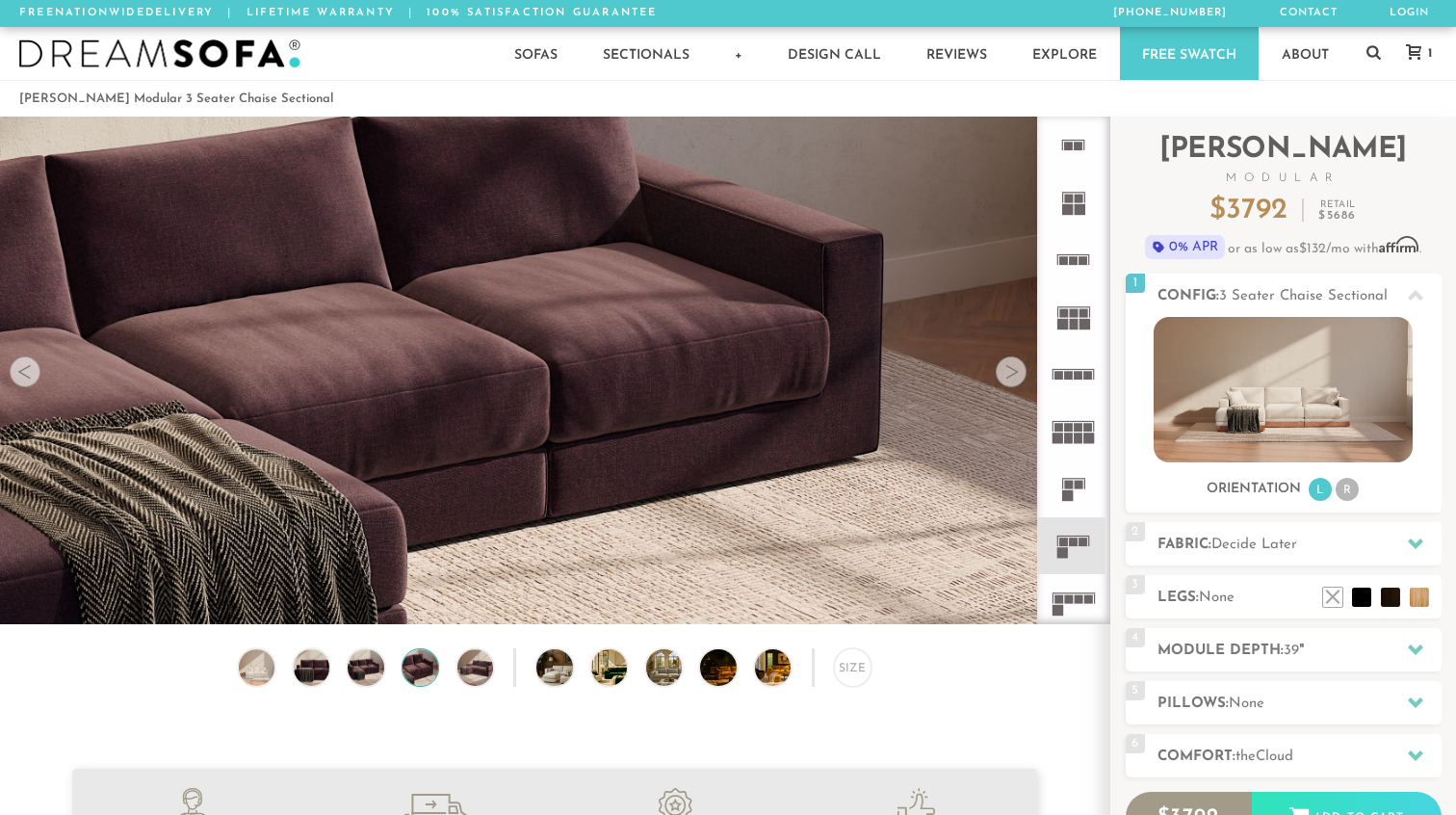
click at [30, 379] on div at bounding box center [25, 372] width 31 height 31
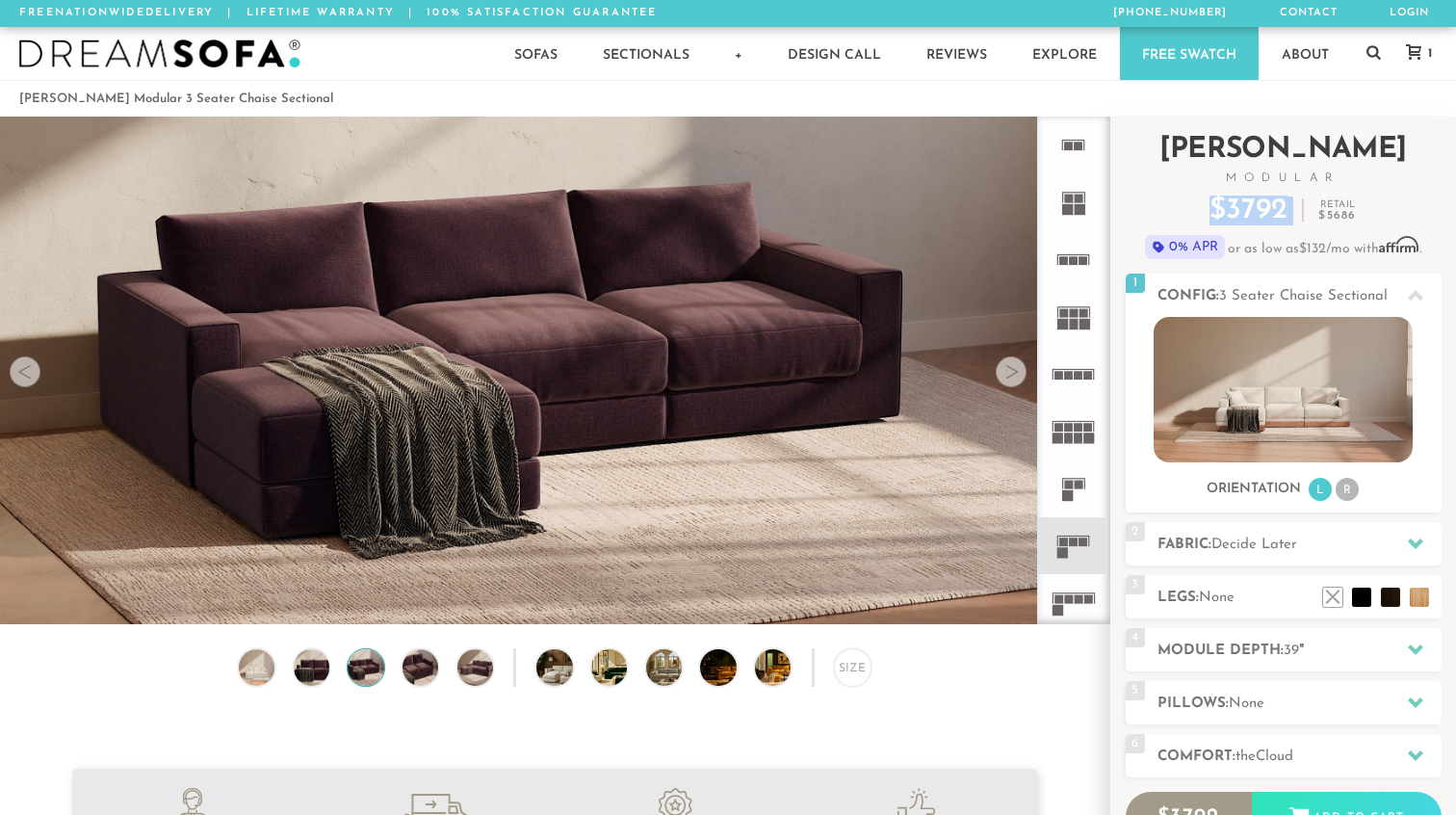
drag, startPoint x: 1189, startPoint y: 206, endPoint x: 1310, endPoint y: 217, distance: 121.5
click at [1310, 217] on div "$ 3792 Retail $ 5686" at bounding box center [1284, 211] width 316 height 29
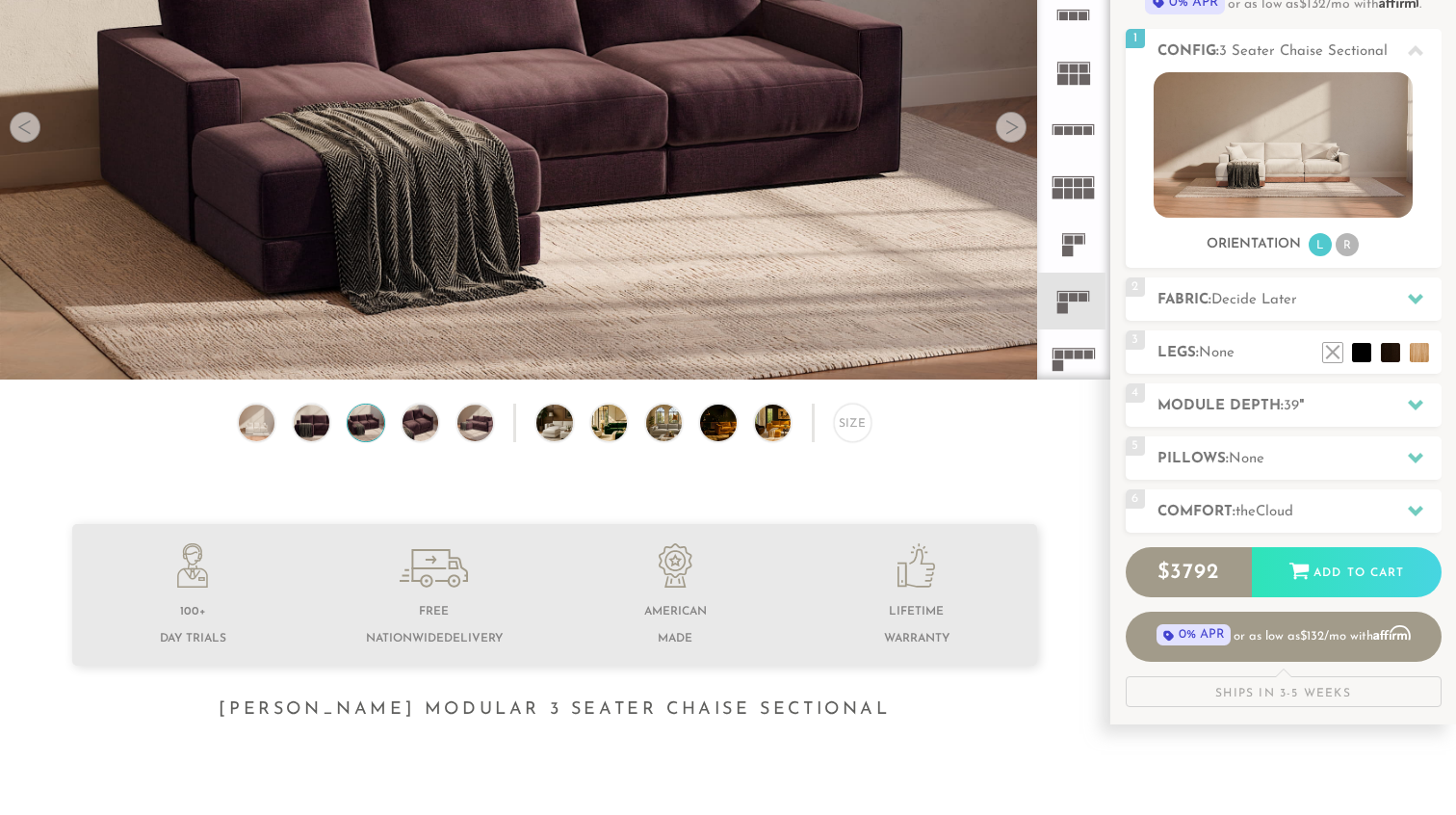
scroll to position [246, 0]
click at [1410, 406] on icon at bounding box center [1416, 404] width 16 height 16
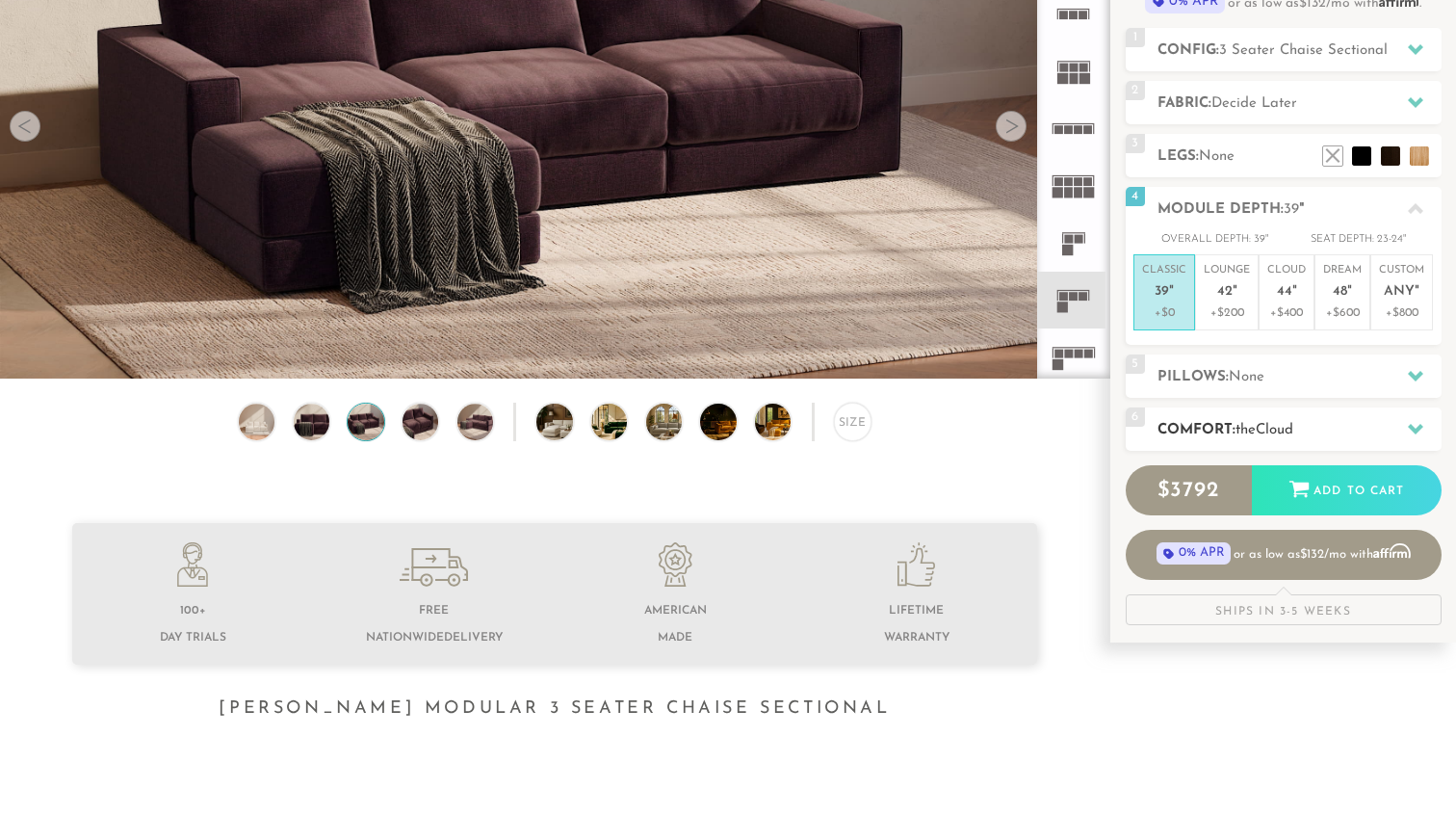
click at [1422, 429] on icon at bounding box center [1416, 429] width 16 height 16
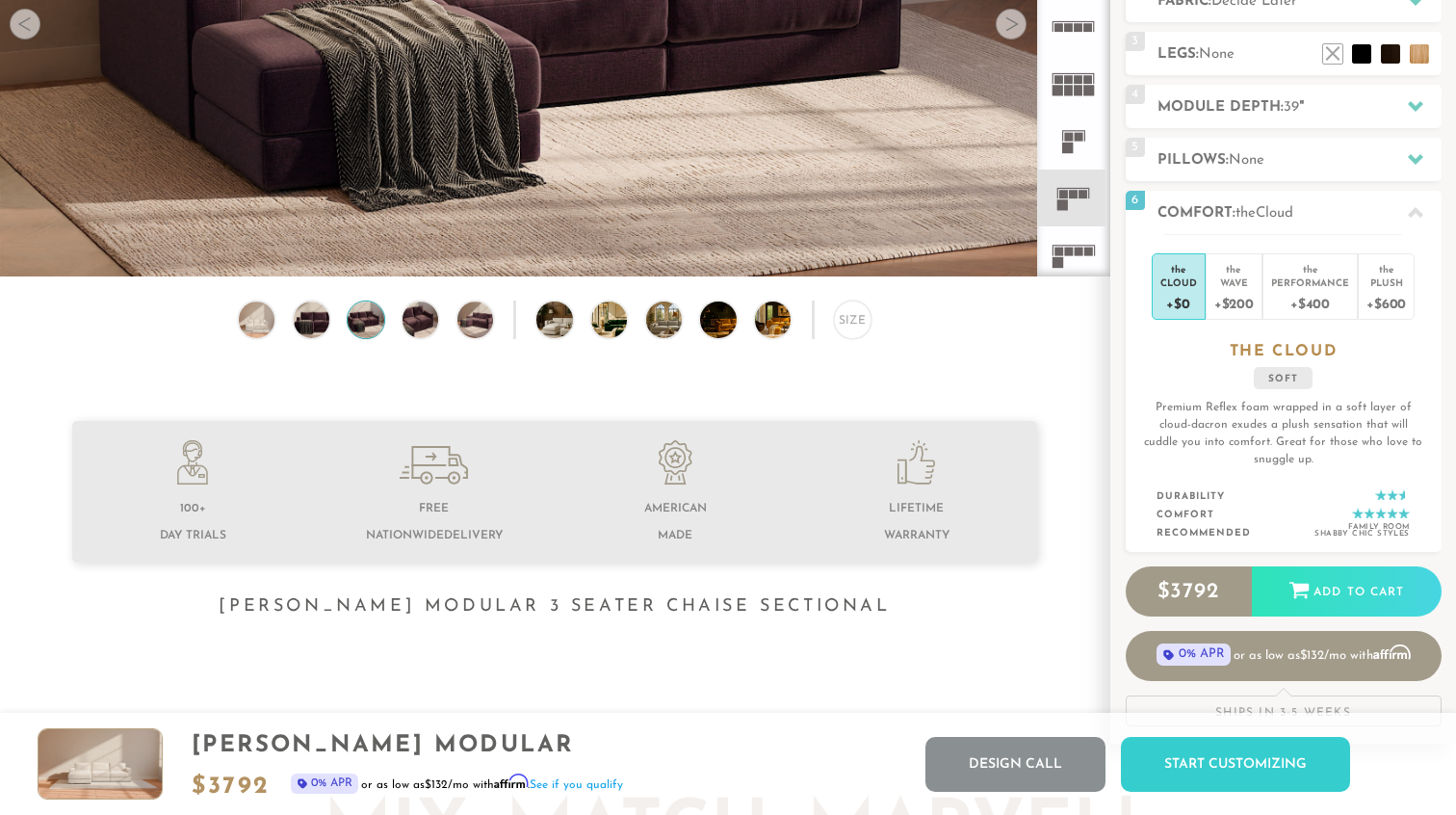
scroll to position [0, 0]
